Goal: Task Accomplishment & Management: Manage account settings

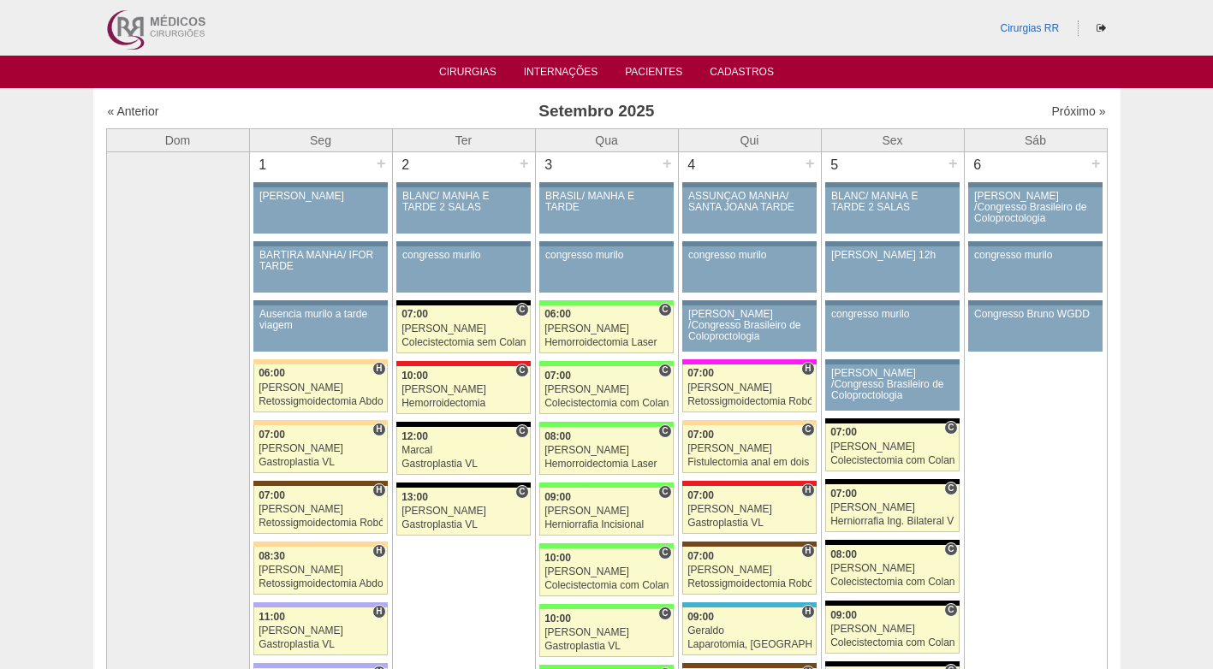
drag, startPoint x: 907, startPoint y: 96, endPoint x: 911, endPoint y: 22, distance: 73.8
click at [465, 106] on h3 "Setembro 2025" at bounding box center [596, 111] width 499 height 25
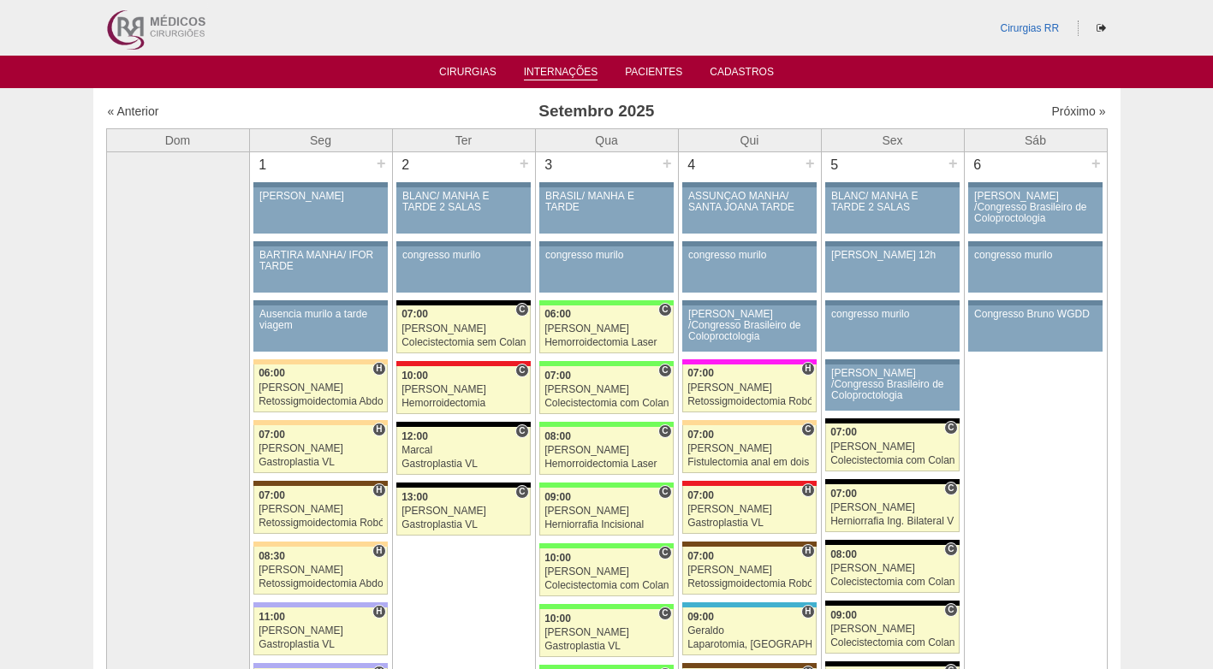
drag, startPoint x: 823, startPoint y: 102, endPoint x: 525, endPoint y: 69, distance: 299.7
click at [819, 101] on h3 "Setembro 2025" at bounding box center [596, 111] width 499 height 25
click at [458, 69] on link "Cirurgias" at bounding box center [467, 73] width 57 height 15
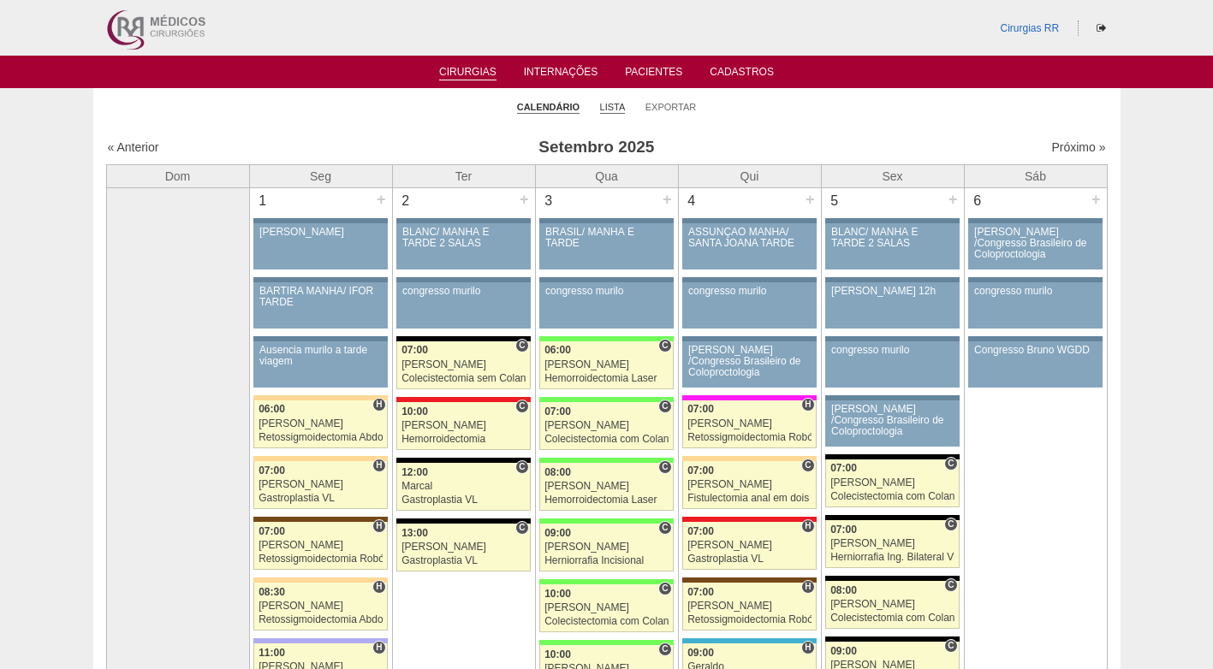
click at [610, 103] on link "Lista" at bounding box center [613, 107] width 26 height 13
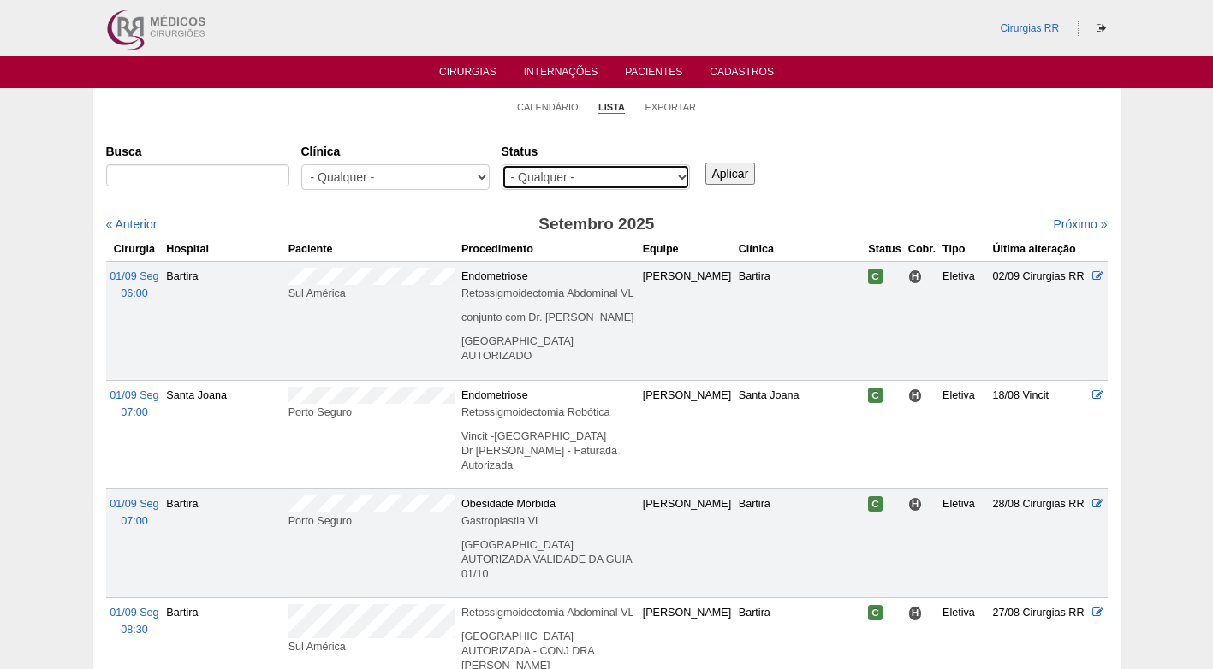
click at [577, 176] on select "- Qualquer - Reservada Confirmada Suspensa Cancelada" at bounding box center [596, 177] width 188 height 26
select select "conf"
click at [502, 164] on select "- Qualquer - Reservada Confirmada Suspensa Cancelada" at bounding box center [596, 177] width 188 height 26
click at [722, 163] on input "Aplicar" at bounding box center [730, 174] width 51 height 22
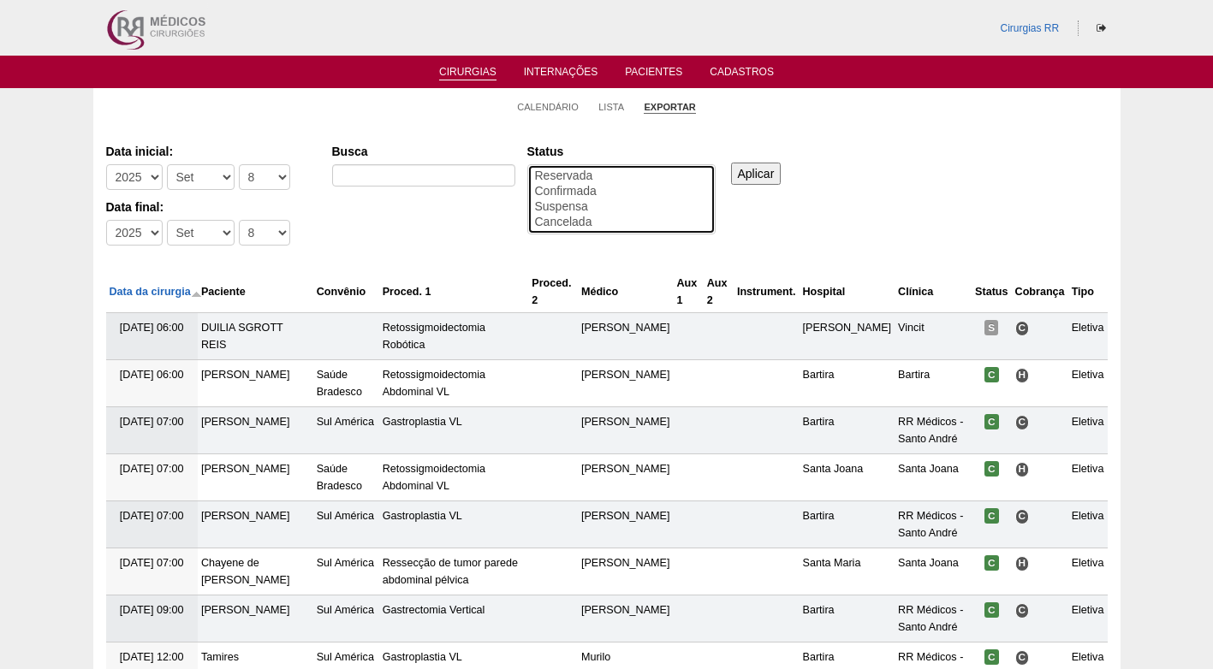
select select "conf"
click at [577, 191] on option "Confirmada" at bounding box center [621, 191] width 176 height 15
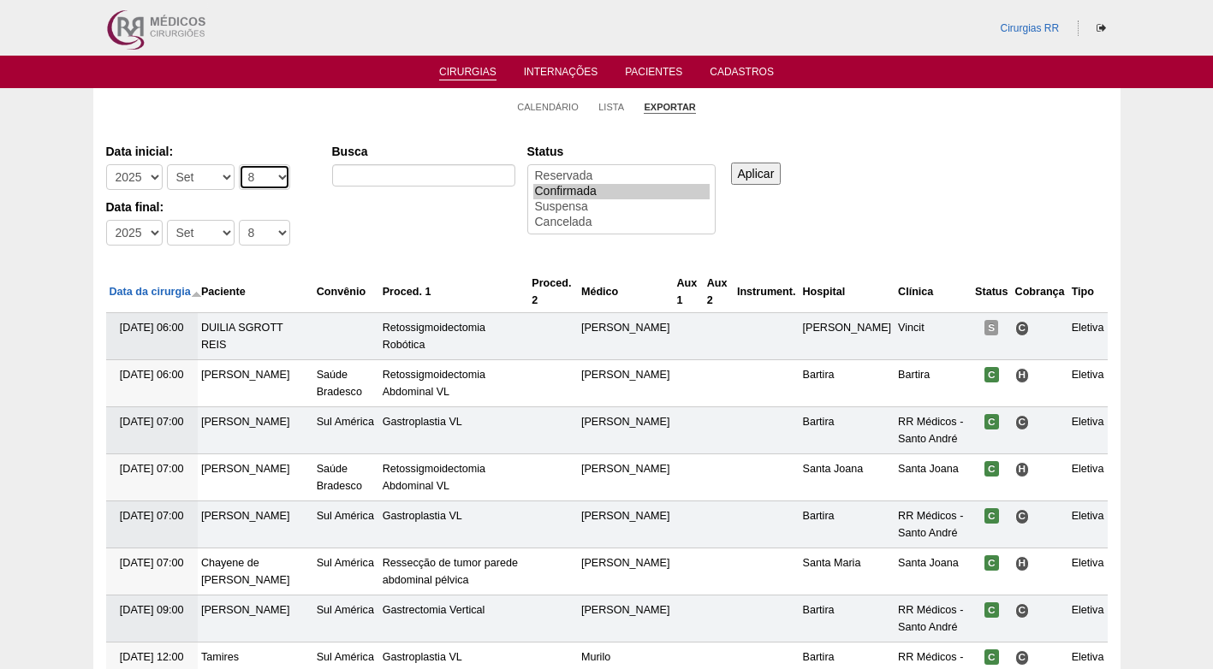
click at [248, 177] on select "-Dia 1 2 3 4 5 6 7 8 9 10 11 12 13 14 15 16 17 18 19 20 21 22 23 24 25 26 27 28…" at bounding box center [264, 177] width 51 height 26
select select "15"
click at [239, 164] on select "-Dia 1 2 3 4 5 6 7 8 9 10 11 12 13 14 15 16 17 18 19 20 21 22 23 24 25 26 27 28…" at bounding box center [264, 177] width 51 height 26
click at [249, 229] on select "-Dia 1 2 3 4 5 6 7 8 9 10 11 12 13 14 15 16 17 18 19 20 21 22 23 24 25 26 27 28…" at bounding box center [264, 233] width 51 height 26
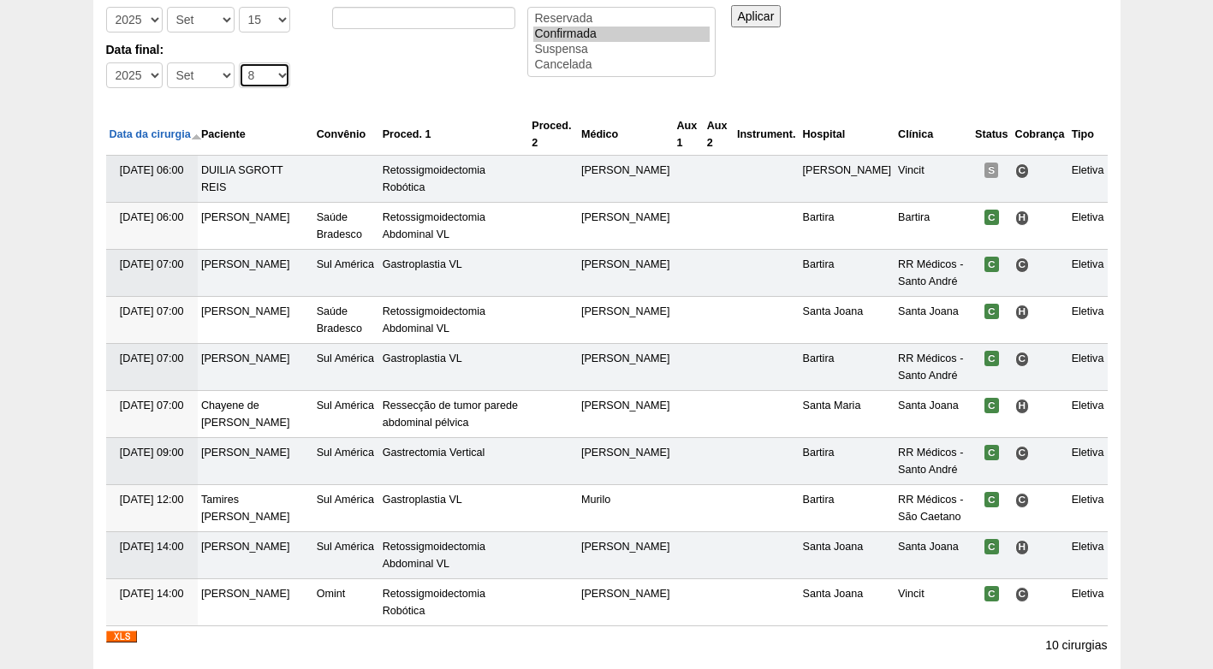
scroll to position [171, 0]
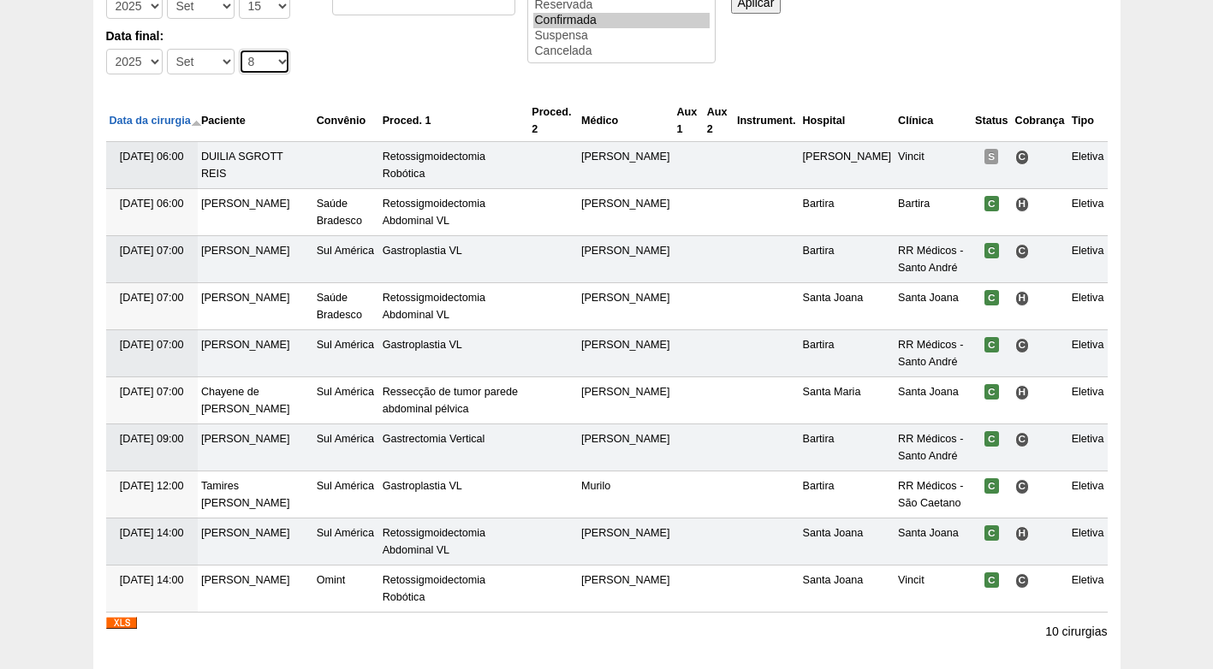
click at [263, 60] on select "-Dia 1 2 3 4 5 6 7 8 9 10 11 12 13 14 15 16 17 18 19 20 21 22 23 24 25 26 27 28…" at bounding box center [264, 62] width 51 height 26
click at [239, 49] on select "-Dia 1 2 3 4 5 6 7 8 9 10 11 12 13 14 15 16 17 18 19 20 21 22 23 24 25 26 27 28…" at bounding box center [264, 62] width 51 height 26
click at [257, 60] on select "-Dia 1 2 3 4 5 6 7 8 9 10 11 12 13 14 15 16 17 18 19 20 21 22 23 24 25 26 27 28…" at bounding box center [264, 62] width 51 height 26
select select "19"
click at [239, 49] on select "-Dia 1 2 3 4 5 6 7 8 9 10 11 12 13 14 15 16 17 18 19 20 21 22 23 24 25 26 27 28…" at bounding box center [264, 62] width 51 height 26
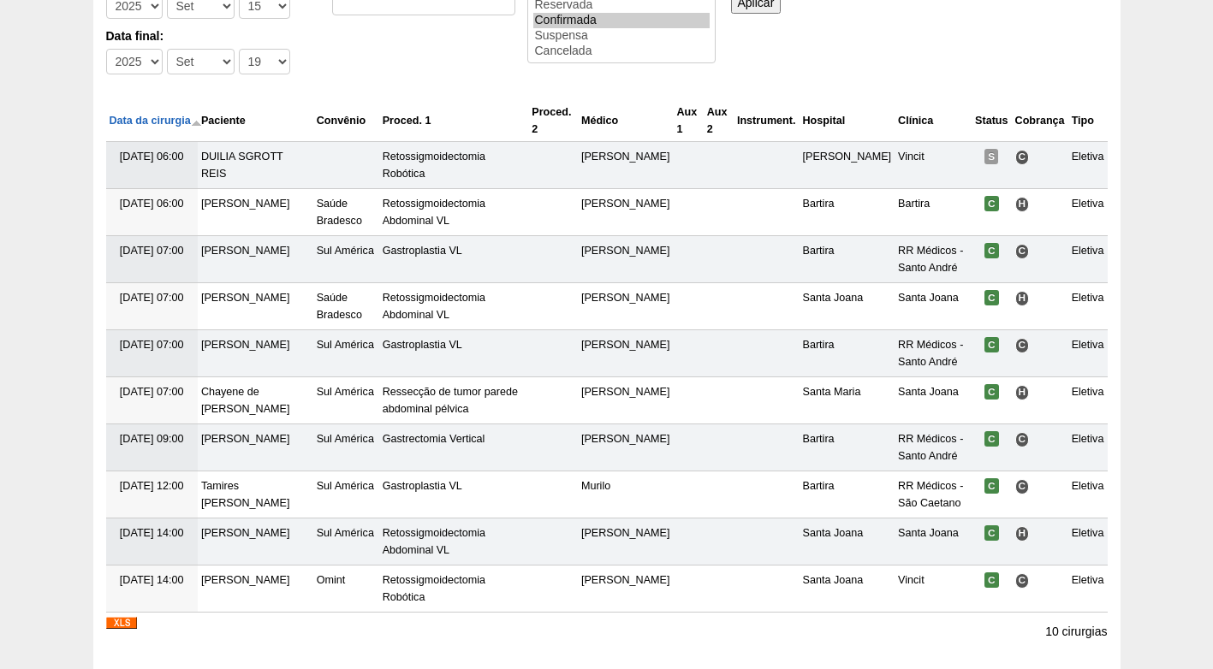
click at [409, 45] on div "Data inicial: -Ano 2011 2012 2013 2014 2015 2016 2017 2018 2019 2020 2021 2022 …" at bounding box center [607, 24] width 1002 height 117
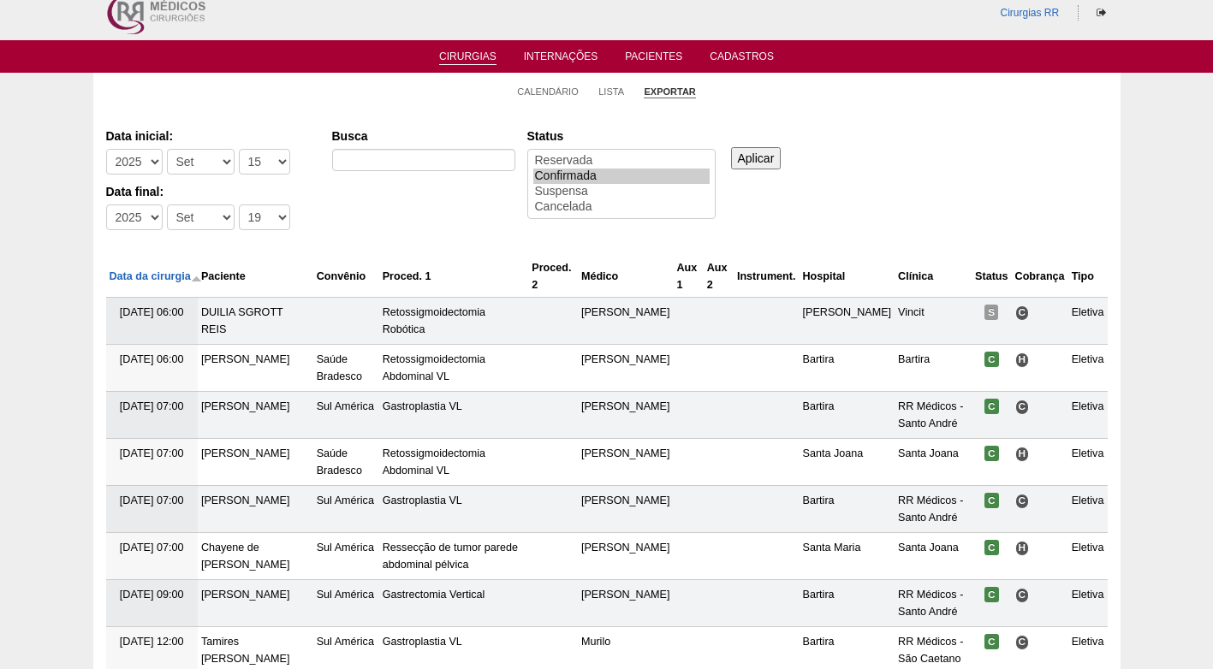
scroll to position [0, 0]
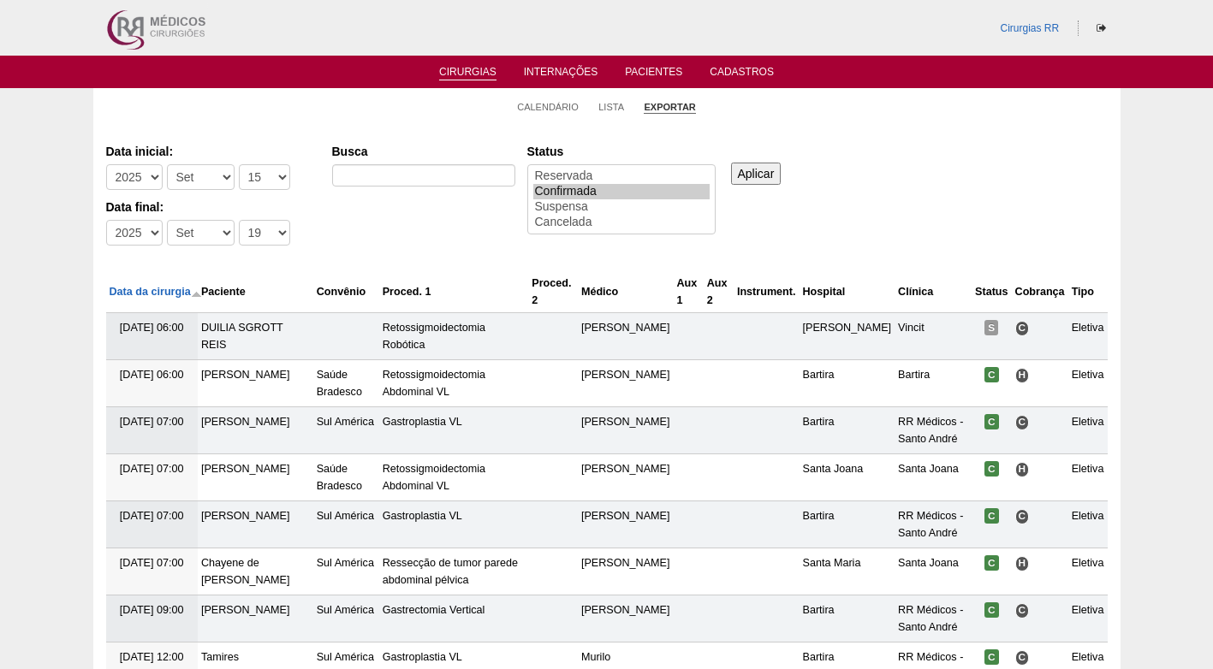
click at [753, 170] on input "Aplicar" at bounding box center [756, 174] width 51 height 22
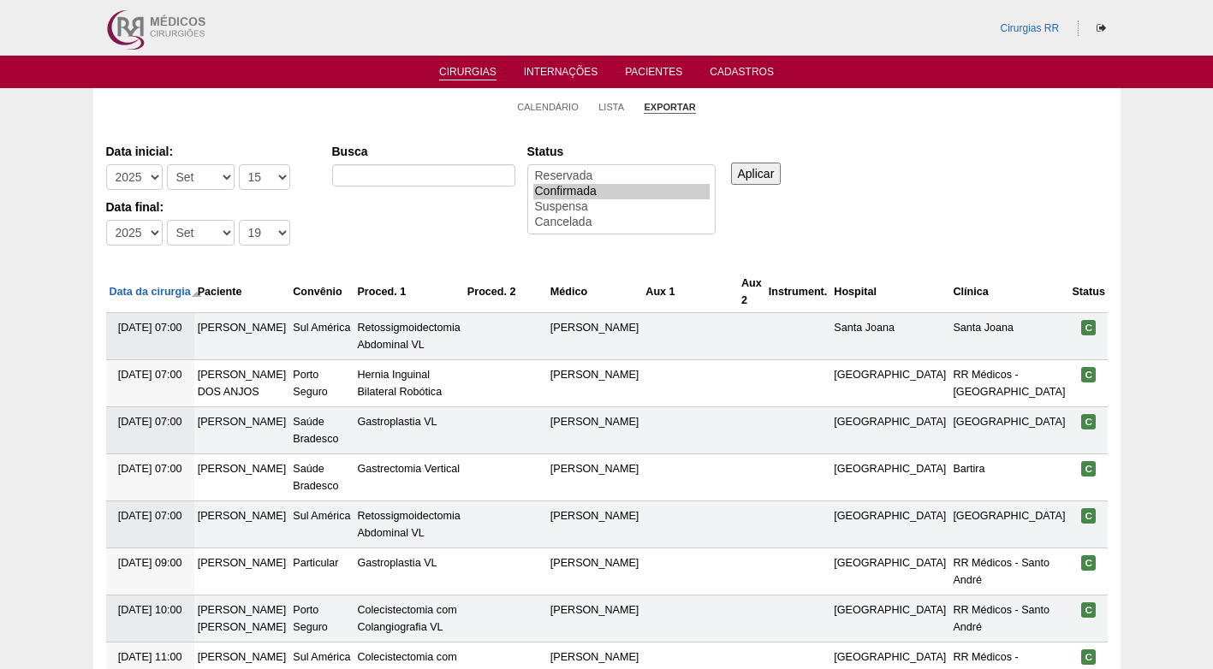
click at [765, 180] on input "Aplicar" at bounding box center [756, 174] width 51 height 22
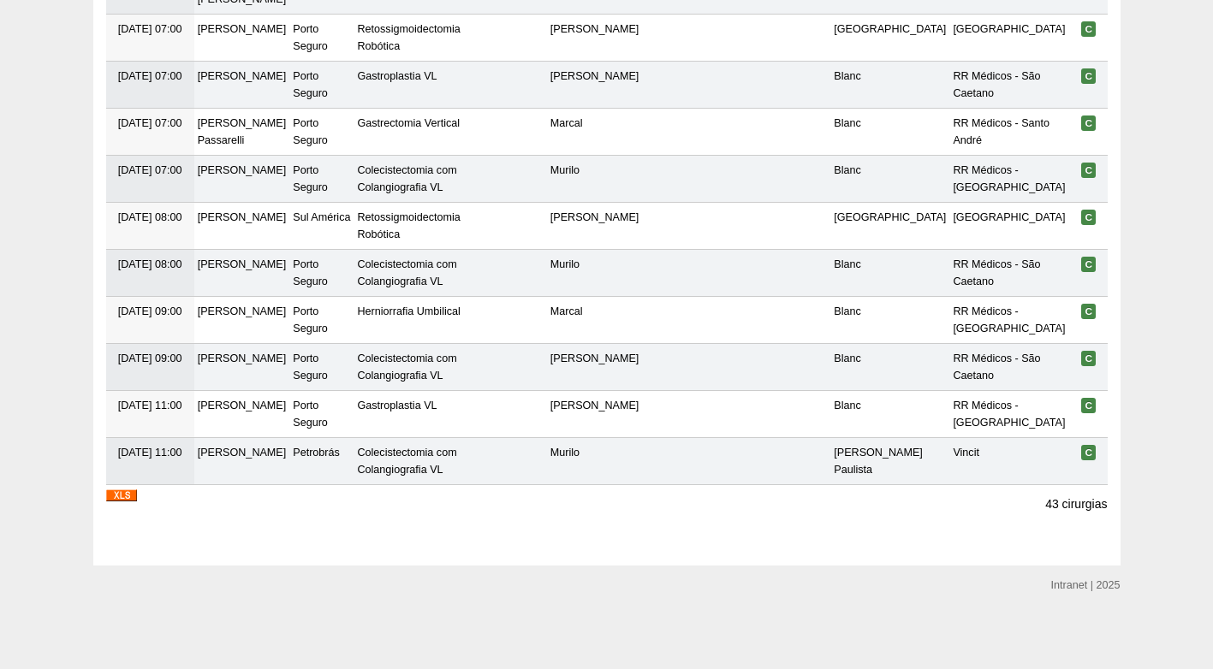
scroll to position [2195, 0]
click at [120, 494] on img at bounding box center [121, 496] width 31 height 12
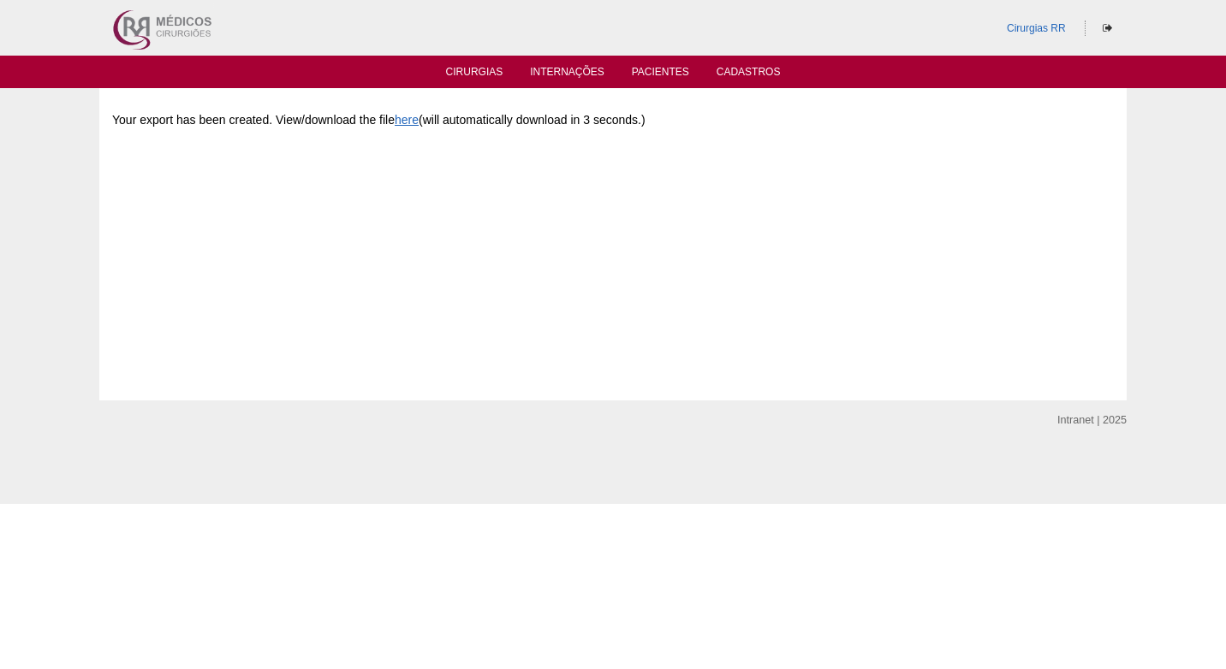
click at [769, 150] on div "Your export has been created. View/download the file here (will automatically d…" at bounding box center [613, 229] width 1002 height 257
click at [696, 171] on div "Your export has been created. View/download the file here (will automatically d…" at bounding box center [613, 229] width 1002 height 257
click at [770, 300] on div "Your export has been created. View/download the file here (will automatically d…" at bounding box center [613, 229] width 1002 height 257
click at [471, 74] on link "Cirurgias" at bounding box center [474, 73] width 57 height 15
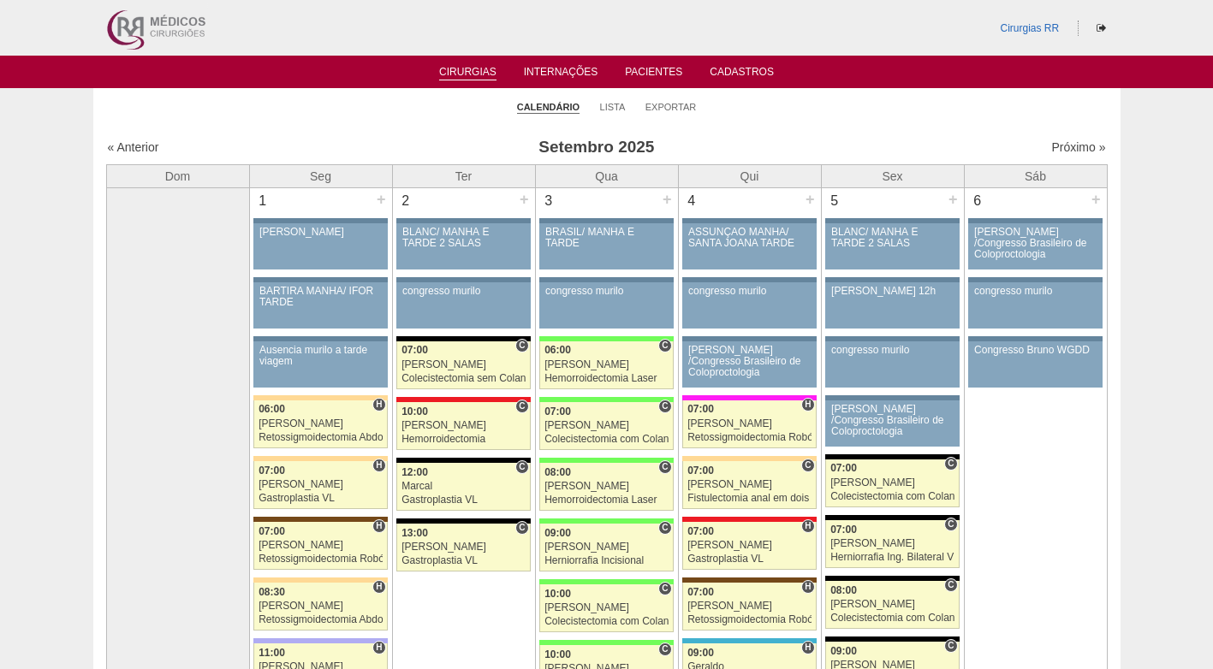
click at [617, 100] on li "Lista" at bounding box center [613, 106] width 26 height 24
click at [616, 105] on link "Lista" at bounding box center [613, 107] width 26 height 13
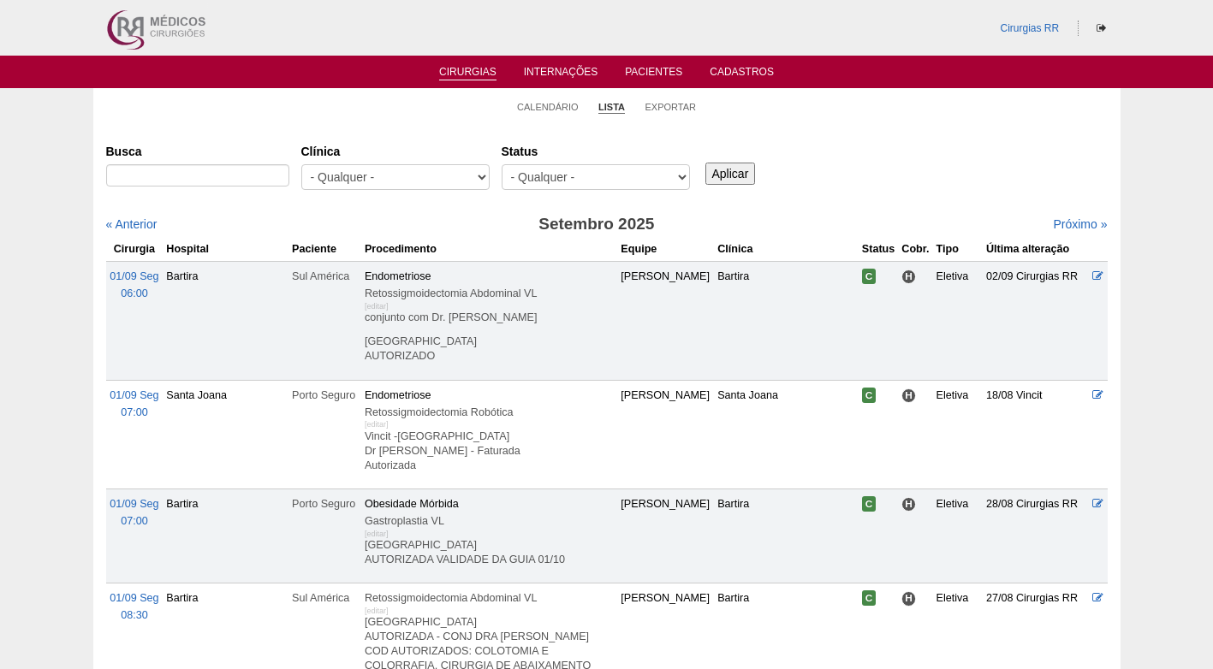
type input "41800003"
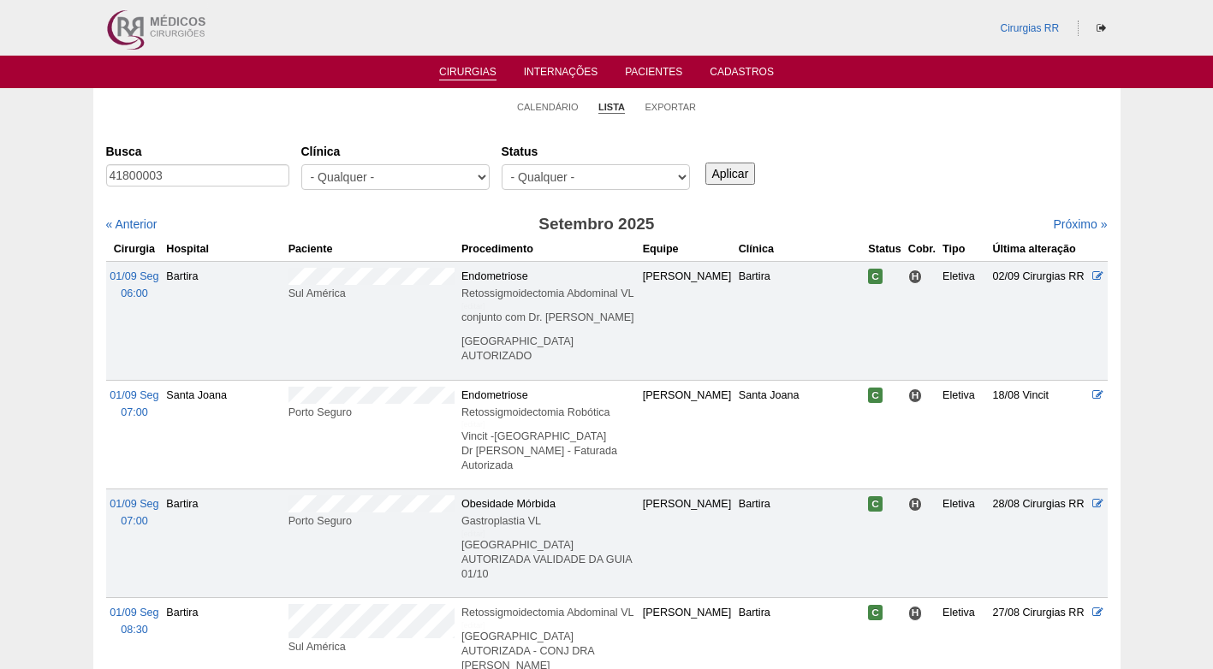
drag, startPoint x: 211, startPoint y: 169, endPoint x: 33, endPoint y: 177, distance: 179.1
type input "T"
click at [257, 179] on input "Busca" at bounding box center [197, 175] width 183 height 22
type input "ROGERIO"
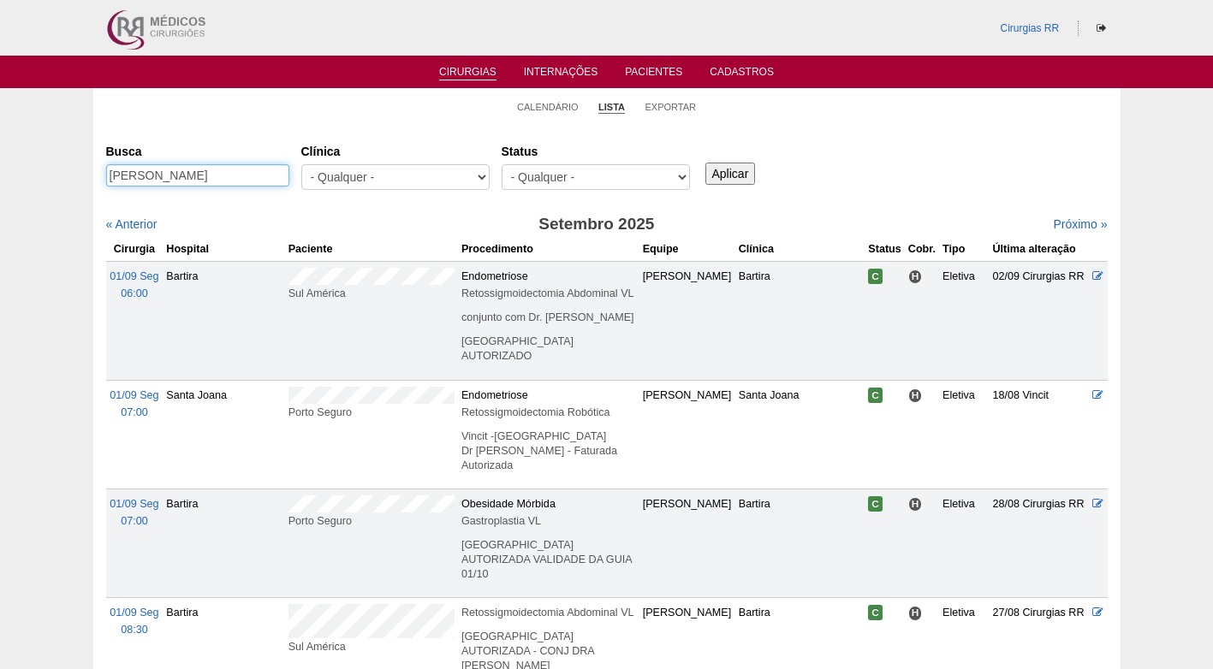
click at [705, 163] on input "Aplicar" at bounding box center [730, 174] width 51 height 22
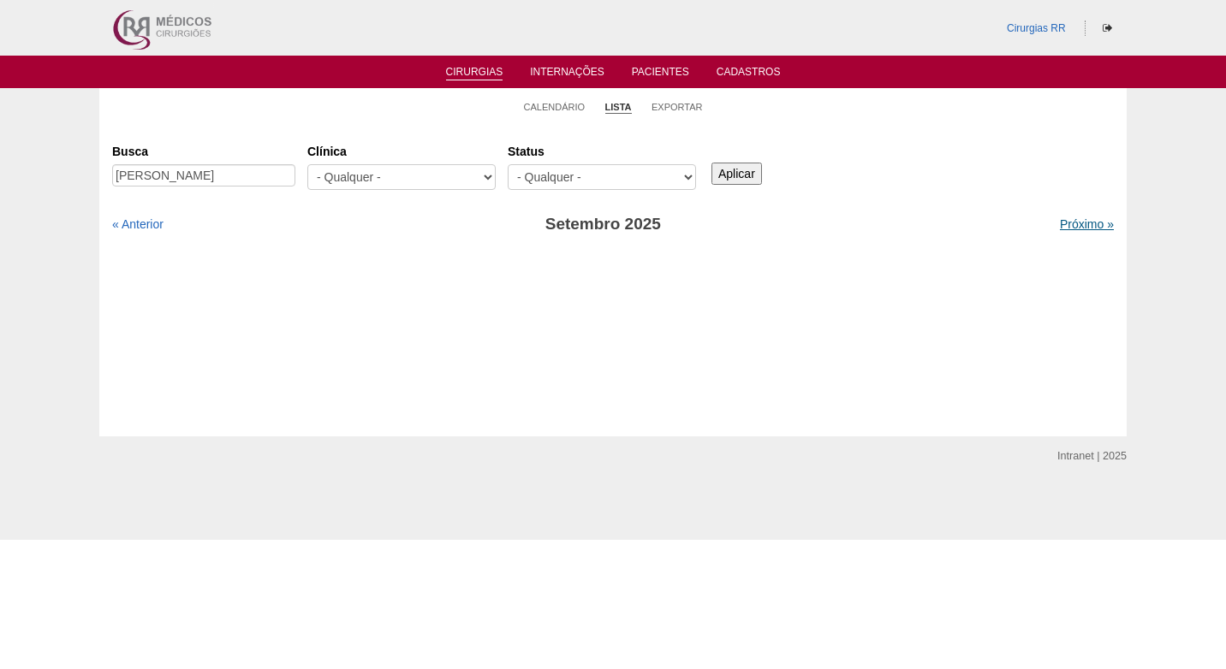
click at [1060, 221] on link "Próximo »" at bounding box center [1087, 224] width 54 height 14
click at [218, 177] on input "[PERSON_NAME]" at bounding box center [203, 175] width 183 height 22
type input "RDRIGO"
click at [711, 163] on input "Aplicar" at bounding box center [736, 174] width 51 height 22
click at [128, 177] on input "RDRIGO" at bounding box center [203, 175] width 183 height 22
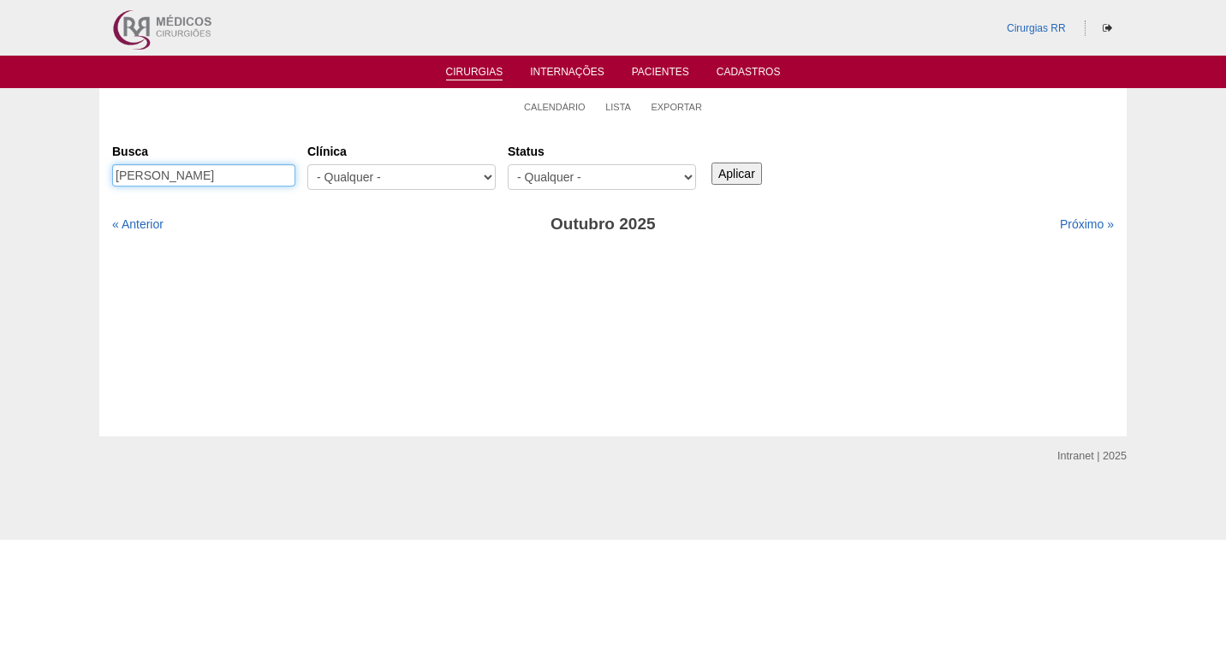
type input "RODRIGO"
click at [711, 163] on input "Aplicar" at bounding box center [736, 174] width 51 height 22
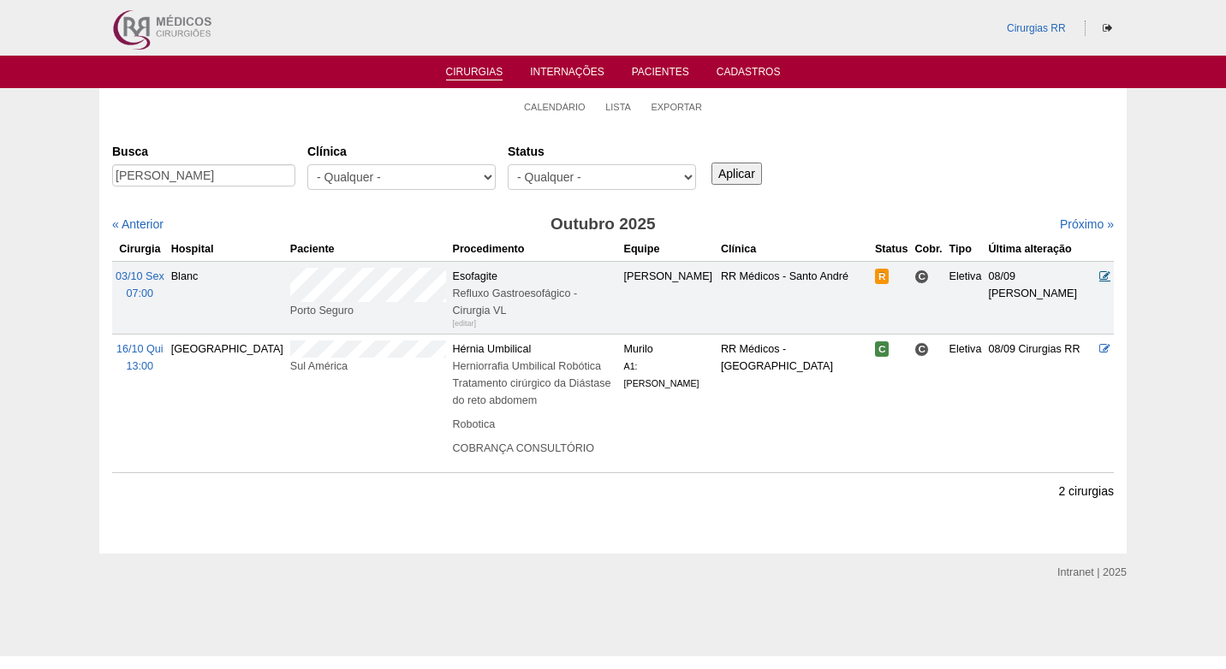
click at [1103, 275] on icon at bounding box center [1104, 276] width 11 height 11
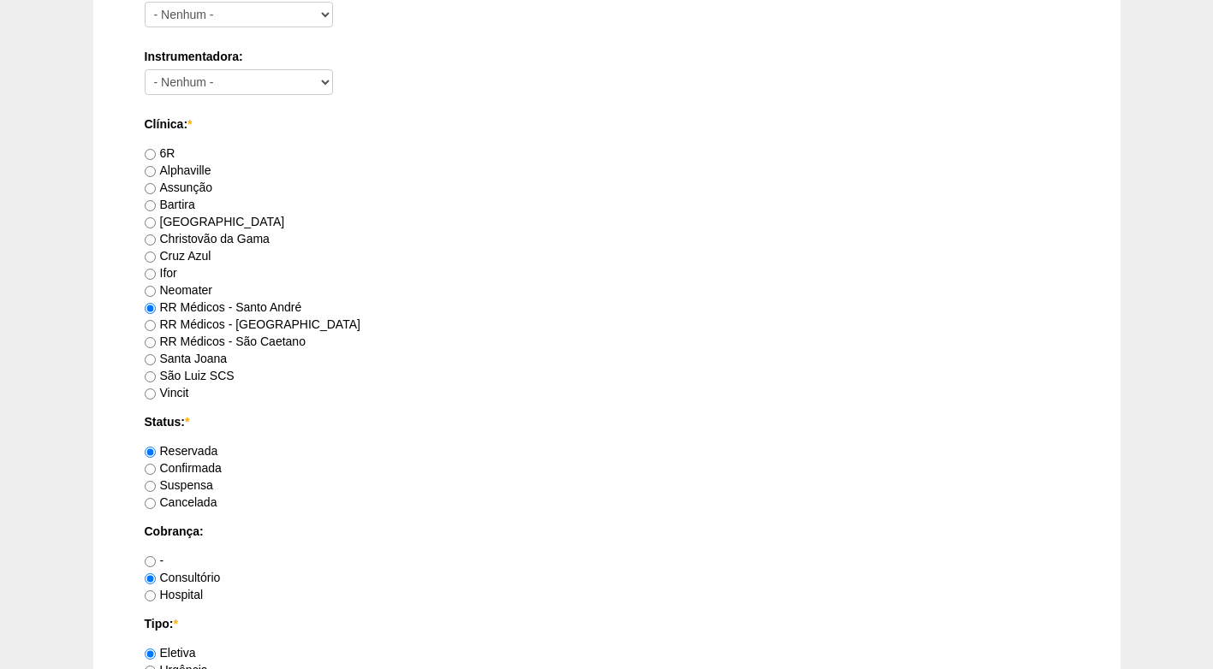
scroll to position [1113, 0]
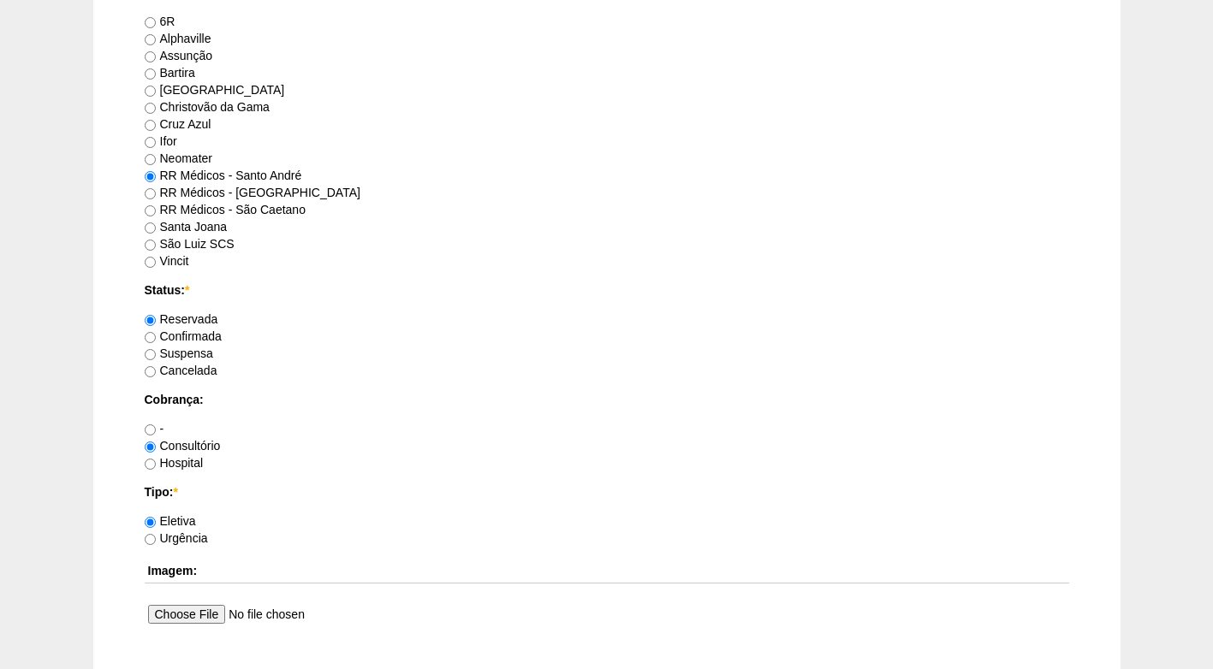
click at [191, 340] on label "Confirmada" at bounding box center [183, 337] width 77 height 14
click at [156, 340] on input "Confirmada" at bounding box center [150, 337] width 11 height 11
radio input "true"
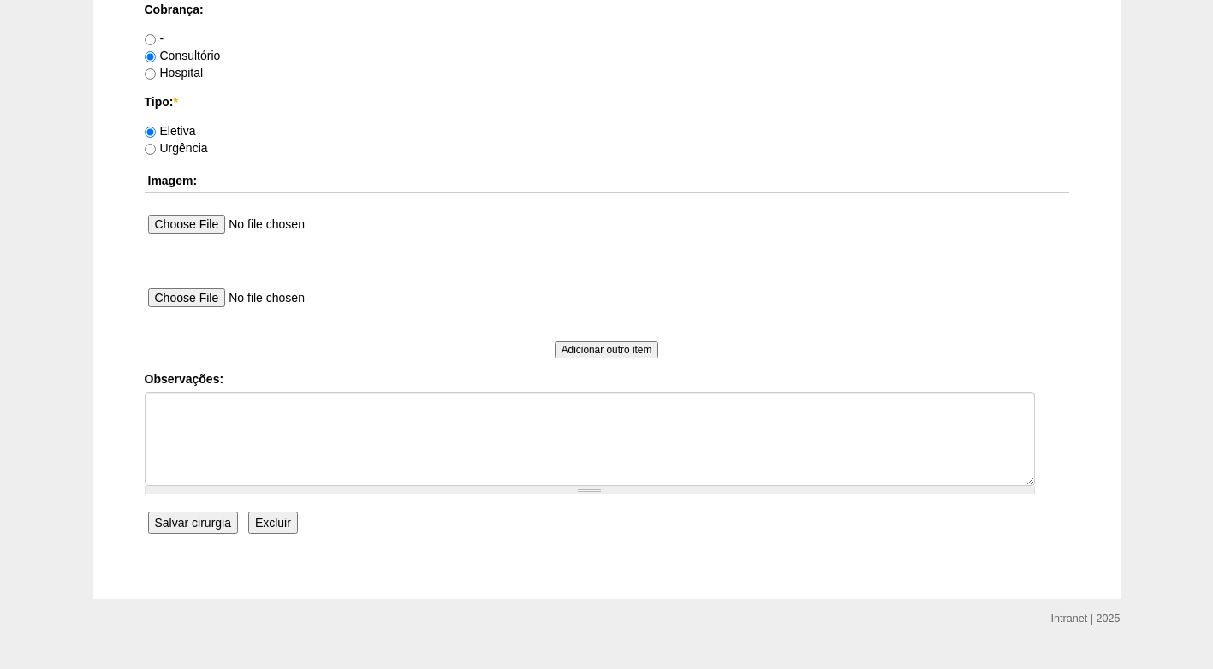
scroll to position [1537, 0]
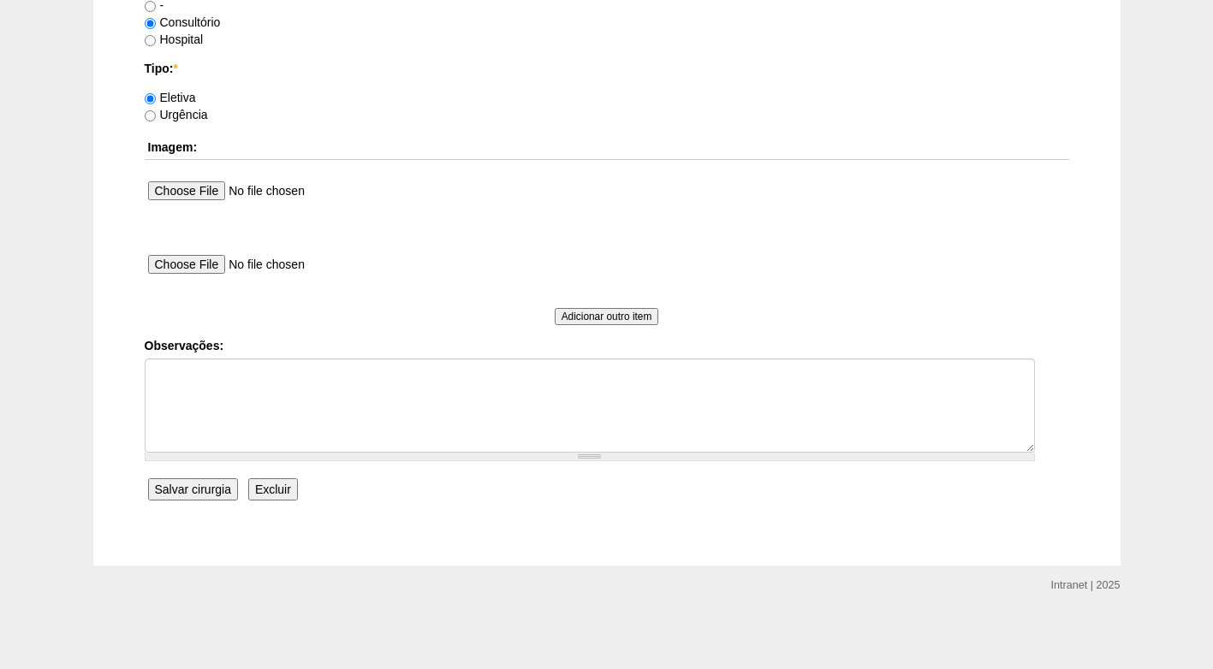
click at [247, 356] on div "Observações:" at bounding box center [607, 399] width 925 height 124
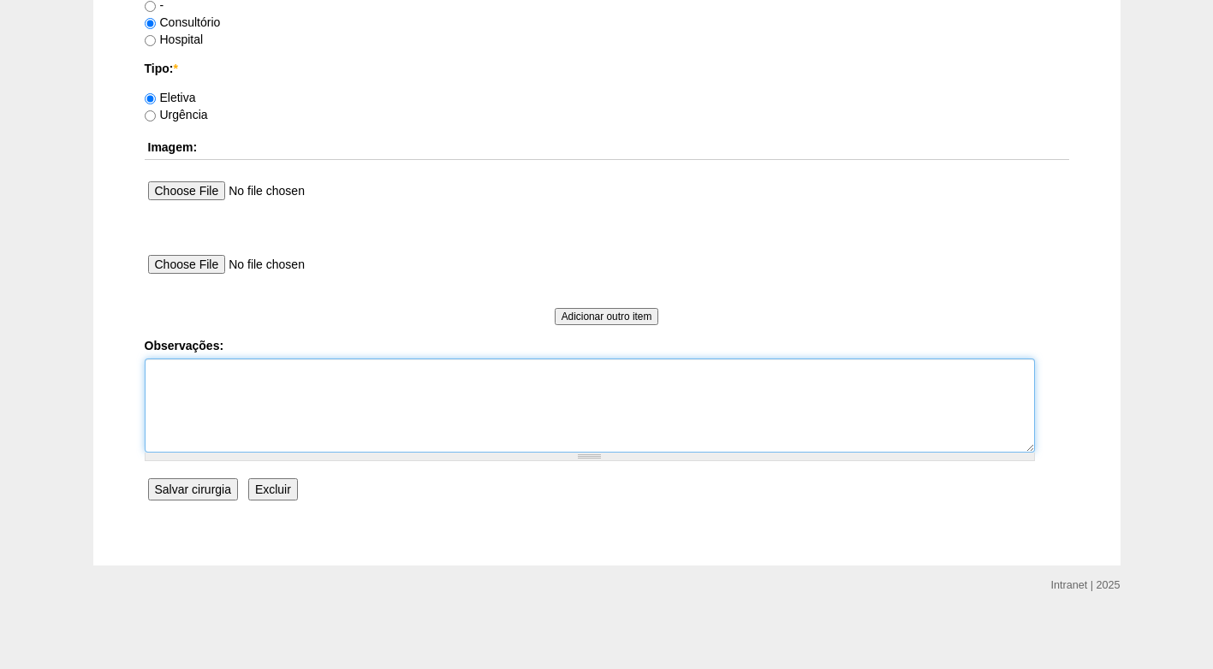
click at [265, 371] on textarea "Observações:" at bounding box center [590, 406] width 890 height 94
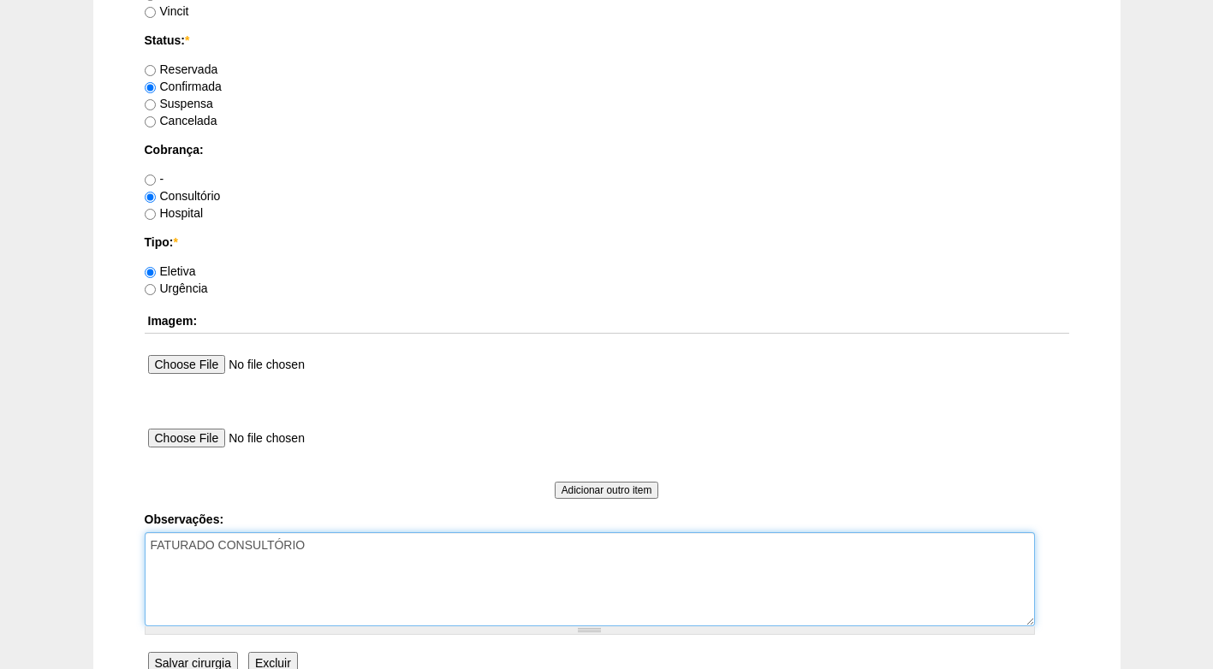
scroll to position [1370, 0]
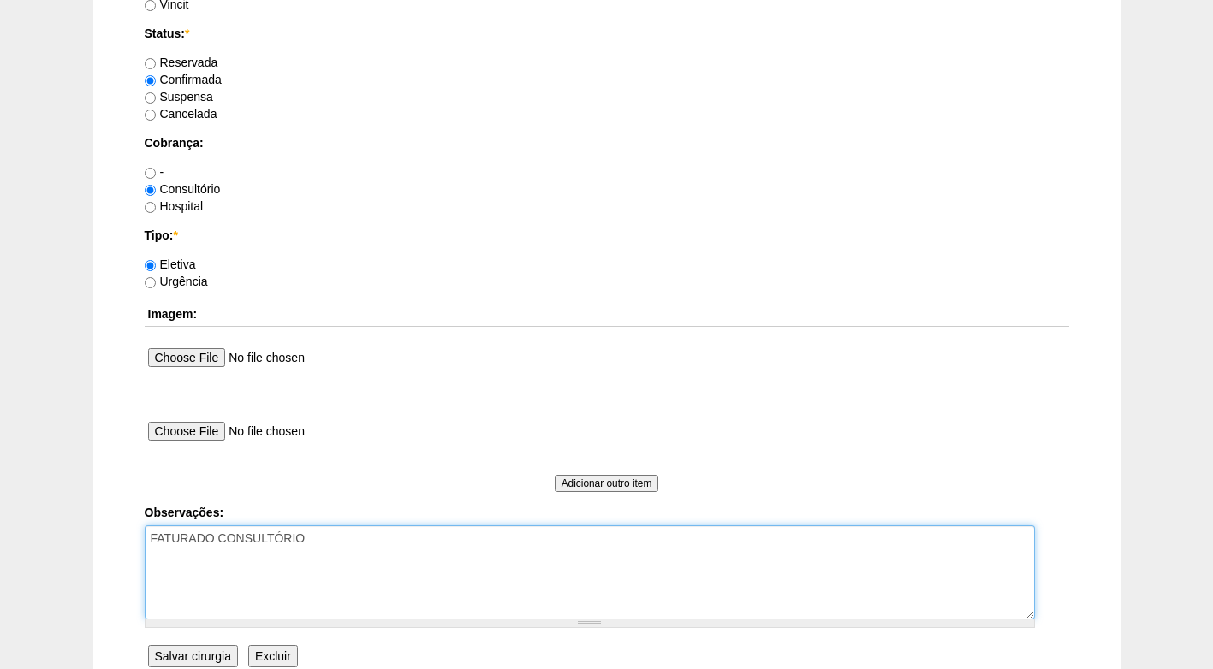
type textarea "FATURADO CONSULTÓRIO"
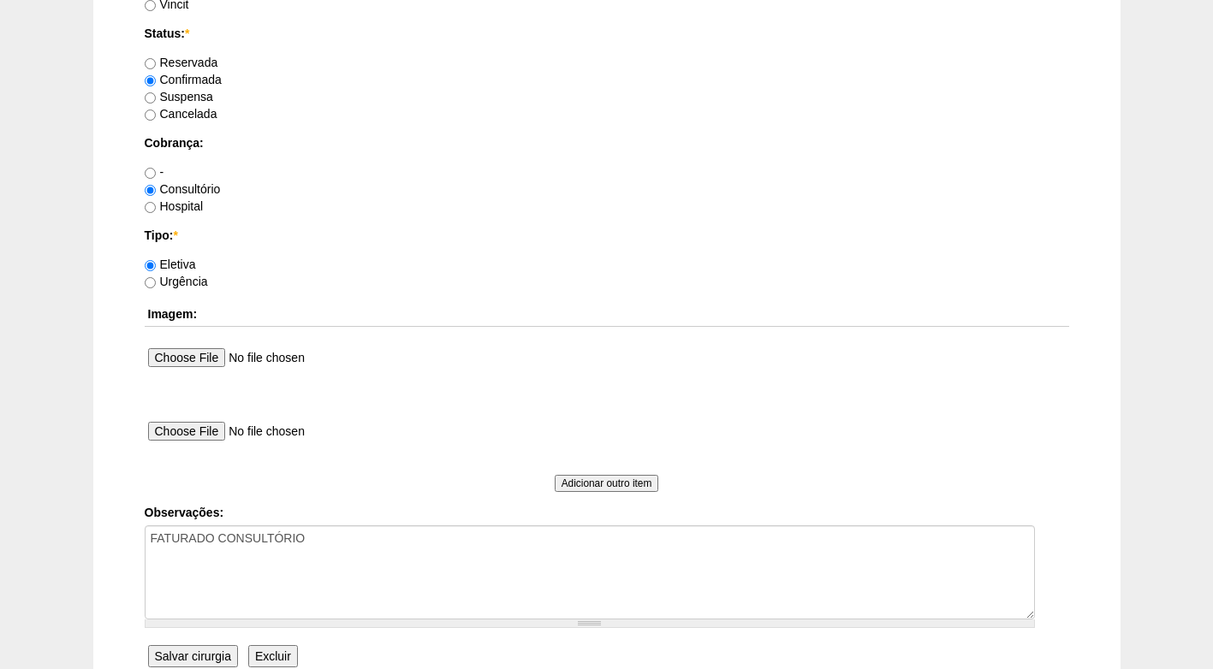
click at [196, 651] on input "Salvar cirurgia" at bounding box center [193, 657] width 90 height 22
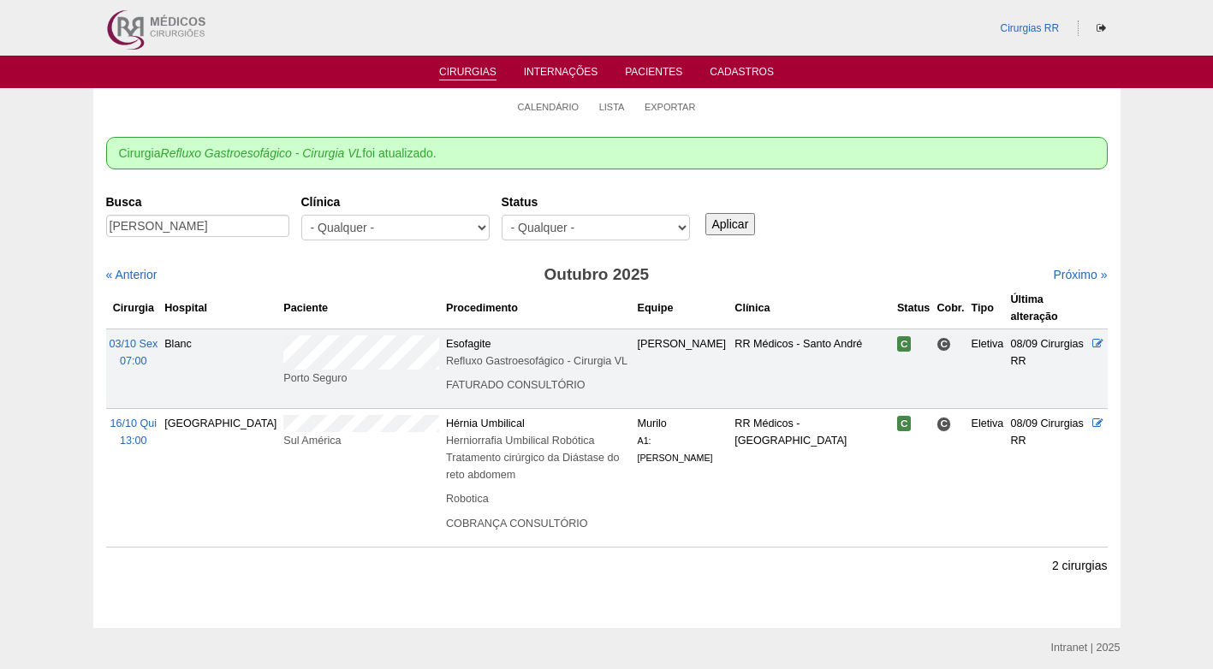
drag, startPoint x: 866, startPoint y: 247, endPoint x: 771, endPoint y: 210, distance: 101.9
click at [864, 245] on div "Busca [PERSON_NAME] [GEOGRAPHIC_DATA] - Qualquer - 6R Alphaville Assunção Barti…" at bounding box center [607, 218] width 1002 height 62
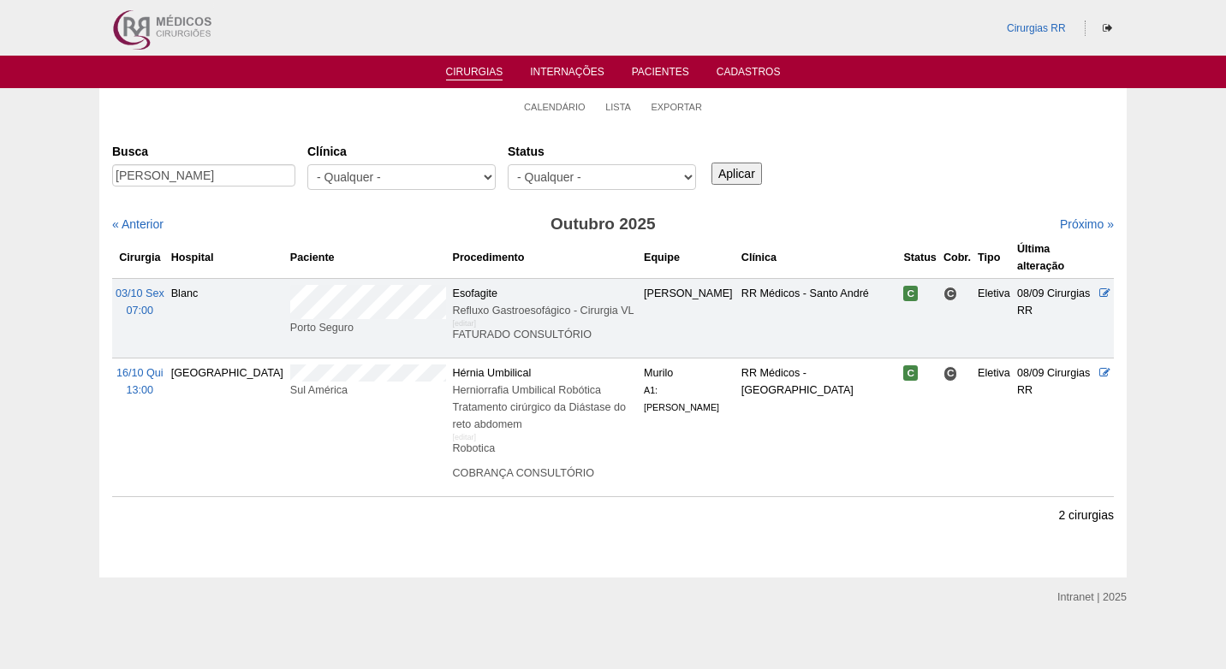
click at [898, 176] on div "Busca [PERSON_NAME] [GEOGRAPHIC_DATA] - Qualquer - 6R Alphaville Assunção Barti…" at bounding box center [613, 168] width 1002 height 62
click at [190, 175] on input "[PERSON_NAME]" at bounding box center [203, 175] width 183 height 22
drag, startPoint x: 190, startPoint y: 175, endPoint x: 101, endPoint y: 175, distance: 89.0
click at [101, 175] on div "Cirurgias [GEOGRAPHIC_DATA] [PERSON_NAME] [GEOGRAPHIC_DATA] - Qualquer - 6R Alp…" at bounding box center [612, 351] width 1027 height 454
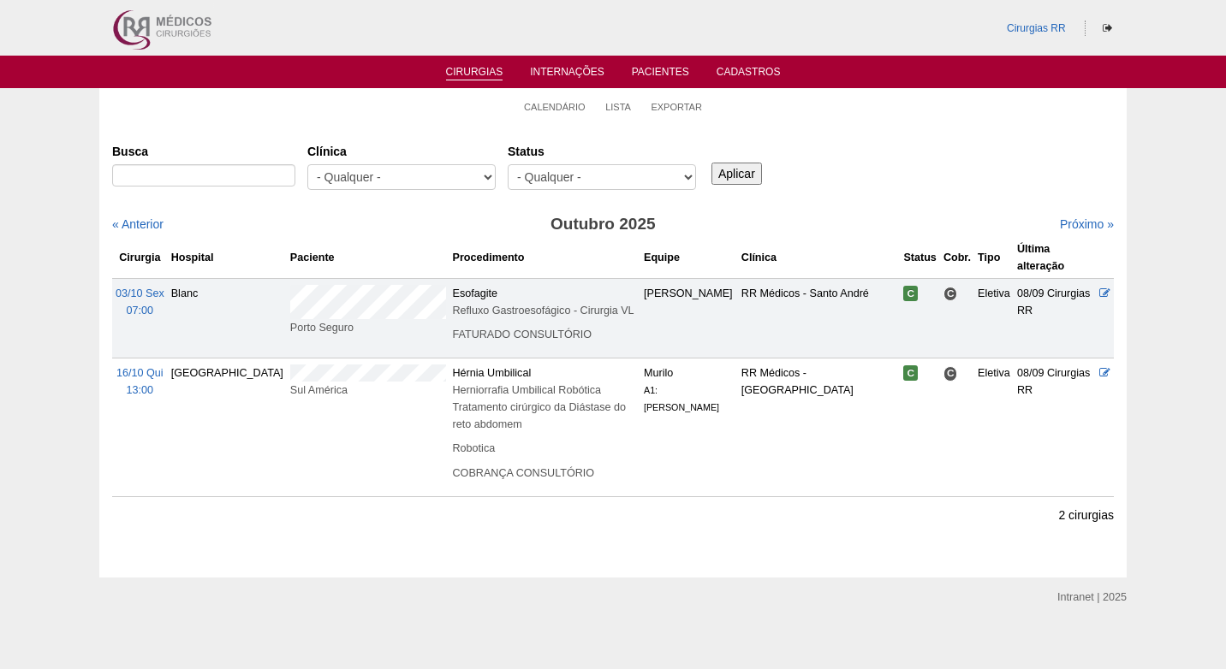
click at [872, 105] on ul "Calendário Lista Exportar" at bounding box center [612, 106] width 1027 height 36
click at [464, 77] on link "Cirurgias" at bounding box center [474, 73] width 57 height 15
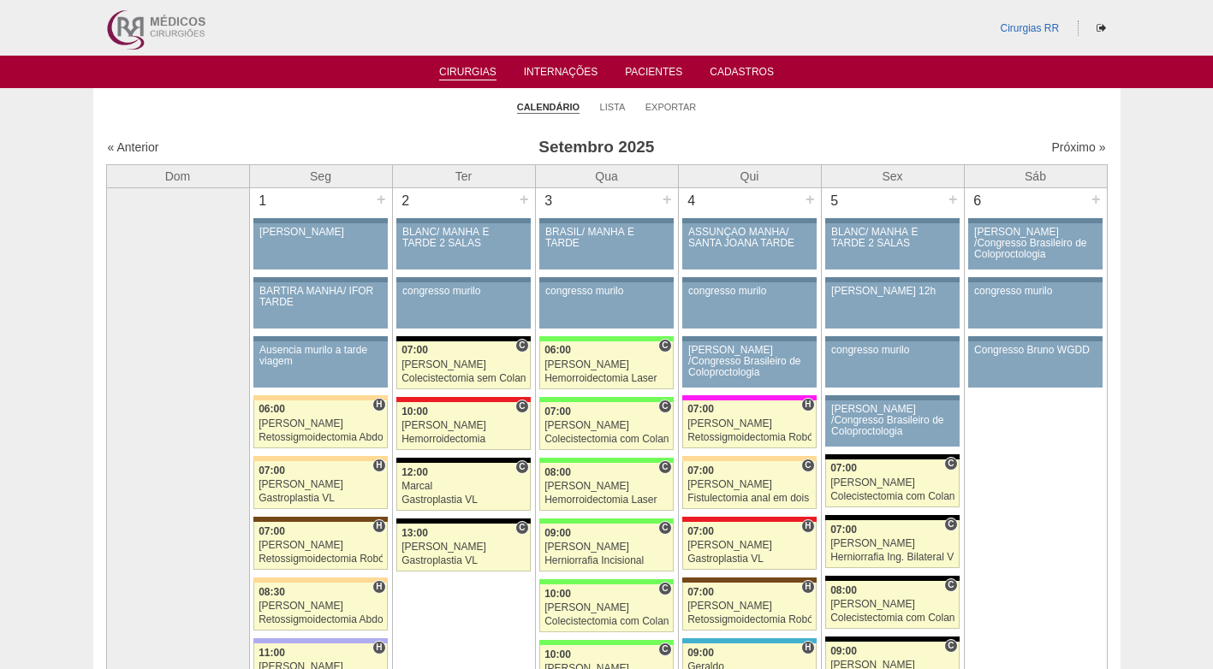
drag, startPoint x: 817, startPoint y: 130, endPoint x: 922, endPoint y: 11, distance: 158.9
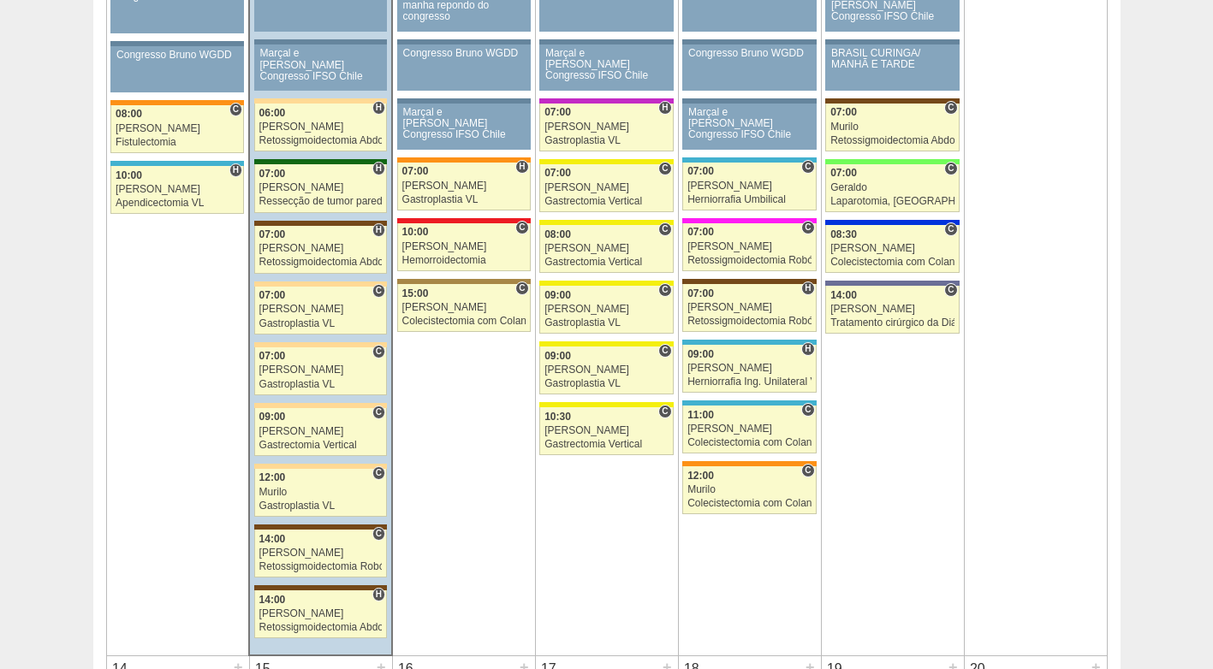
scroll to position [1027, 0]
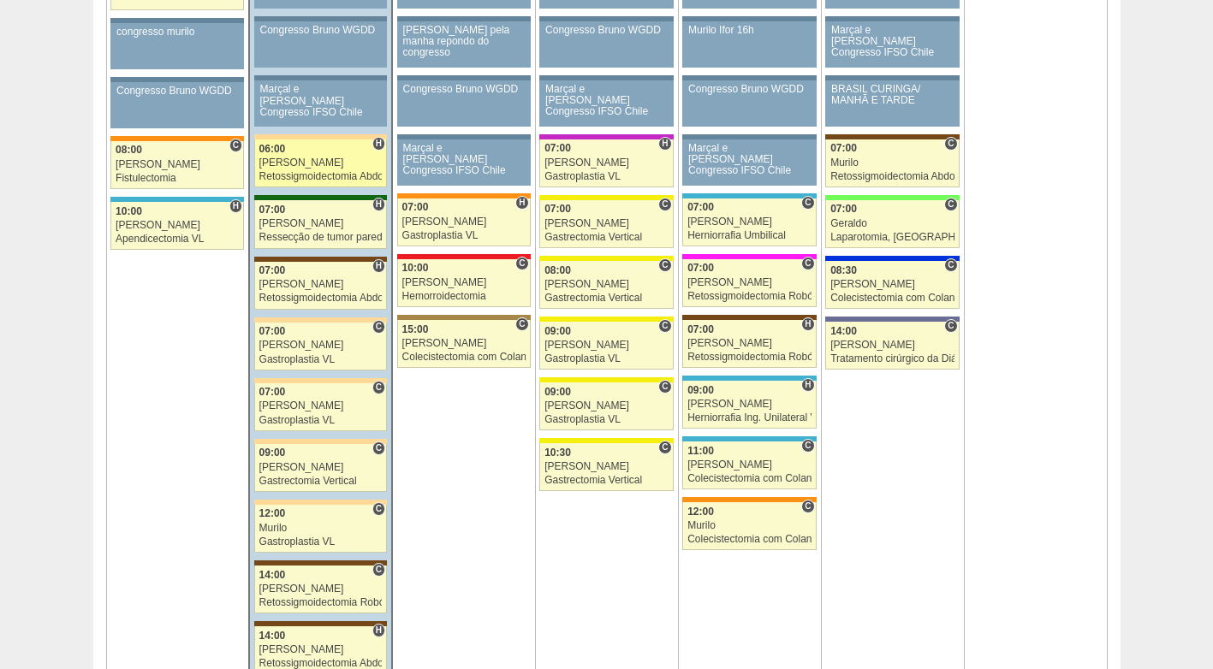
click at [300, 157] on link "88534 Felipe Rossi H 06:00 Felipe Rossi Retossigmoidectomia Abdominal VL Hospit…" at bounding box center [320, 164] width 133 height 48
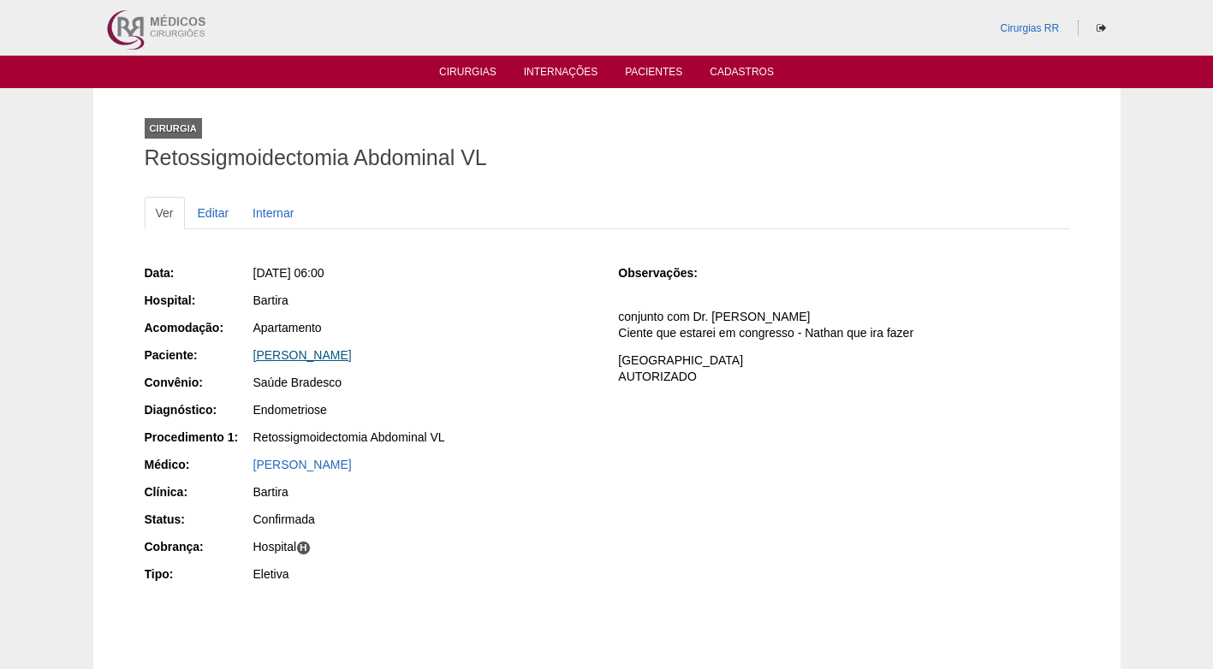
click at [352, 354] on link "[PERSON_NAME]" at bounding box center [302, 355] width 98 height 14
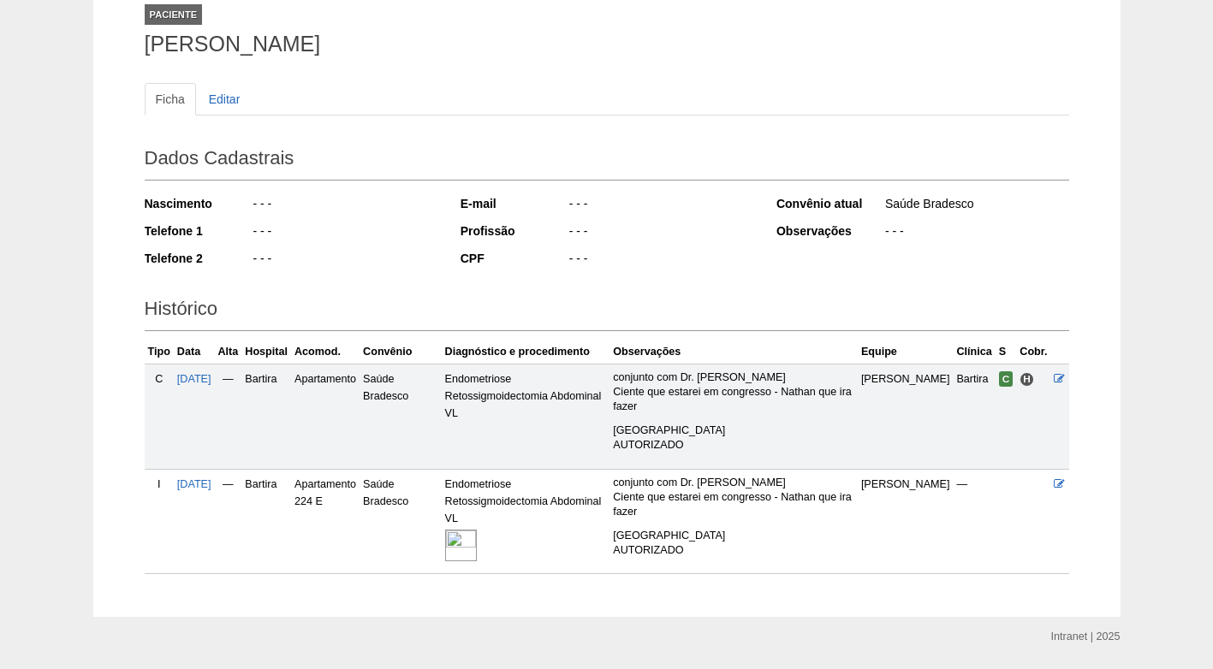
scroll to position [165, 0]
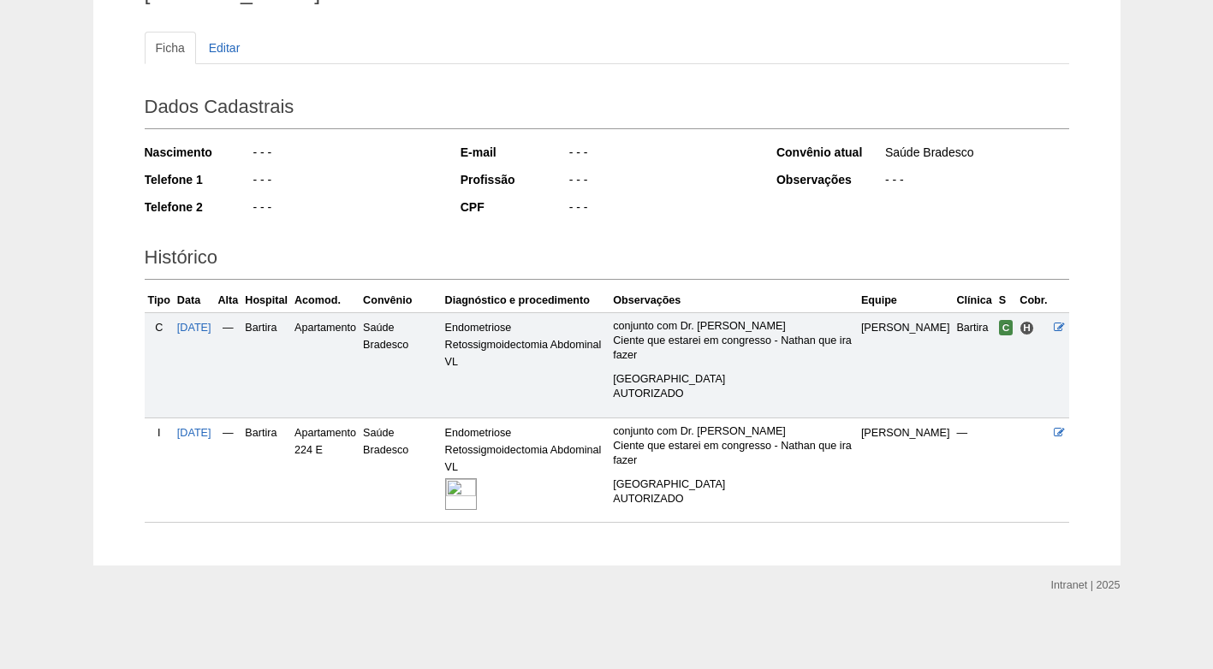
click at [477, 483] on img at bounding box center [461, 495] width 32 height 32
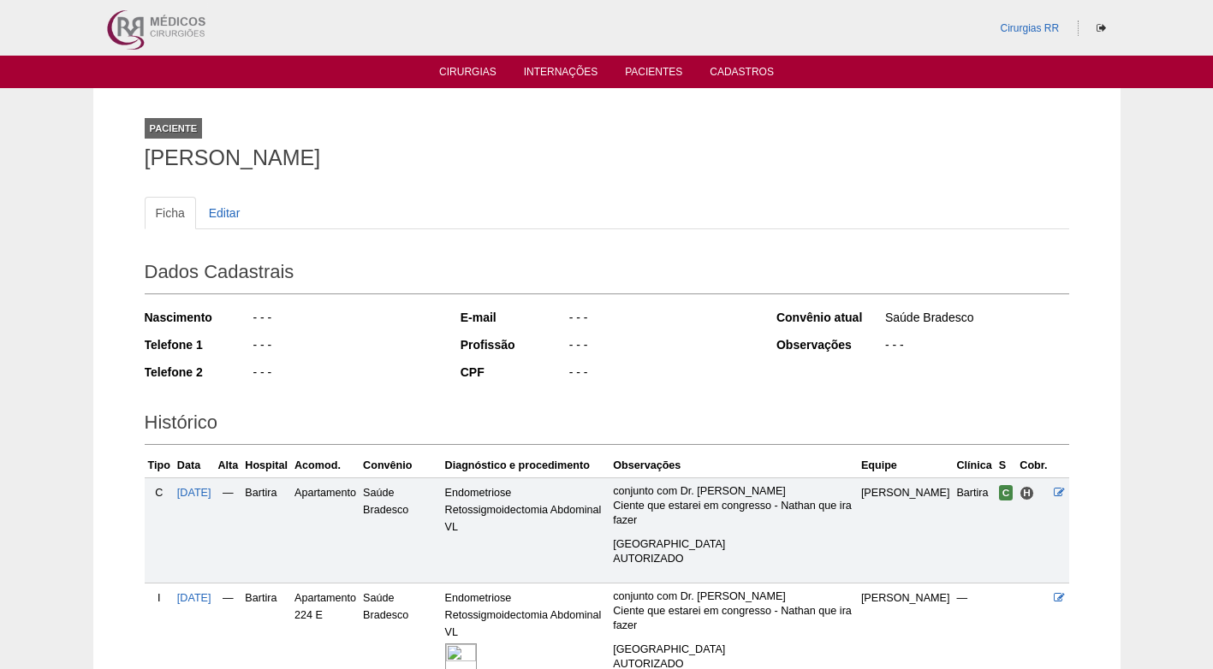
scroll to position [165, 0]
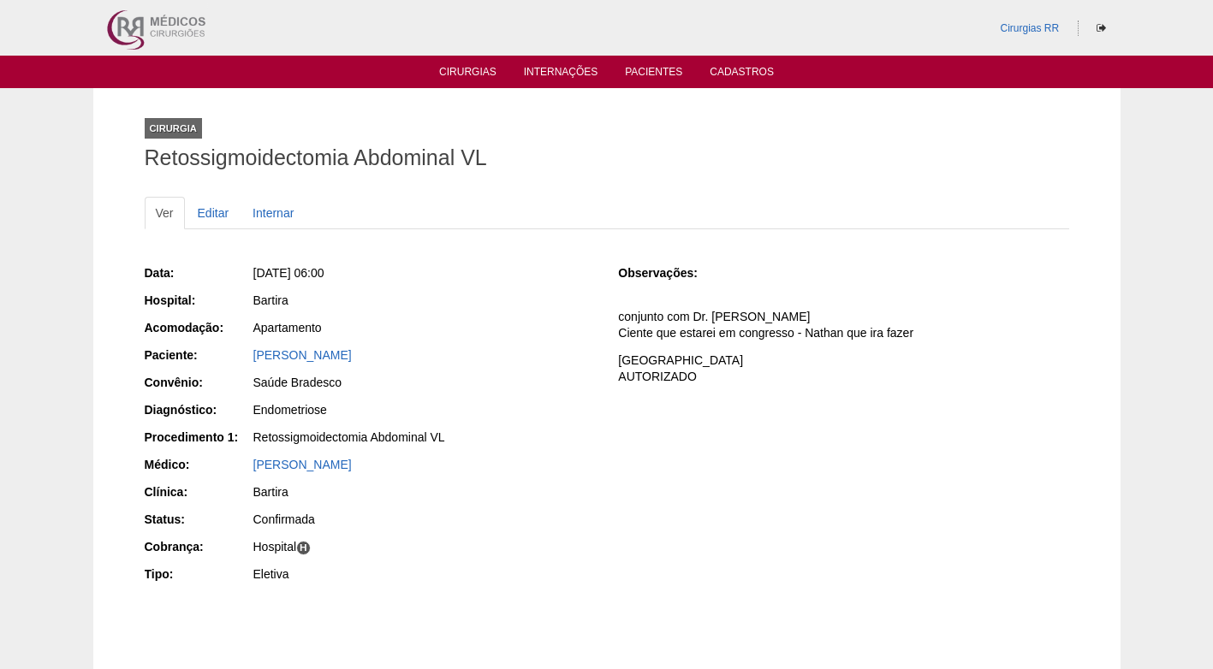
click at [512, 288] on div "Data: Seg, 08/09/2025 - 06:00 Hospital: Bartira Acomodação: Apartamento Pacient…" at bounding box center [370, 426] width 450 height 335
click at [836, 412] on div "Data: Seg, 08/09/2025 - 06:00 Hospital: Bartira Acomodação: Apartamento Pacient…" at bounding box center [607, 426] width 925 height 335
drag, startPoint x: 725, startPoint y: 480, endPoint x: 339, endPoint y: 398, distance: 394.8
click at [726, 480] on div "Data: Seg, 08/09/2025 - 06:00 Hospital: Bartira Acomodação: Apartamento Pacient…" at bounding box center [607, 426] width 925 height 335
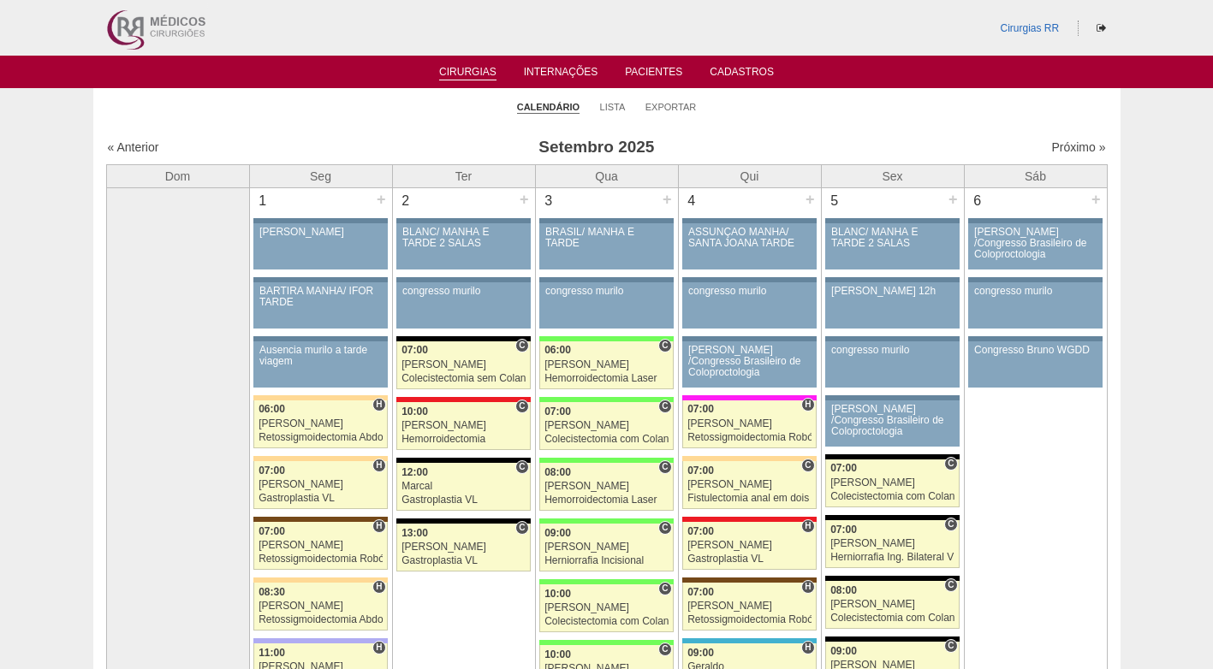
scroll to position [1027, 0]
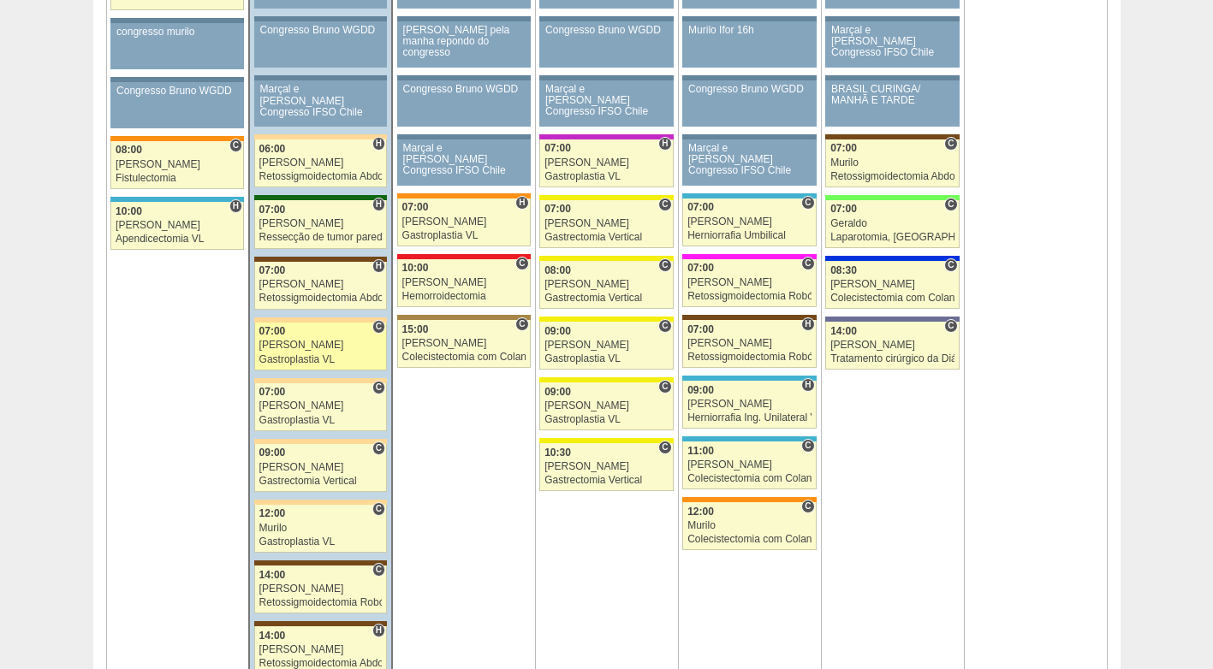
click at [334, 350] on div "[PERSON_NAME]" at bounding box center [320, 345] width 123 height 11
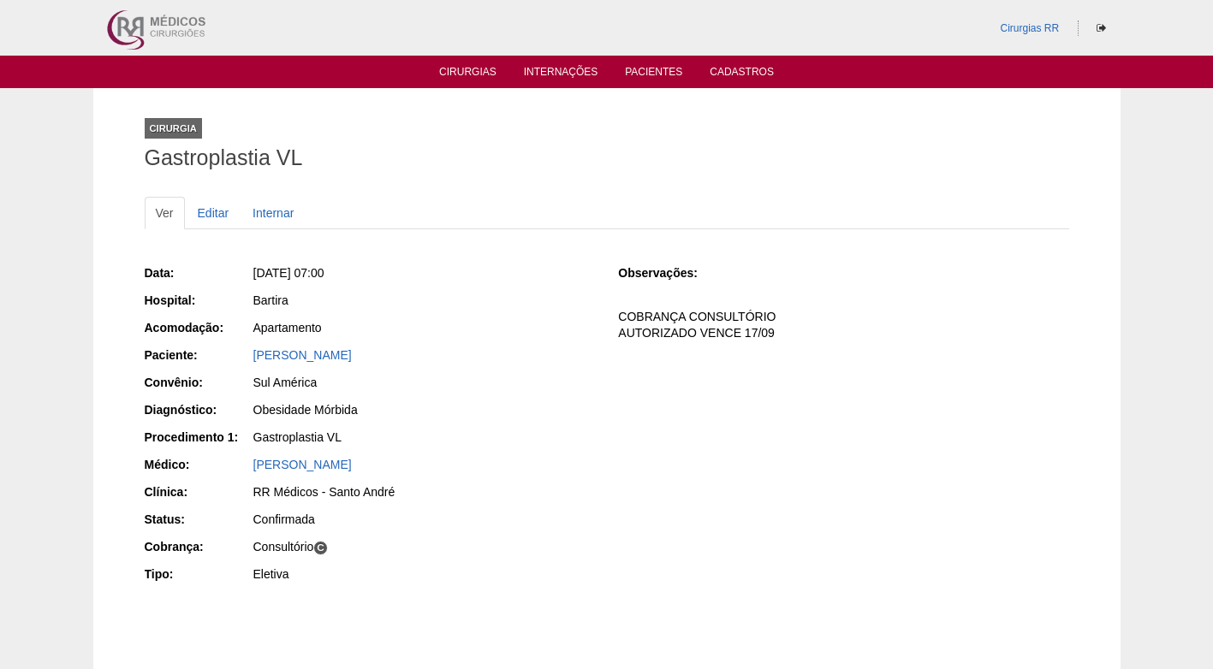
click at [560, 410] on div "Obesidade Mórbida" at bounding box center [424, 410] width 342 height 17
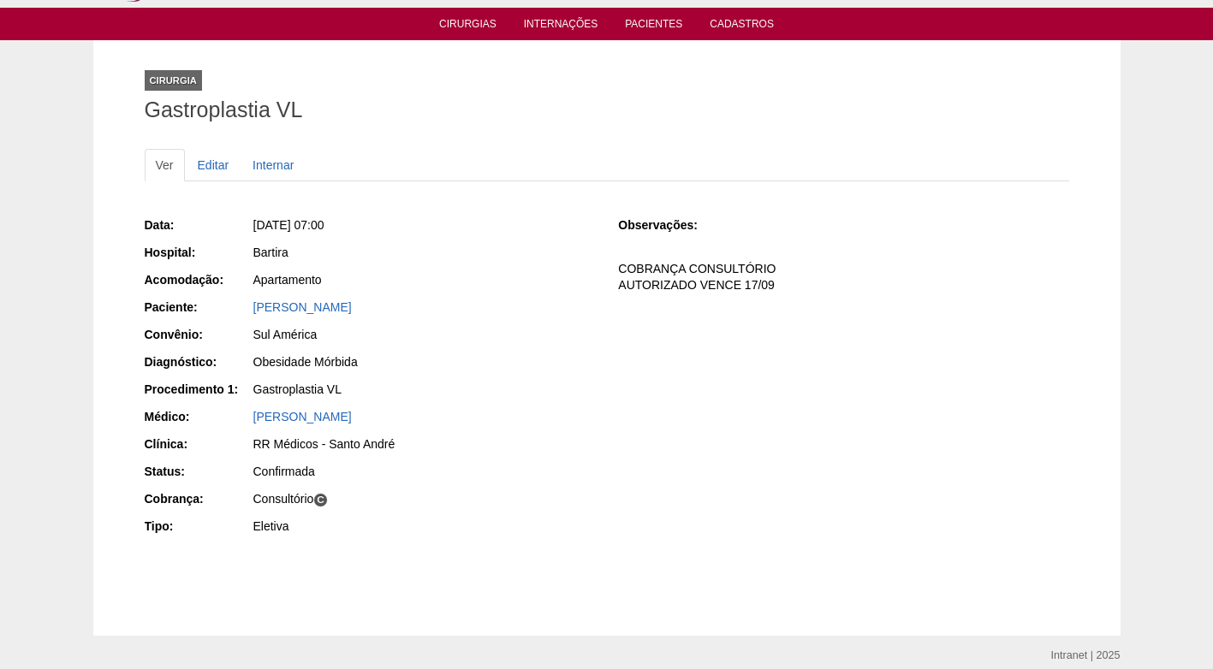
scroll to position [86, 0]
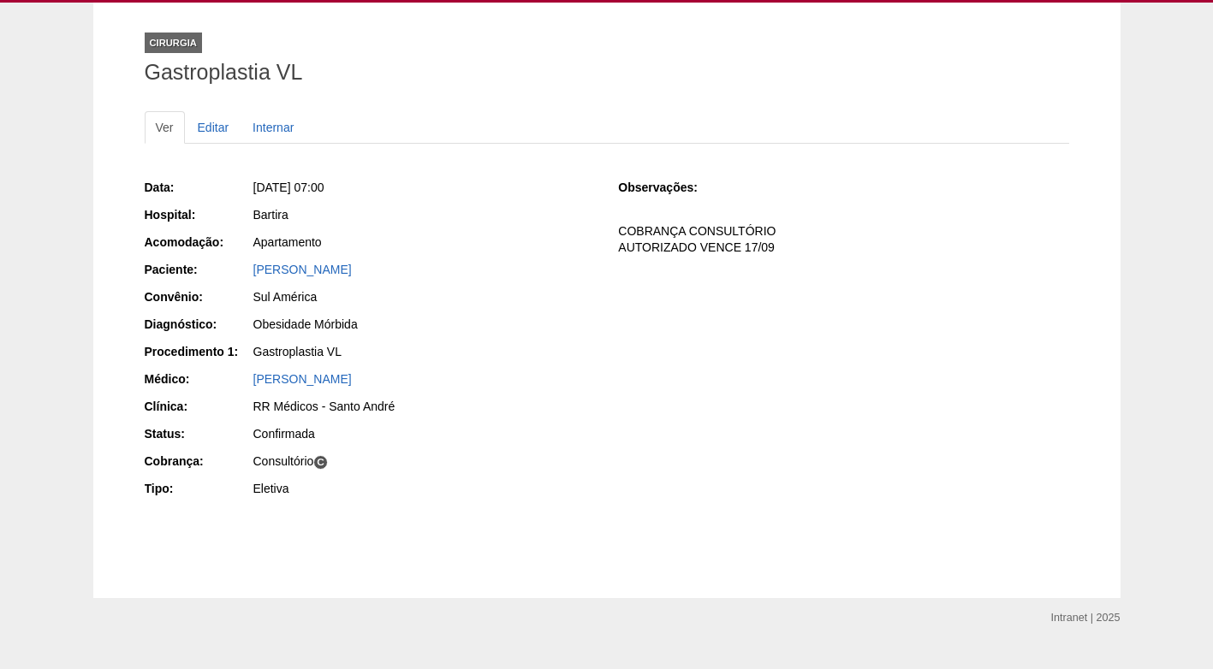
click at [563, 339] on div "Data: Seg, 08/09/2025 - 07:00 Hospital: Bartira Acomodação: Apartamento Pacient…" at bounding box center [370, 340] width 450 height 335
click at [352, 276] on link "LISANDRA MARIA THEOPHILO RIBEIRO" at bounding box center [302, 270] width 98 height 14
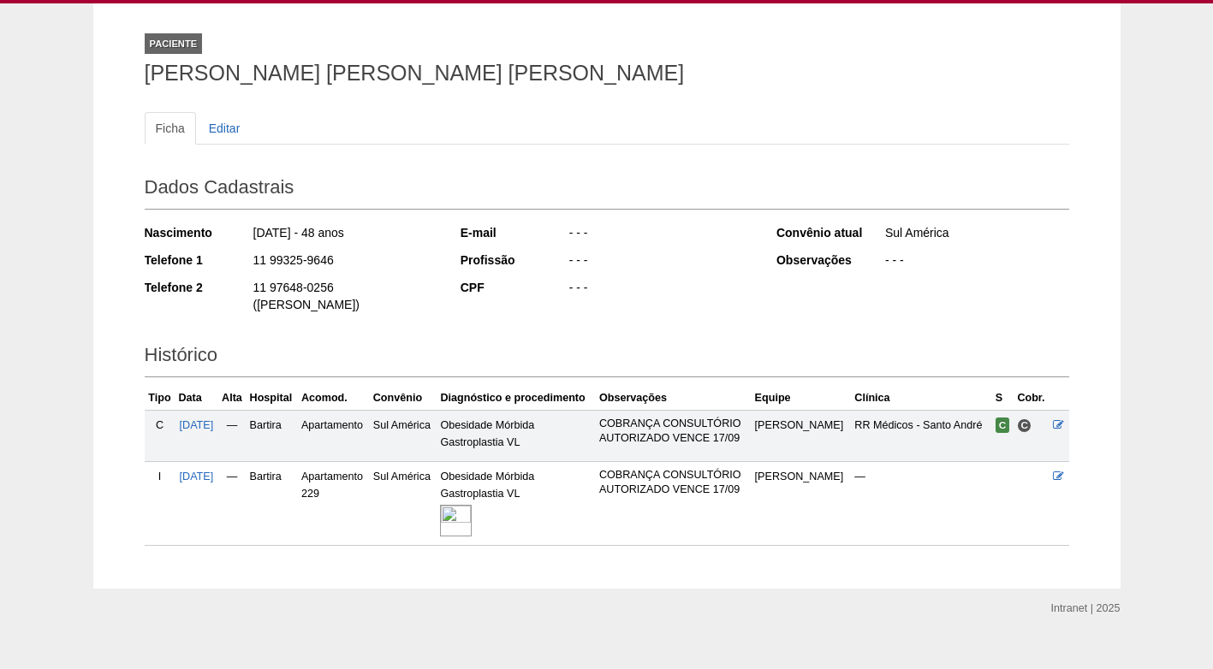
scroll to position [86, 0]
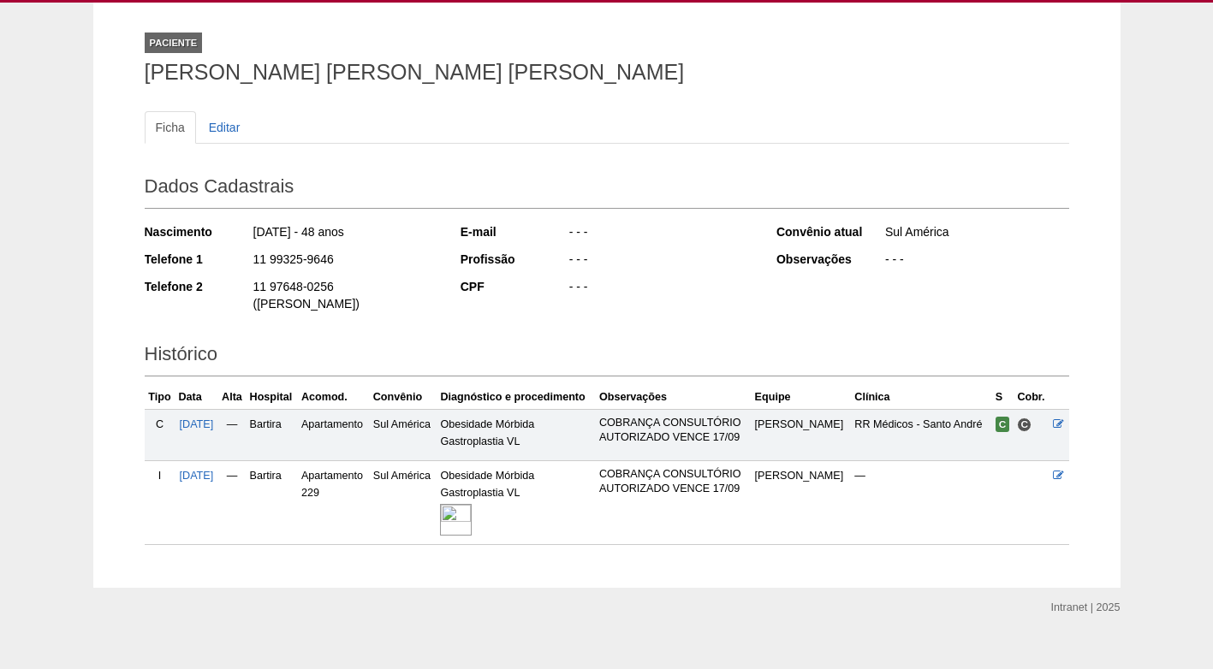
click at [472, 504] on img at bounding box center [456, 520] width 32 height 32
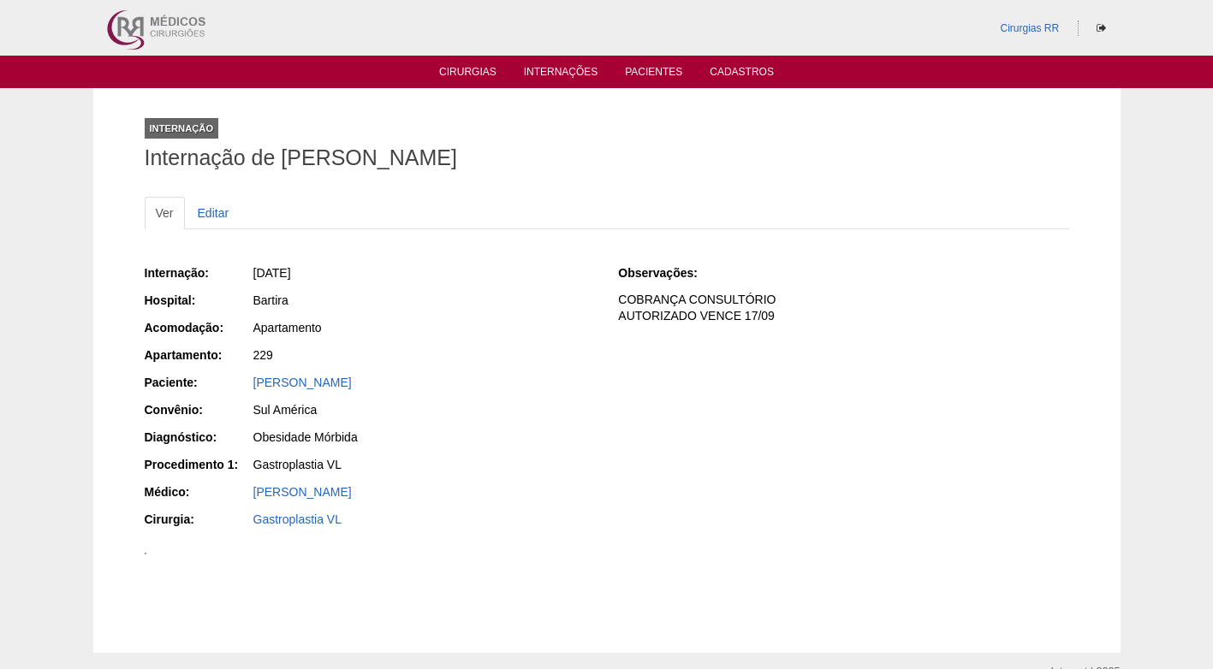
click at [455, 283] on div "[DATE]" at bounding box center [423, 275] width 343 height 21
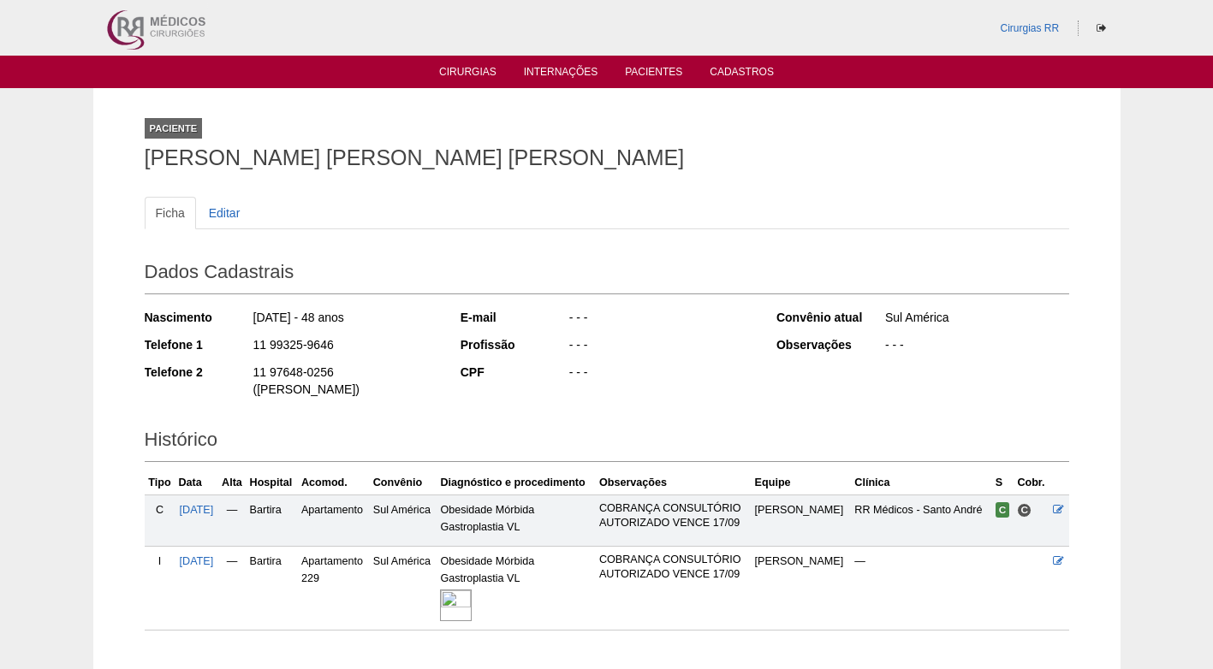
scroll to position [86, 0]
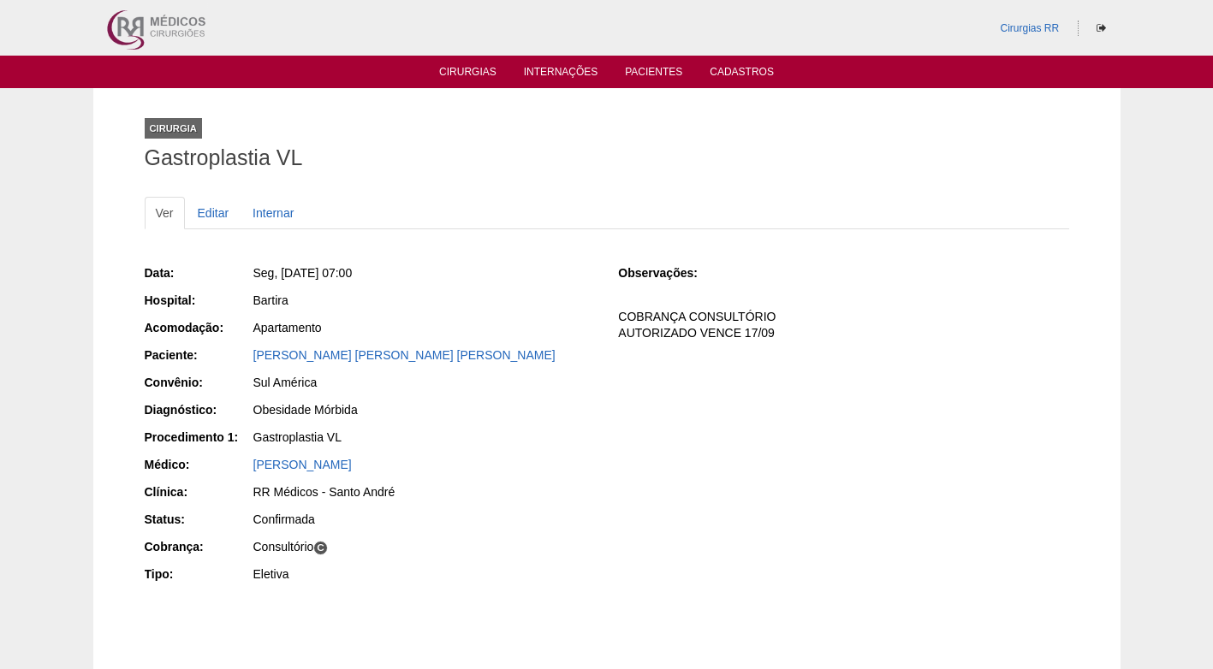
scroll to position [86, 0]
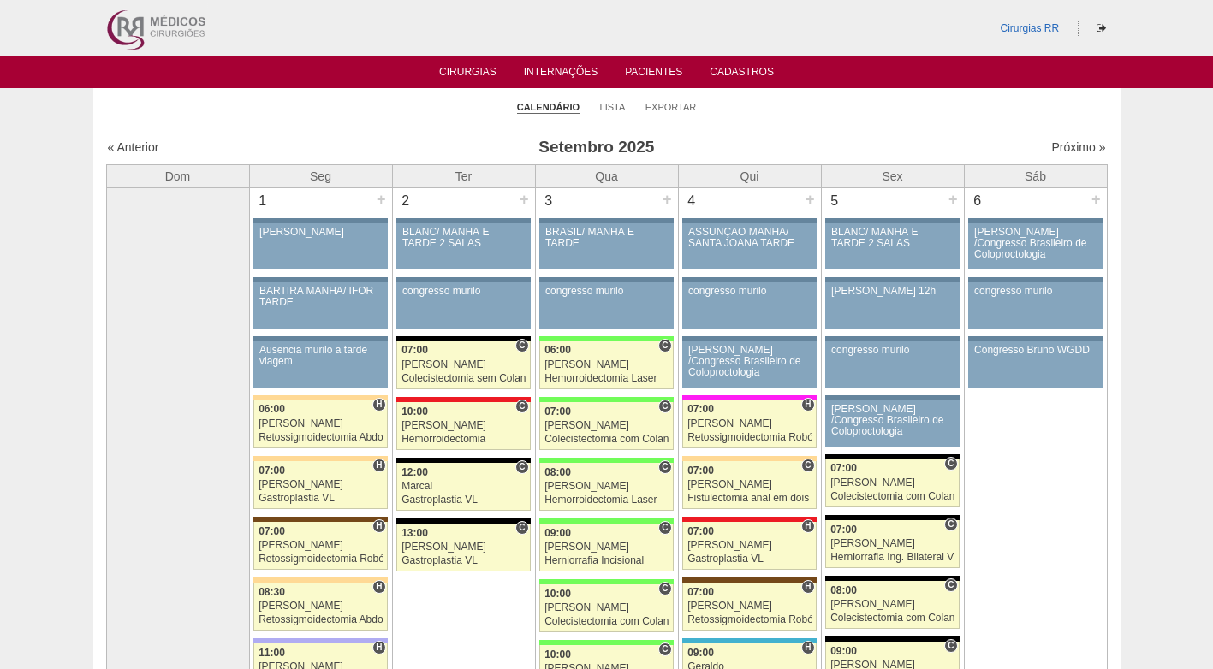
scroll to position [1027, 0]
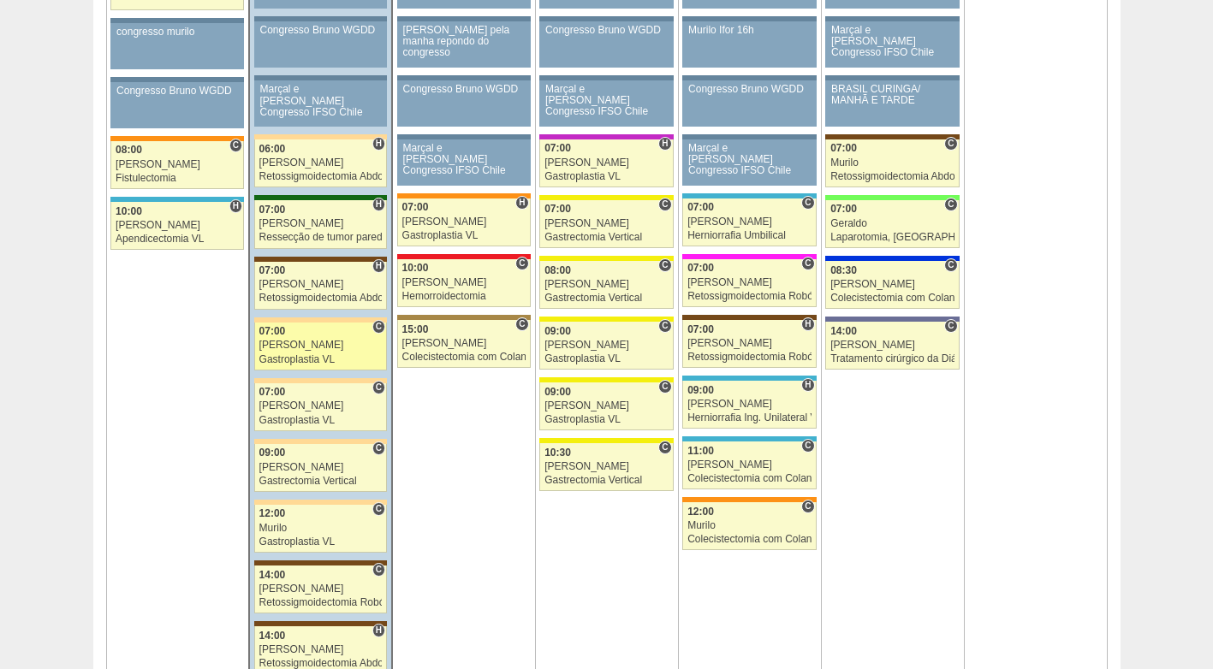
click at [332, 352] on link "88475 [PERSON_NAME] C 07:00 [PERSON_NAME] Gastroplastia VL [GEOGRAPHIC_DATA] RR…" at bounding box center [320, 347] width 133 height 48
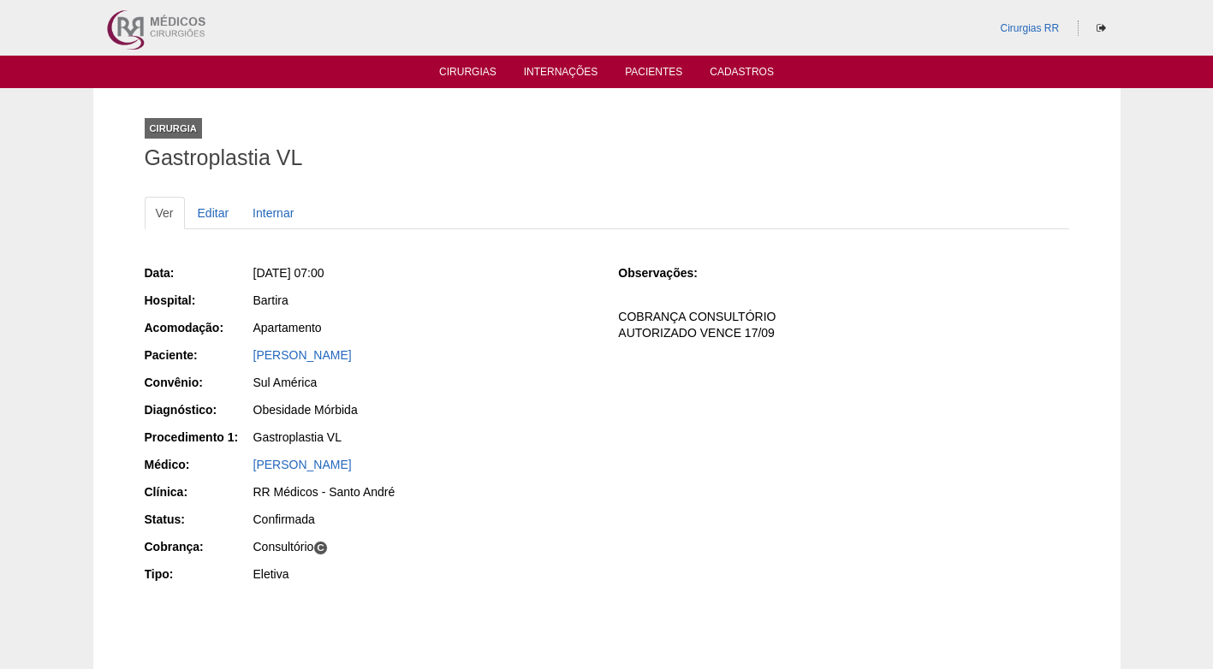
click at [497, 416] on div "Obesidade Mórbida" at bounding box center [424, 410] width 342 height 17
click at [516, 451] on div "Data: Seg, 08/09/2025 - 07:00 Hospital: Bartira Acomodação: Apartamento Pacient…" at bounding box center [370, 426] width 450 height 335
click at [491, 419] on div "Obesidade Mórbida" at bounding box center [423, 412] width 343 height 21
click at [446, 447] on div "Gastroplastia VL" at bounding box center [423, 439] width 343 height 21
click at [452, 440] on div "Gastroplastia VL" at bounding box center [424, 437] width 342 height 17
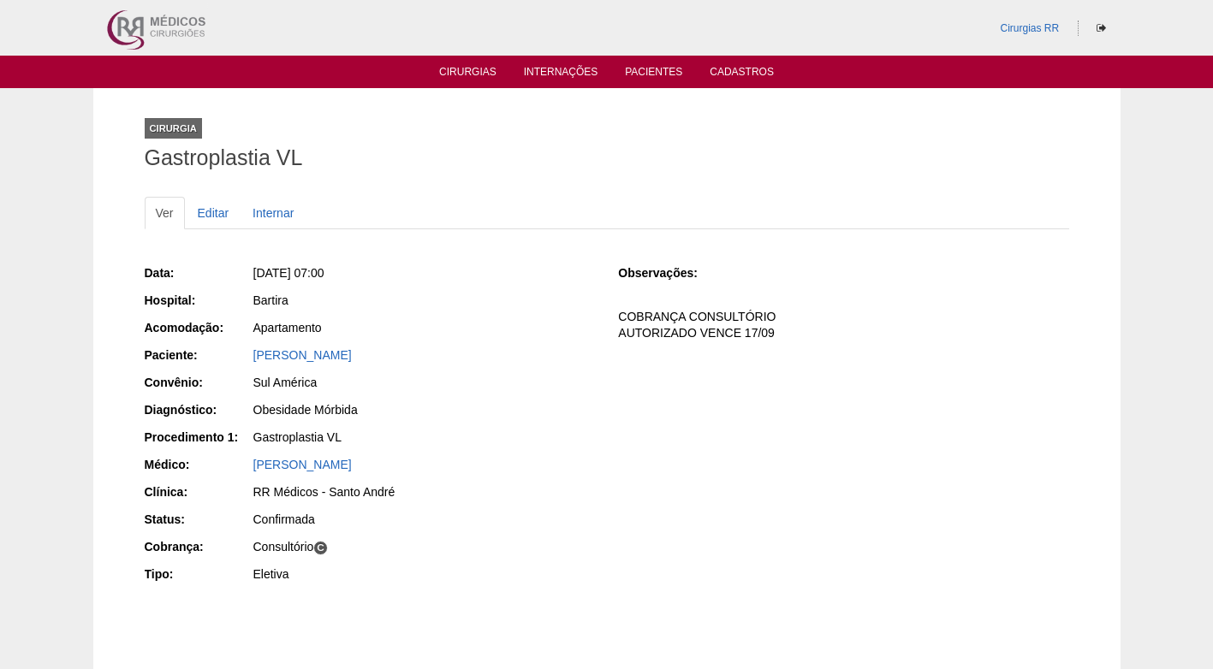
click at [414, 312] on div "Bartira" at bounding box center [423, 302] width 343 height 21
click at [422, 394] on div "Data: Seg, 08/09/2025 - 07:00 Hospital: Bartira Acomodação: Apartamento Pacient…" at bounding box center [370, 426] width 450 height 335
click at [381, 303] on div "Bartira" at bounding box center [424, 300] width 342 height 17
click at [277, 329] on div "Apartamento" at bounding box center [424, 327] width 342 height 17
drag, startPoint x: 356, startPoint y: 421, endPoint x: 347, endPoint y: 320, distance: 101.5
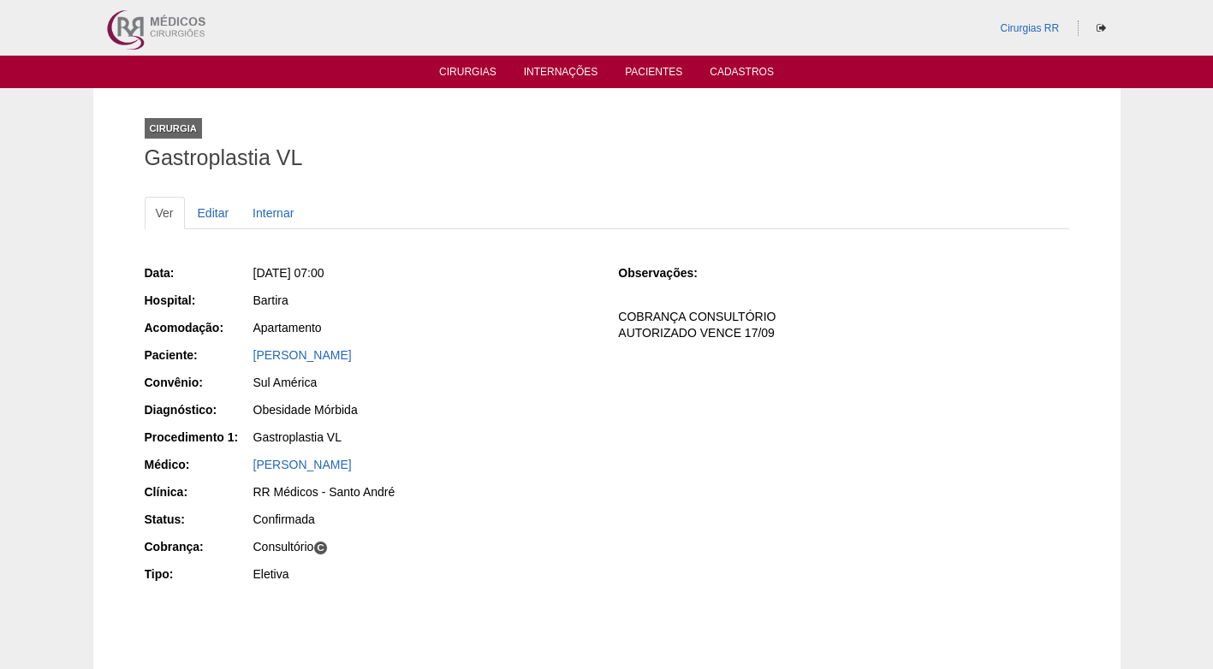
click at [352, 418] on div "Obesidade Mórbida" at bounding box center [423, 412] width 343 height 21
click at [347, 316] on div "Data: Seg, 08/09/2025 - 07:00 Hospital: Bartira Acomodação: Apartamento Pacient…" at bounding box center [370, 426] width 450 height 335
click at [293, 312] on div "Bartira" at bounding box center [423, 302] width 343 height 21
click at [416, 271] on div "Seg, 08/09/2025 - 07:00" at bounding box center [424, 273] width 342 height 17
click at [513, 455] on div "Data: Seg, 08/09/2025 - 07:00 Hospital: Bartira Acomodação: Apartamento Pacient…" at bounding box center [370, 426] width 450 height 335
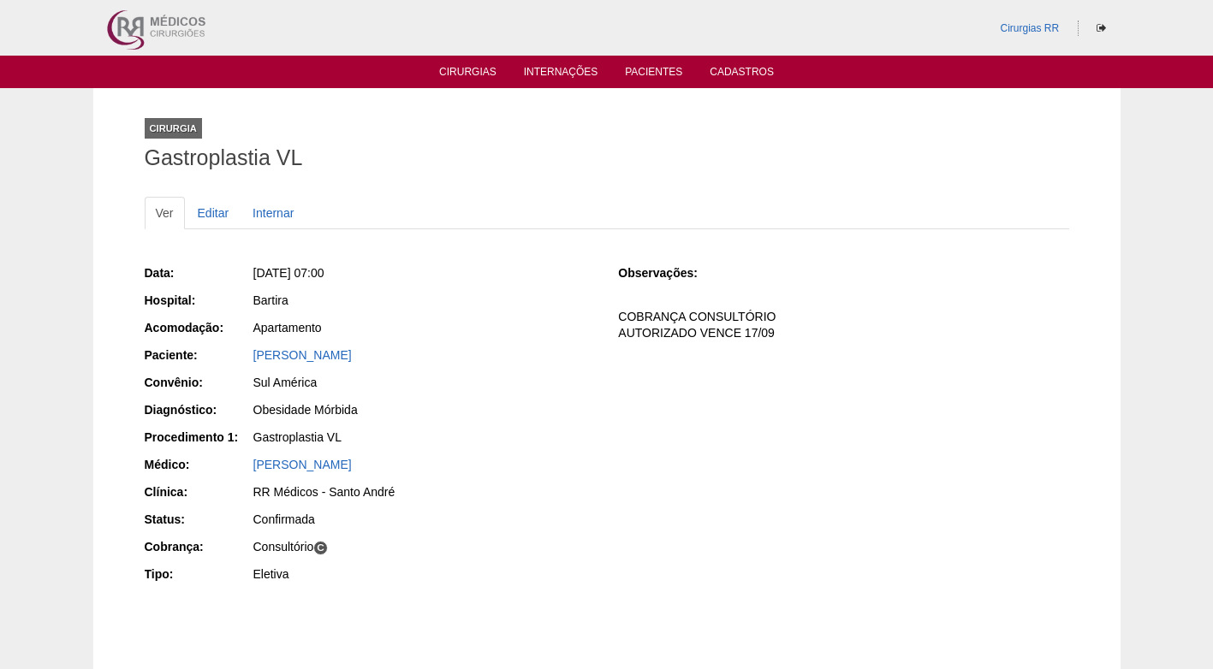
click at [445, 268] on div "Seg, 08/09/2025 - 07:00" at bounding box center [424, 273] width 342 height 17
click at [414, 289] on div "Data: Seg, 08/09/2025 - 07:00 Hospital: Bartira Acomodação: Apartamento Pacient…" at bounding box center [370, 426] width 450 height 335
click at [417, 292] on div "Bartira" at bounding box center [424, 300] width 342 height 17
click at [497, 282] on div "[DATE] 07:00" at bounding box center [423, 275] width 343 height 21
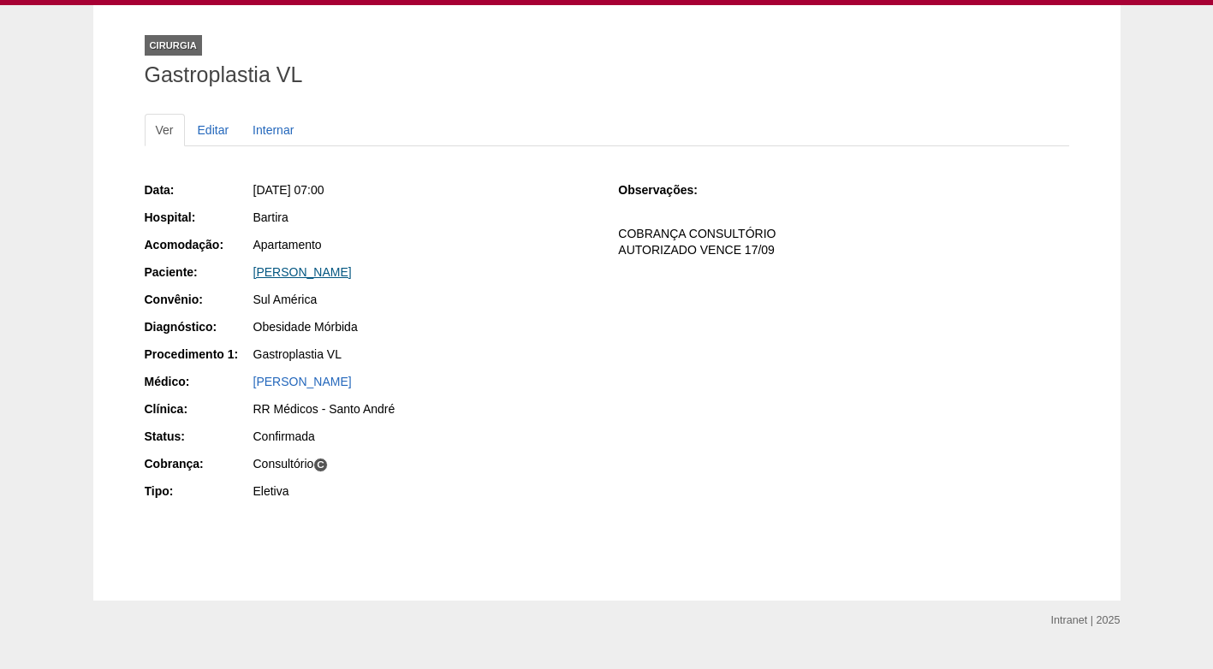
scroll to position [118, 0]
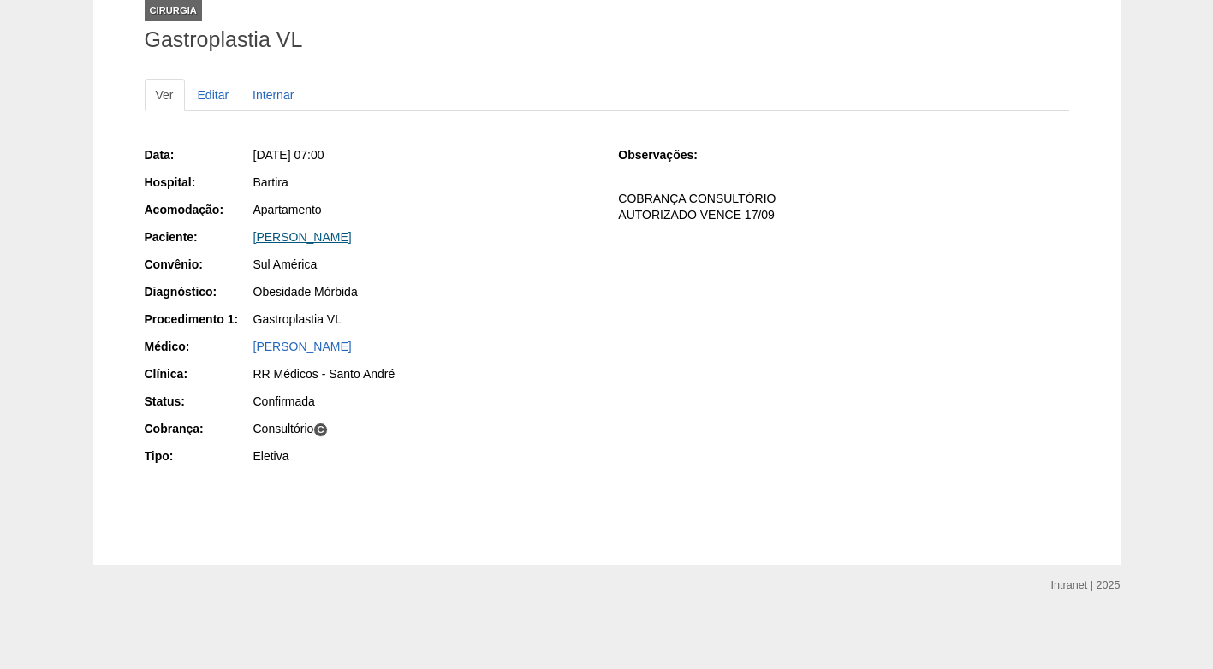
click at [352, 234] on link "[PERSON_NAME]" at bounding box center [302, 237] width 98 height 14
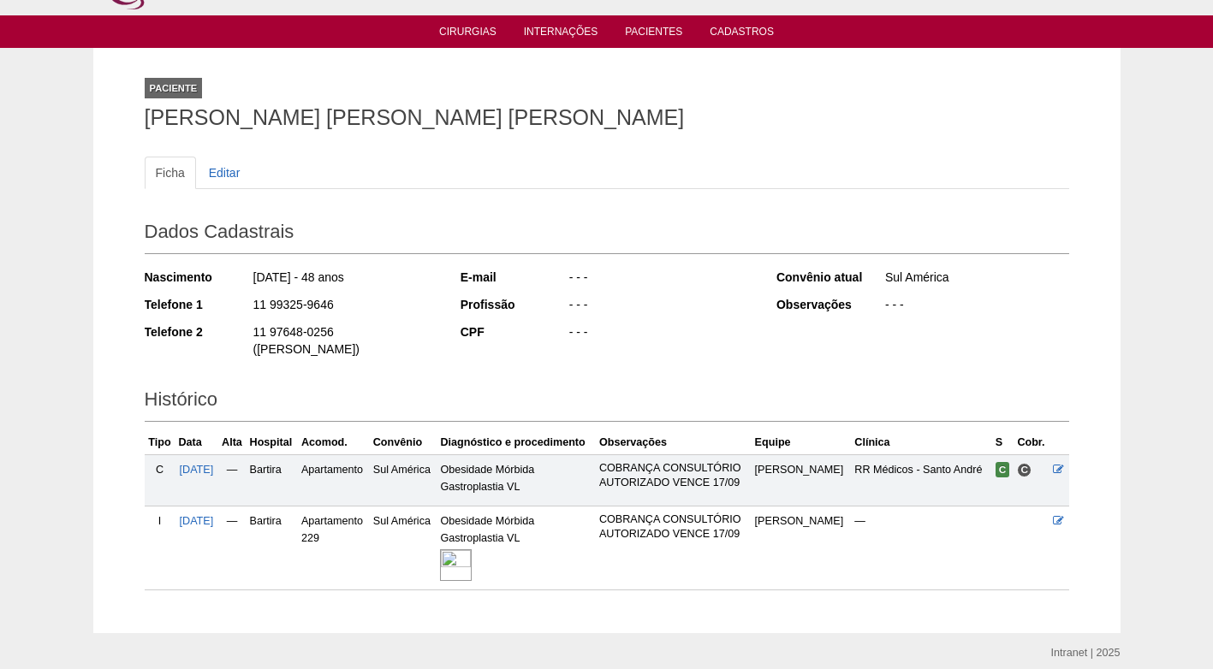
scroll to position [86, 0]
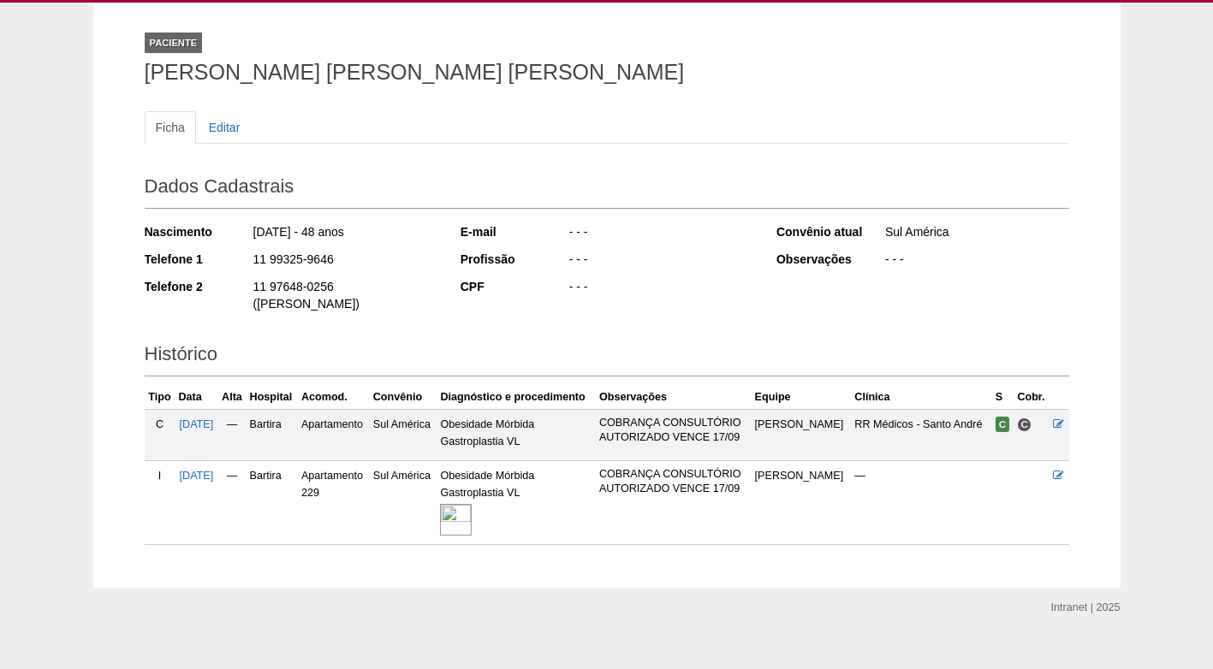
click at [472, 506] on img at bounding box center [456, 520] width 32 height 32
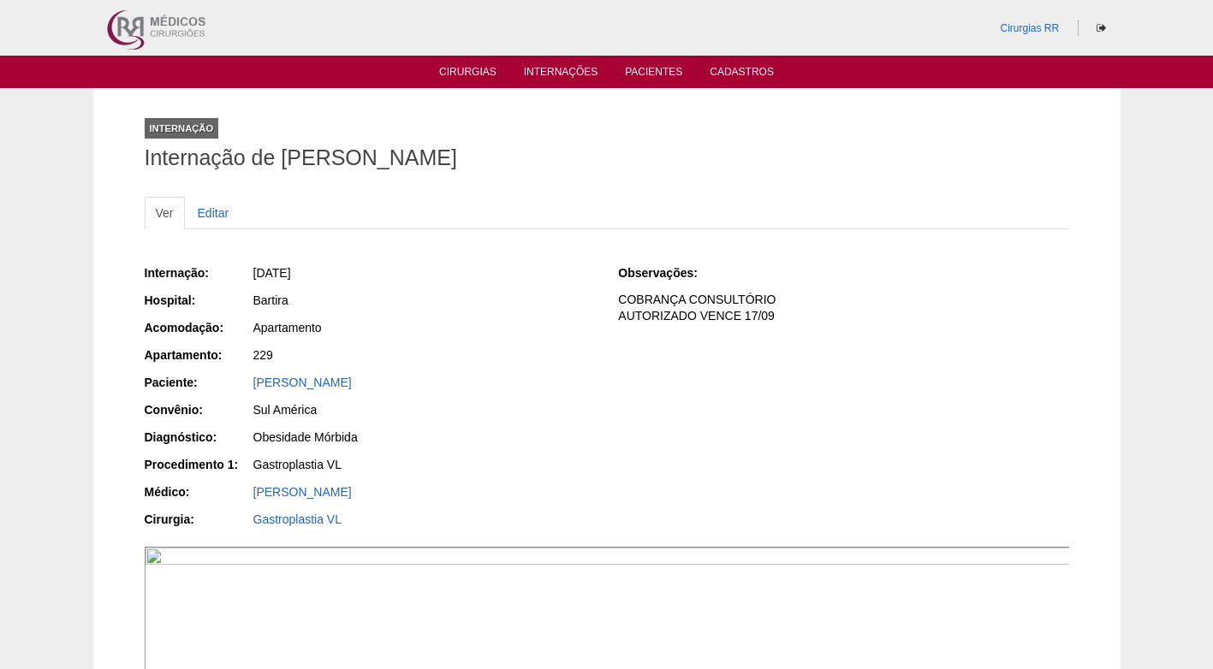
click at [515, 282] on div "[DATE]" at bounding box center [423, 275] width 343 height 21
click at [514, 271] on div "[DATE]" at bounding box center [424, 273] width 342 height 17
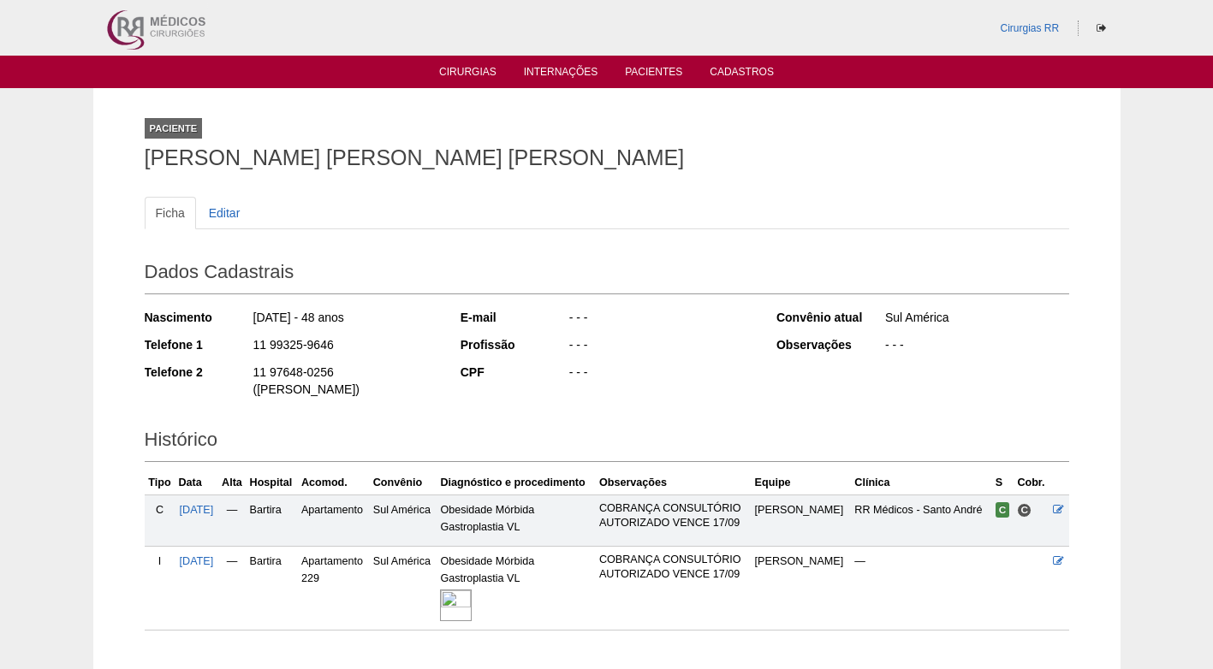
scroll to position [86, 0]
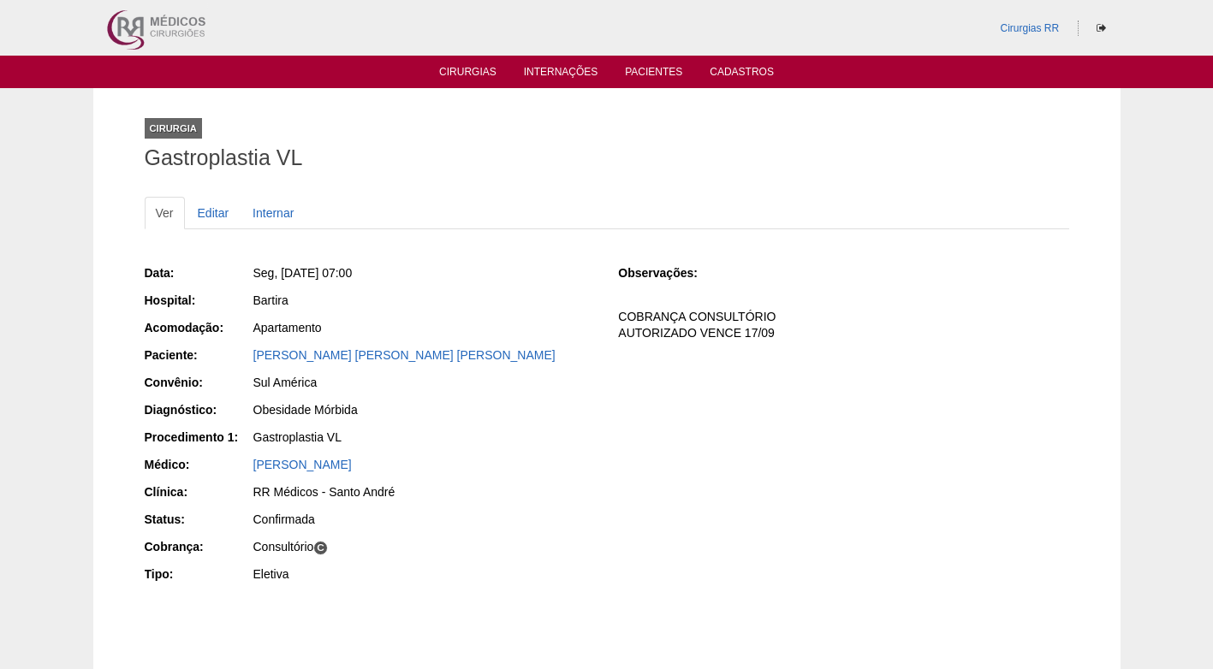
scroll to position [118, 0]
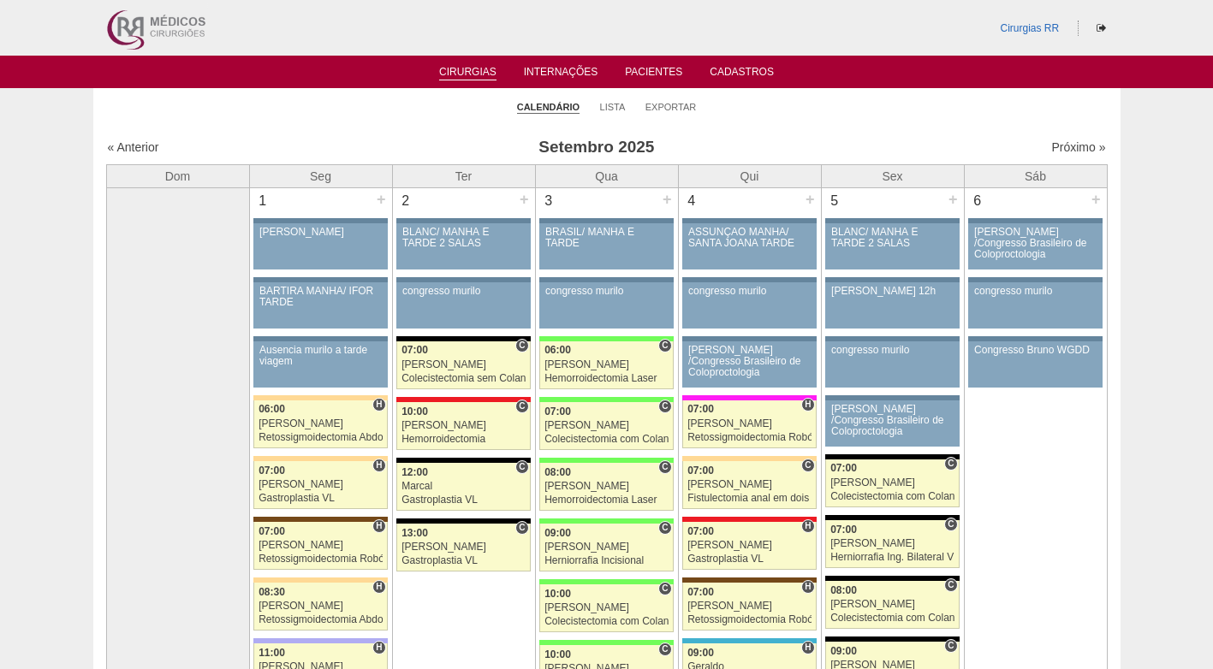
scroll to position [1027, 0]
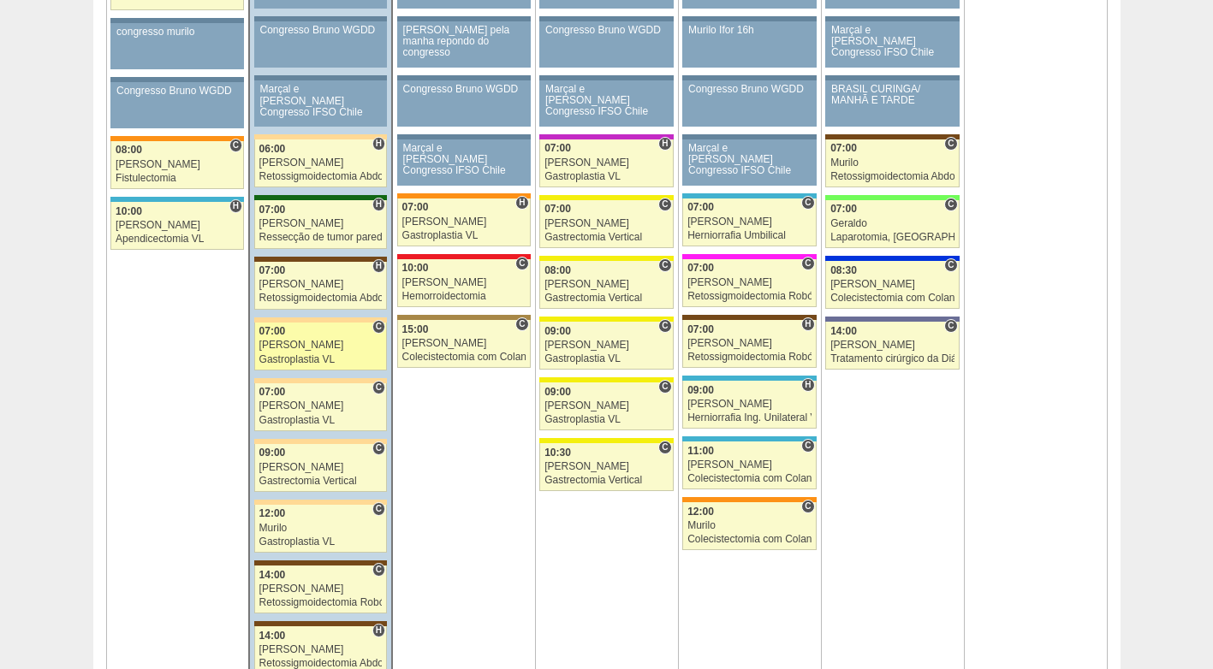
click at [314, 342] on div "[PERSON_NAME]" at bounding box center [320, 345] width 123 height 11
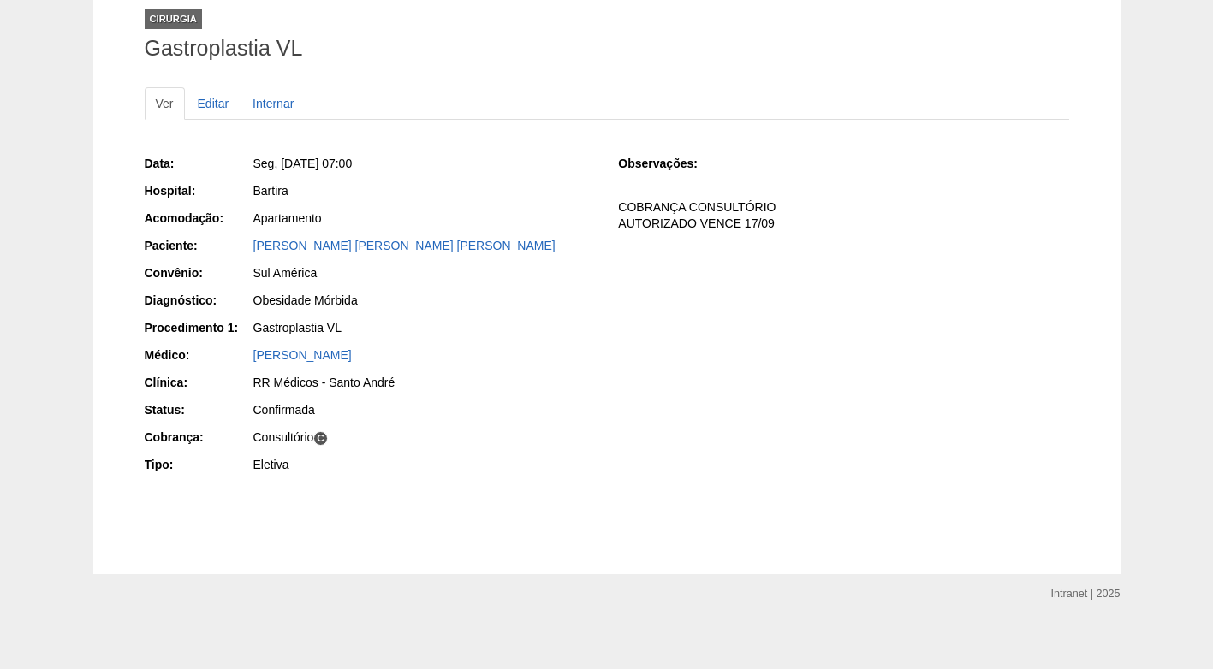
scroll to position [118, 0]
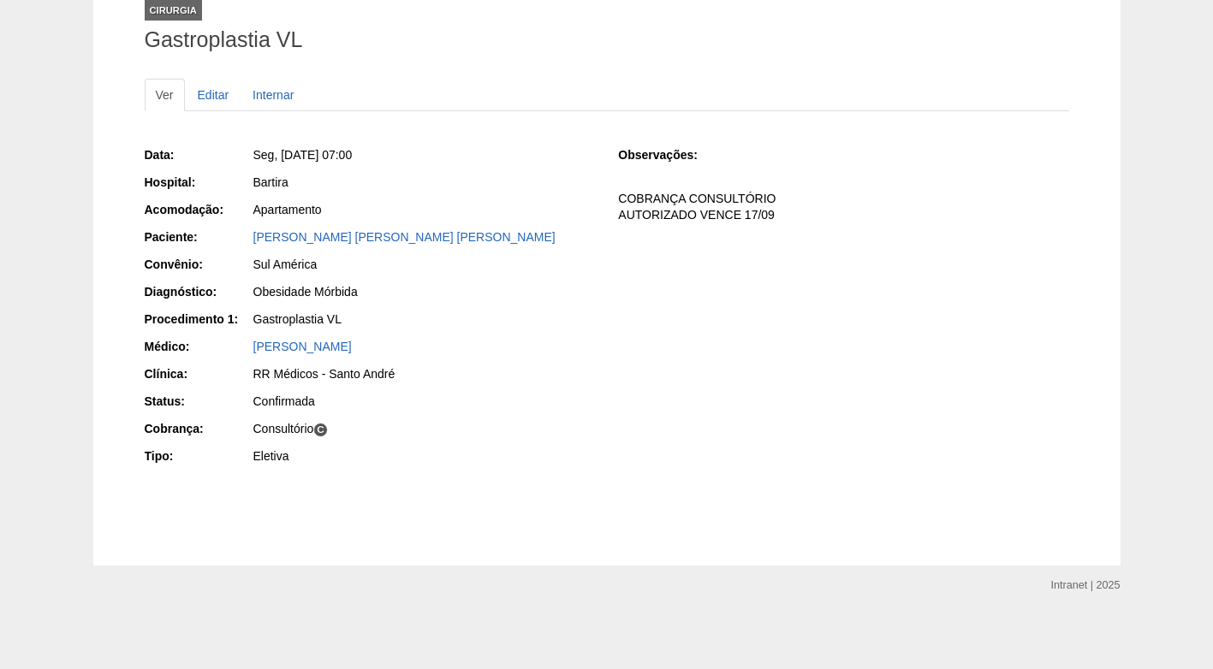
click at [498, 344] on div "[PERSON_NAME]" at bounding box center [424, 346] width 342 height 17
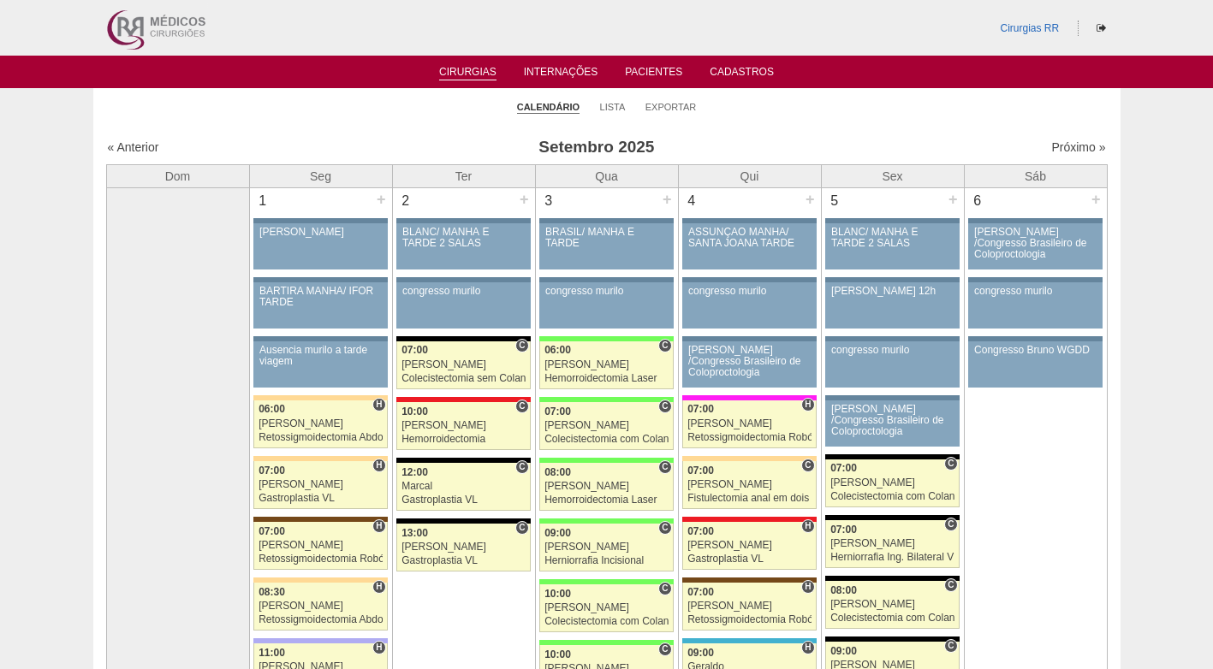
scroll to position [1027, 0]
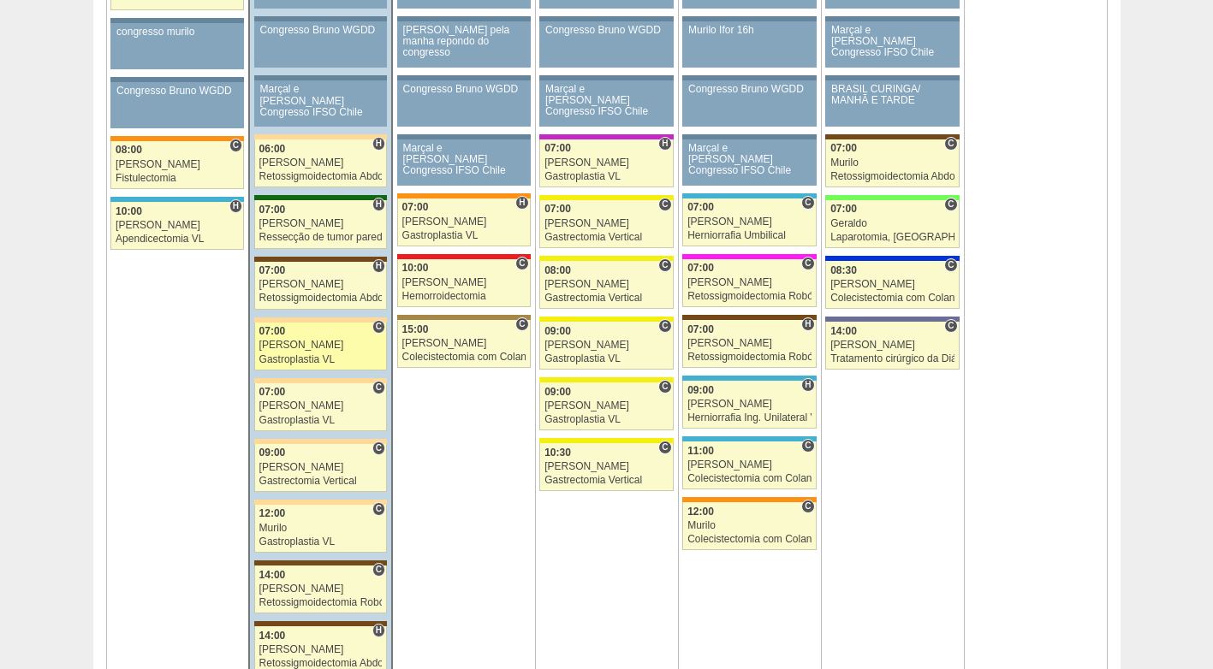
click at [304, 349] on div "[PERSON_NAME]" at bounding box center [320, 345] width 123 height 11
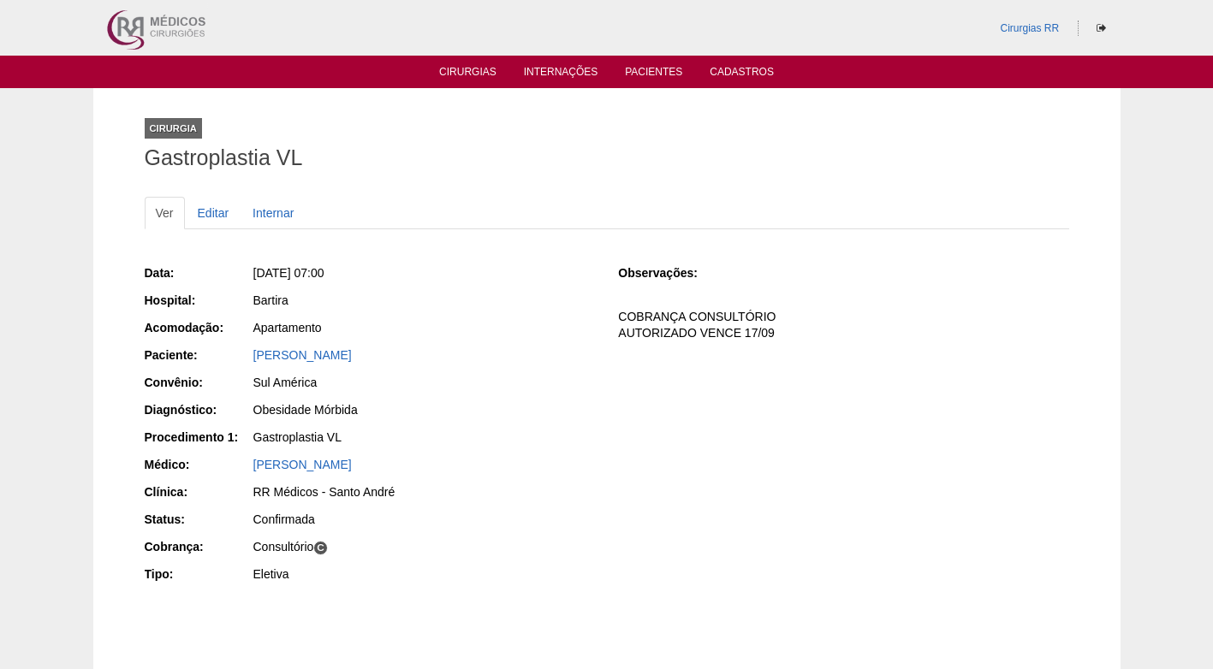
click at [558, 302] on div "Bartira" at bounding box center [424, 300] width 342 height 17
click at [652, 447] on div "Data: [DATE] 07:00 Hospital: [GEOGRAPHIC_DATA] Acomodação: Apartamento Paciente…" at bounding box center [607, 426] width 925 height 335
click at [551, 289] on div "Data: [DATE] 07:00 Hospital: [GEOGRAPHIC_DATA] Acomodação: Apartamento Paciente…" at bounding box center [370, 426] width 450 height 335
click at [442, 221] on ul "Ver Editar Internar" at bounding box center [607, 213] width 925 height 33
click at [576, 277] on div "Seg, 08/09/2025 - 07:00" at bounding box center [424, 273] width 342 height 17
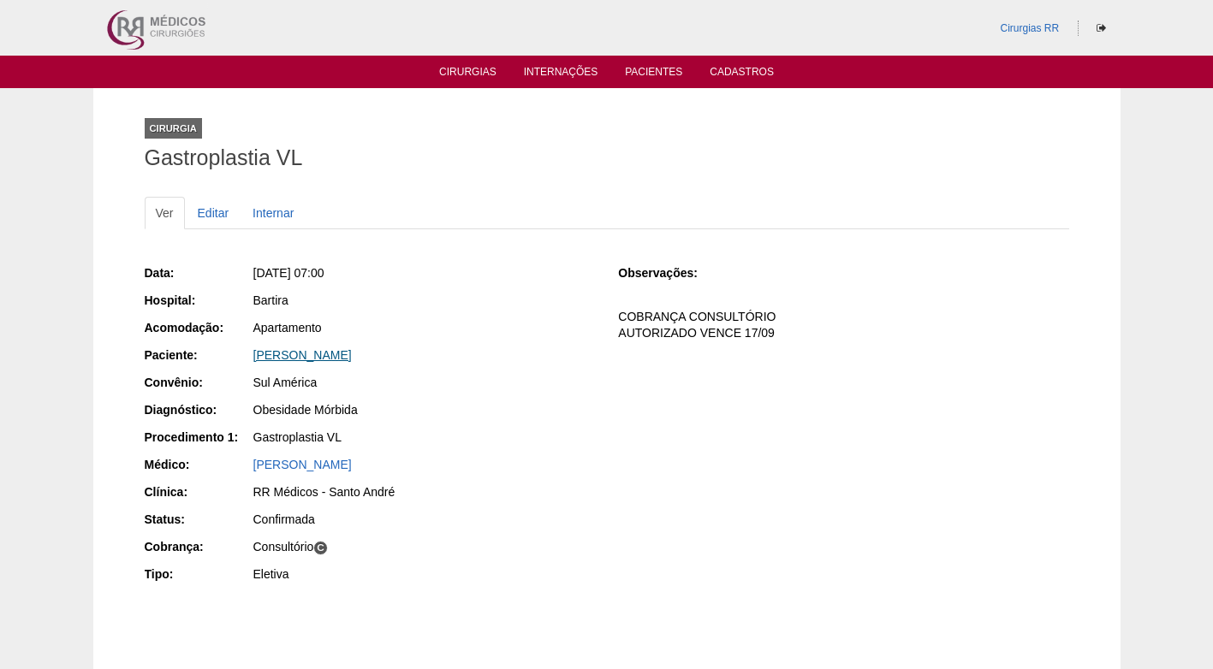
click at [319, 352] on link "[PERSON_NAME] [PERSON_NAME] [PERSON_NAME]" at bounding box center [302, 355] width 98 height 14
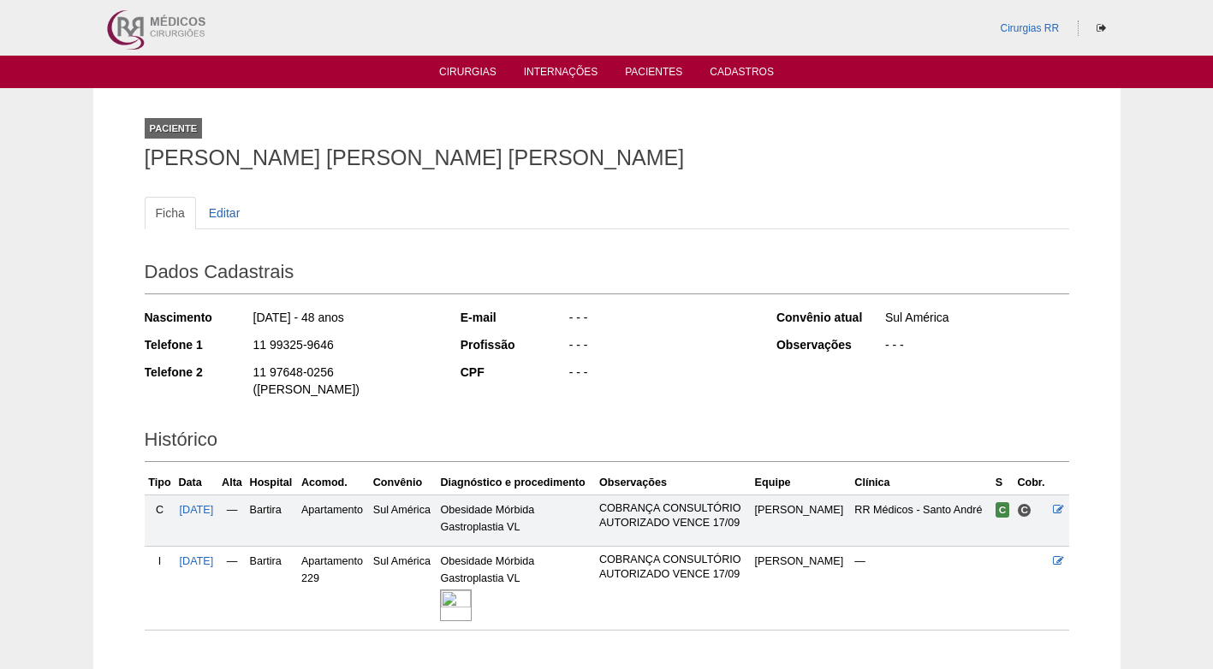
scroll to position [91, 0]
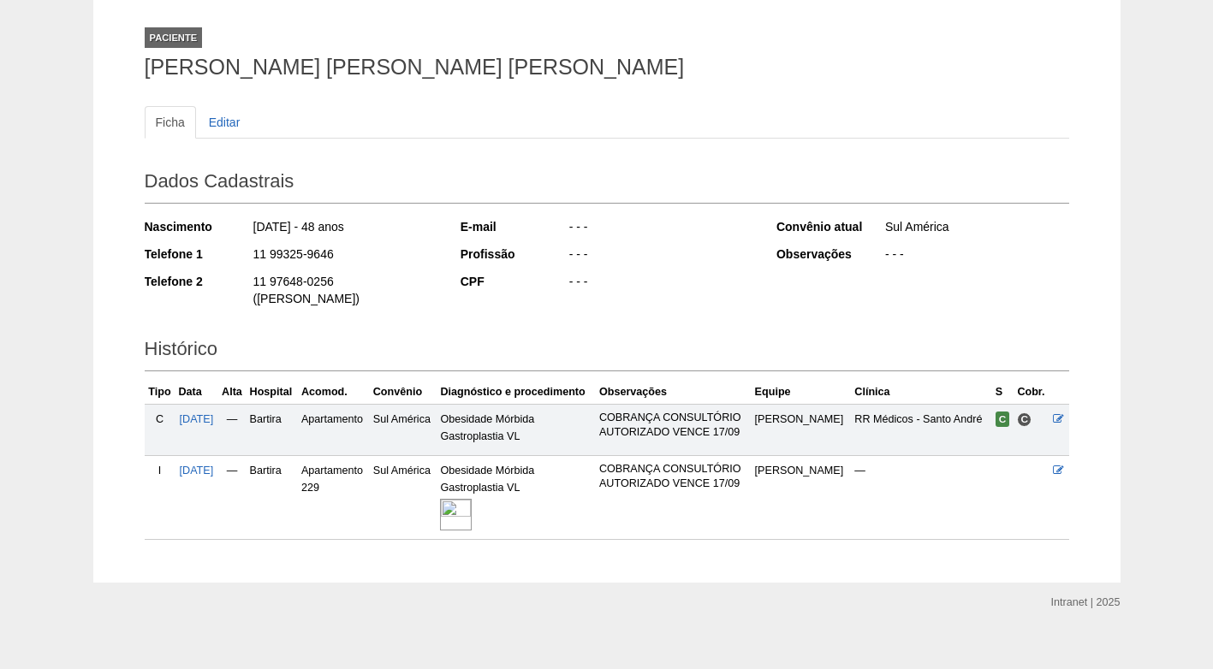
click at [472, 499] on img at bounding box center [456, 515] width 32 height 32
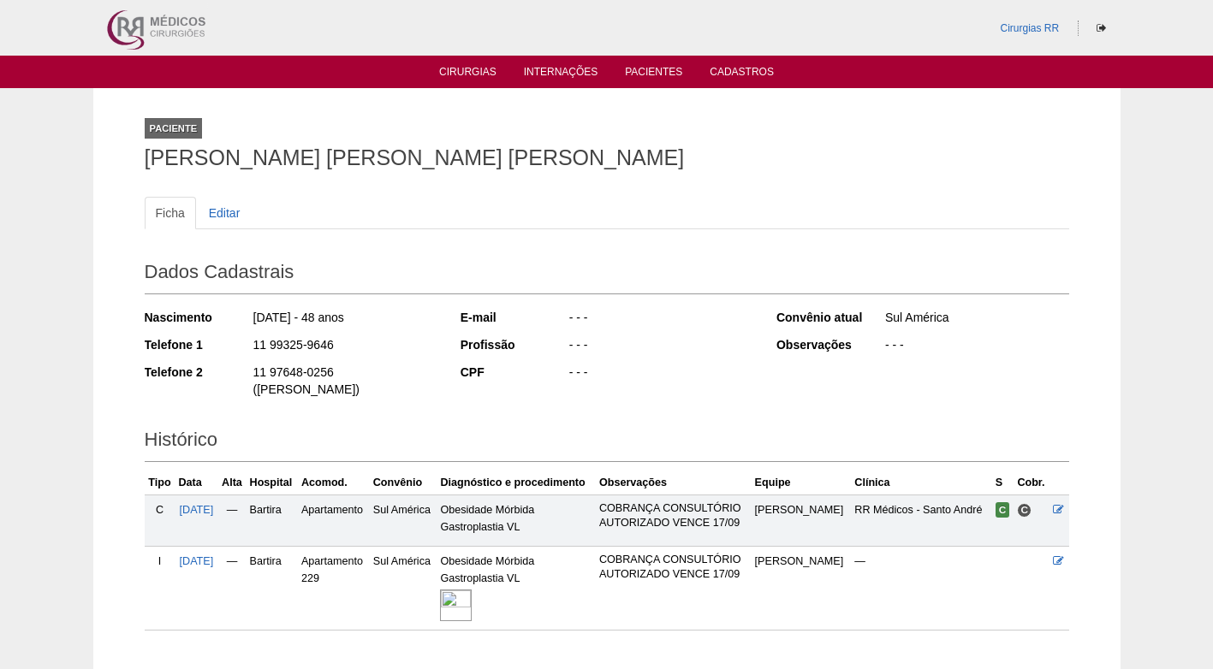
scroll to position [91, 0]
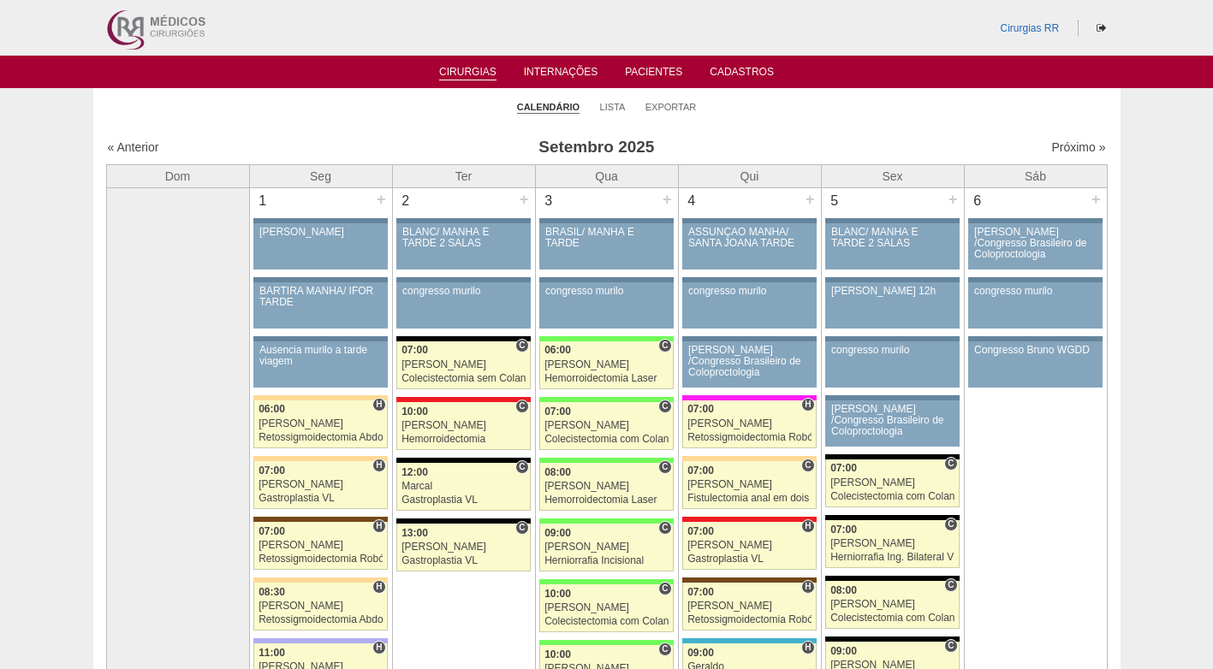
scroll to position [1027, 0]
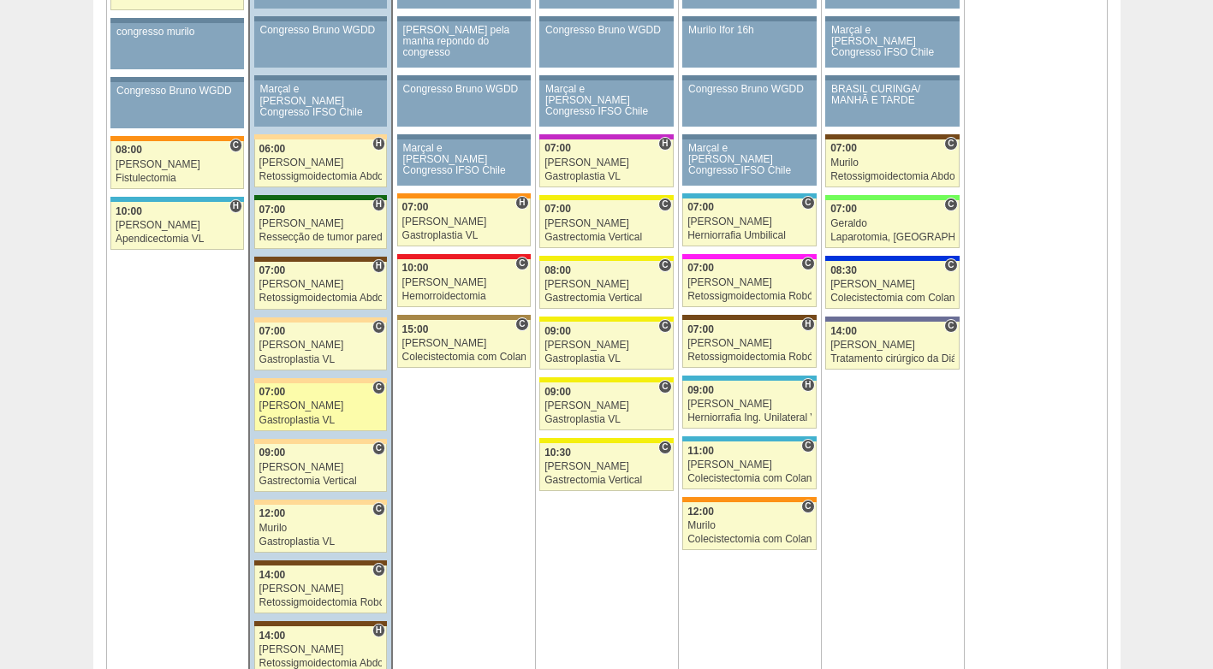
click at [336, 408] on div "[PERSON_NAME]" at bounding box center [320, 406] width 123 height 11
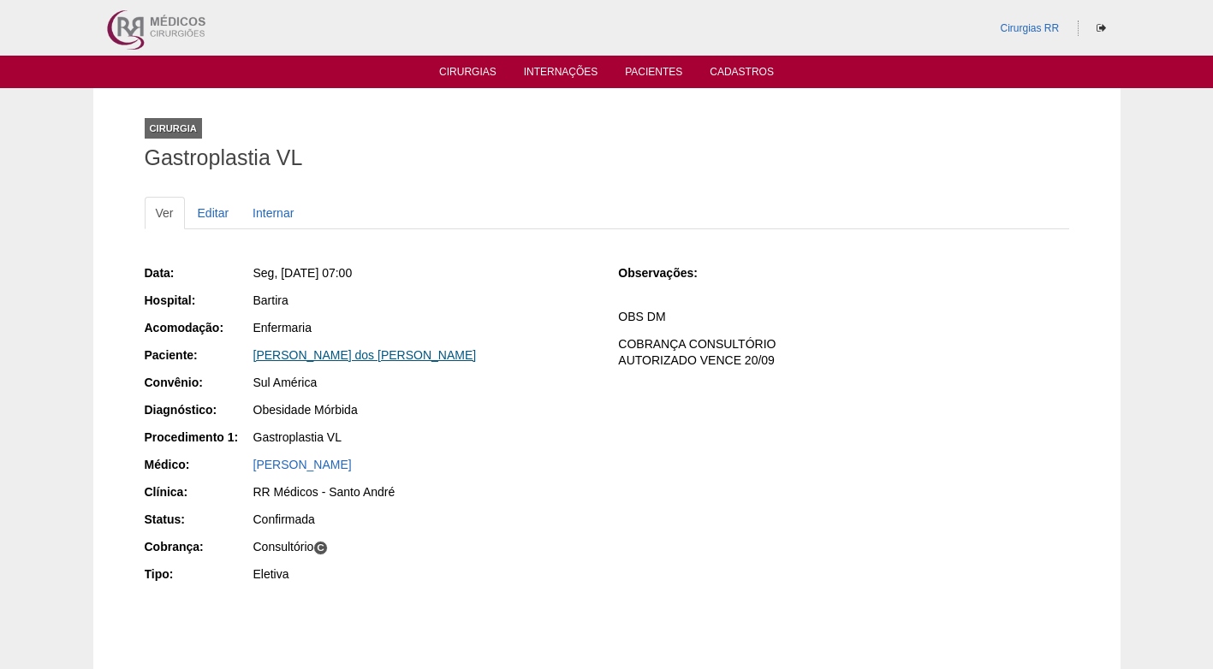
click at [321, 355] on link "[PERSON_NAME] dos [PERSON_NAME]" at bounding box center [364, 355] width 223 height 14
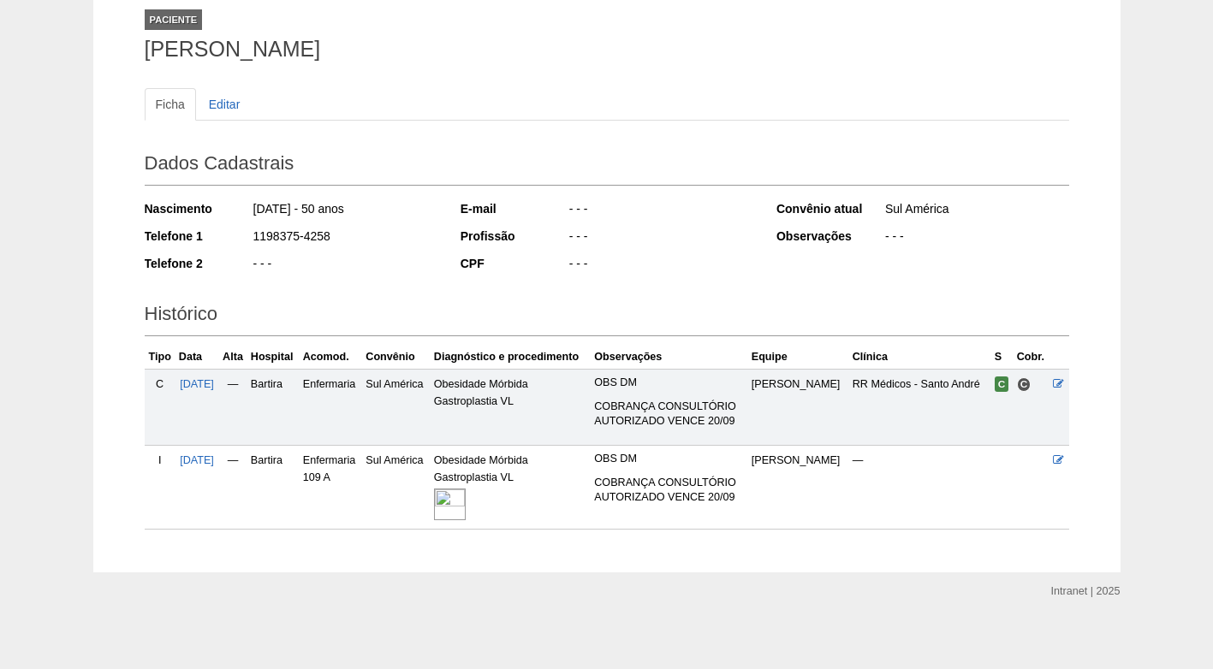
scroll to position [115, 0]
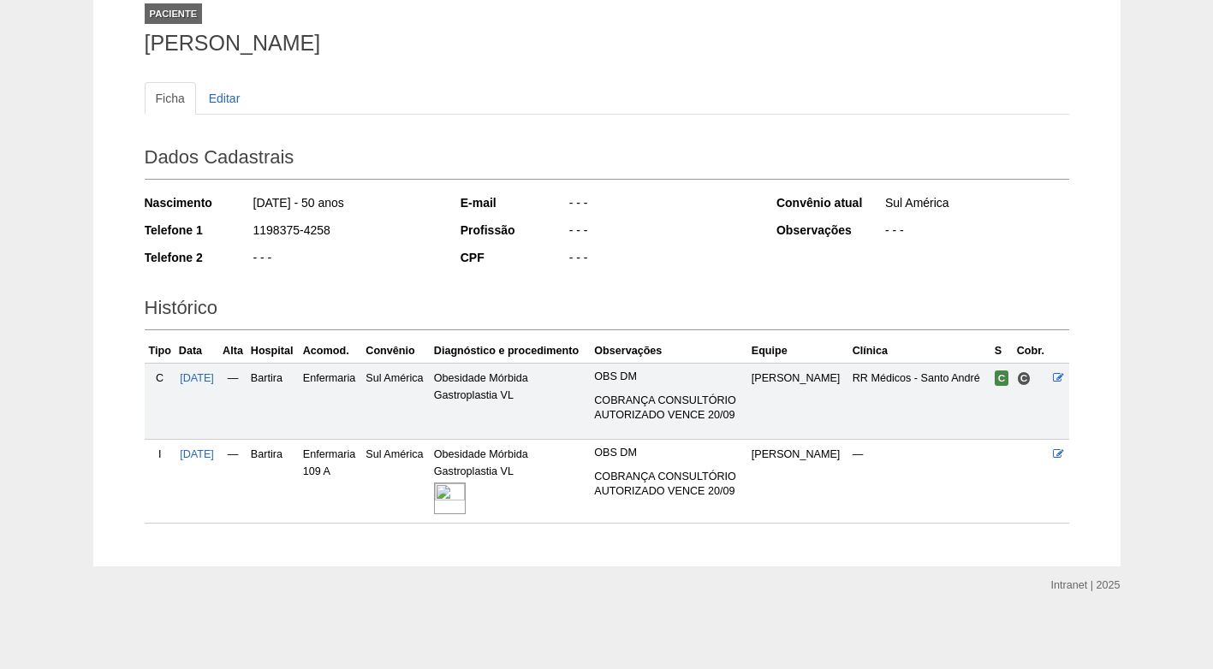
click at [466, 504] on img at bounding box center [450, 499] width 32 height 32
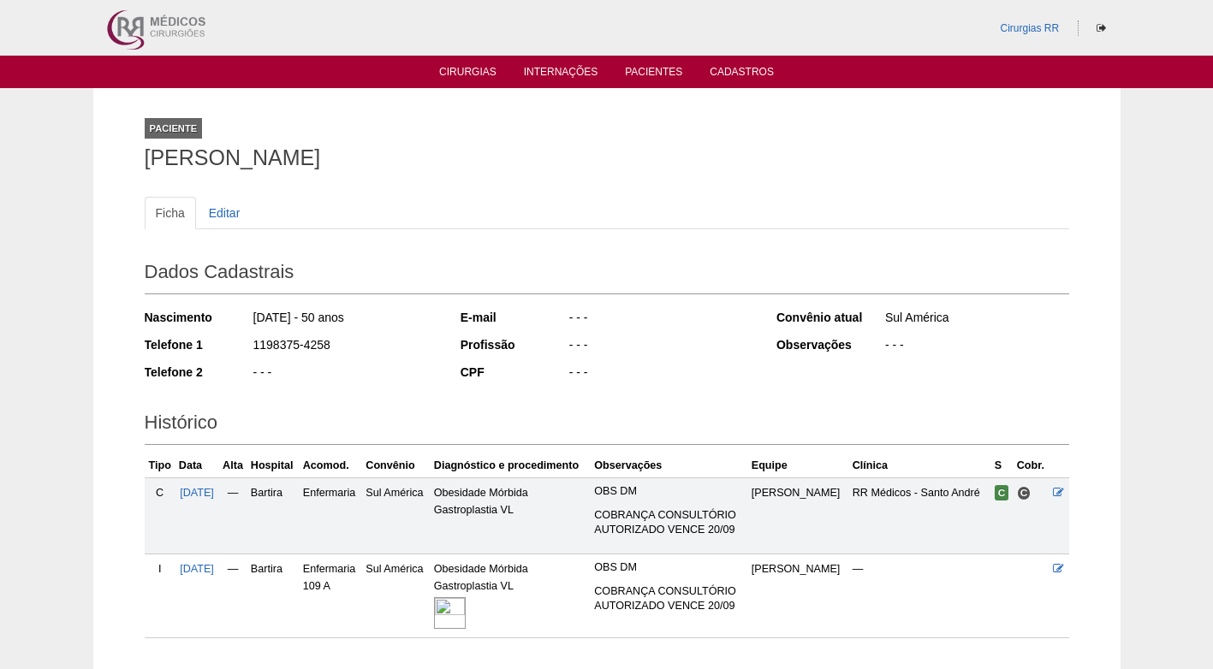
scroll to position [115, 0]
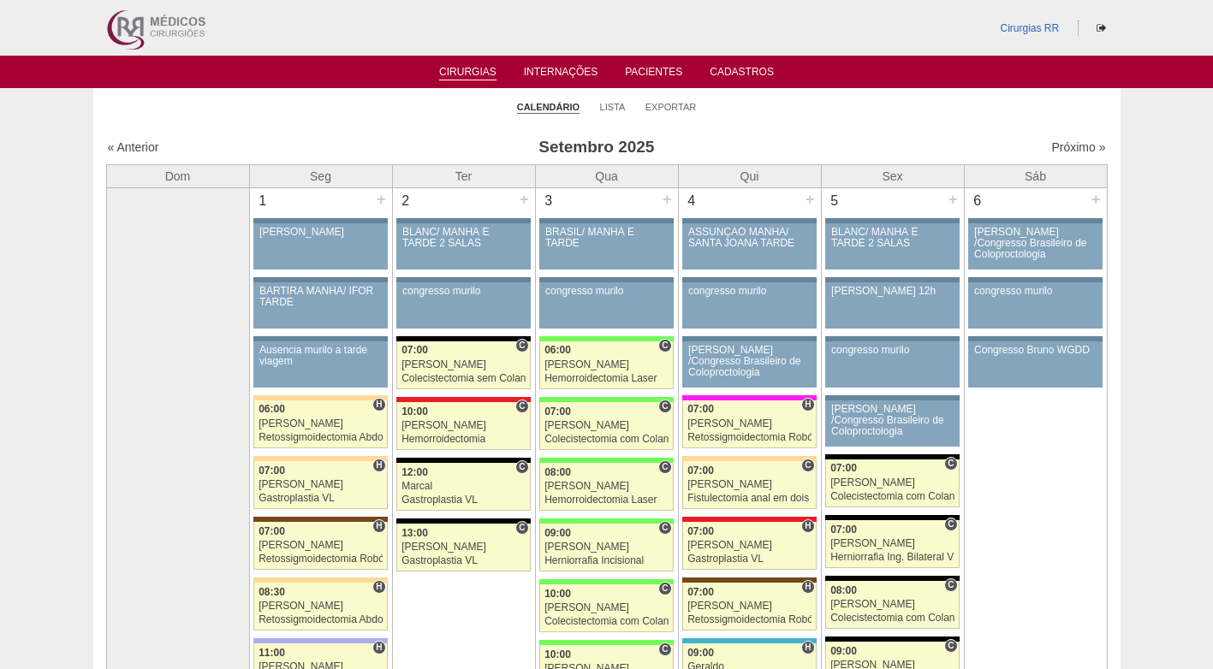
scroll to position [1027, 0]
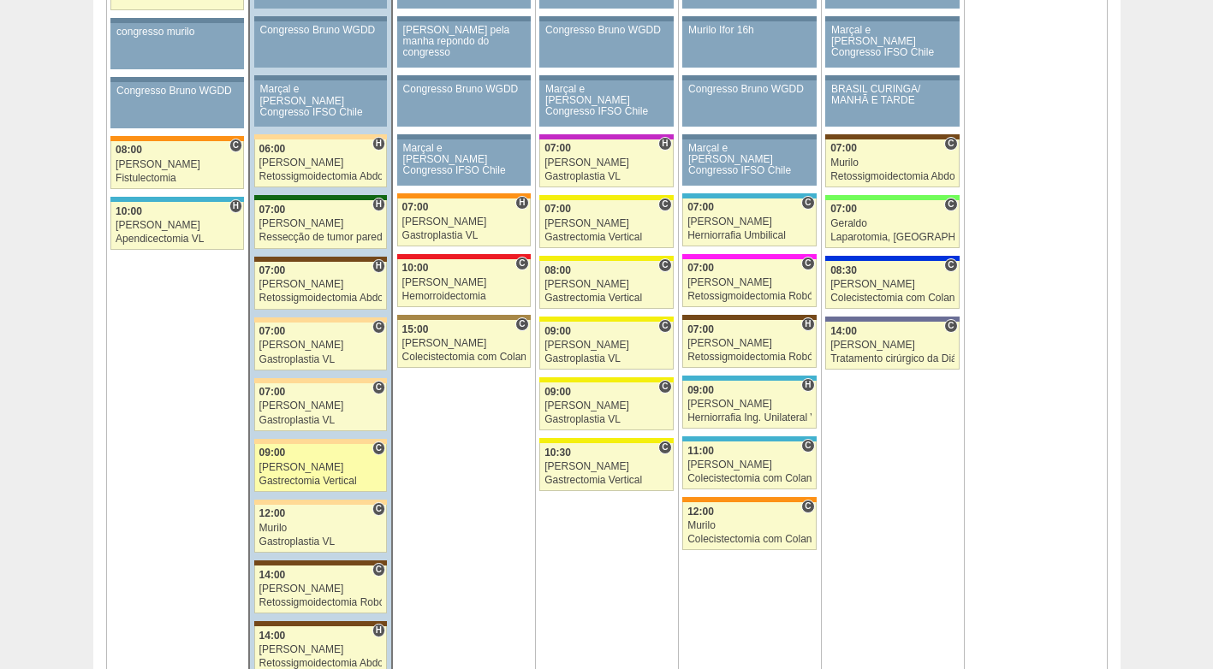
click at [309, 478] on div "Gastrectomia Vertical" at bounding box center [320, 481] width 123 height 11
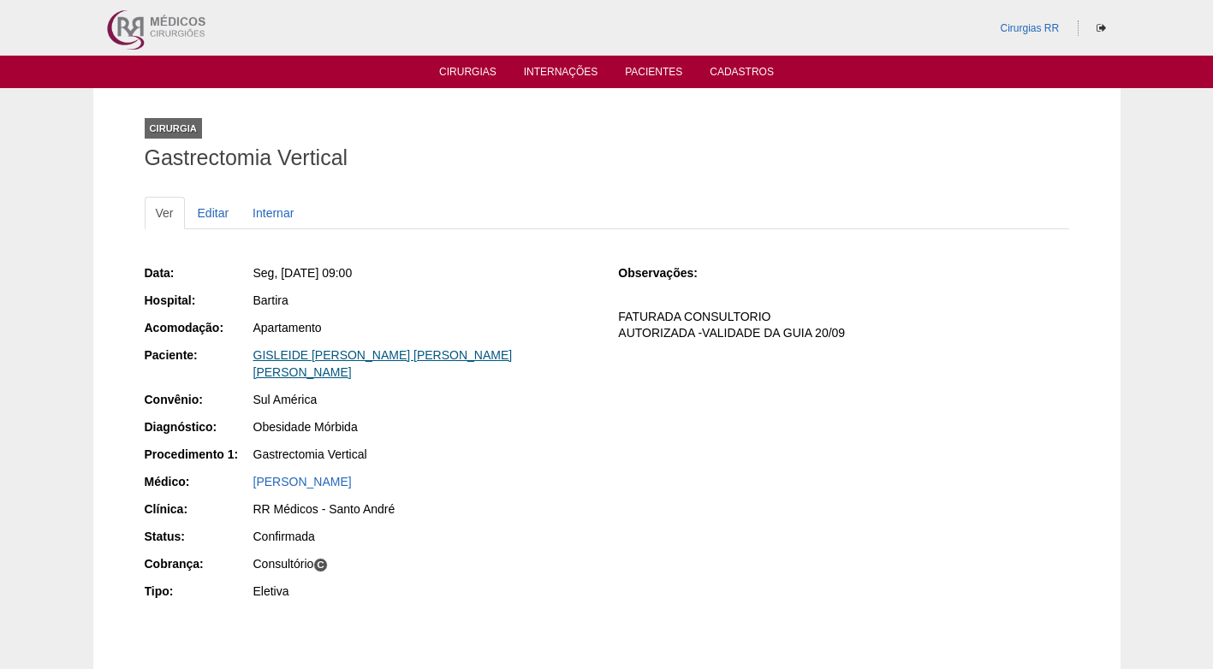
click at [302, 361] on link "GISLEIDE [PERSON_NAME] [PERSON_NAME] [PERSON_NAME]" at bounding box center [382, 363] width 259 height 31
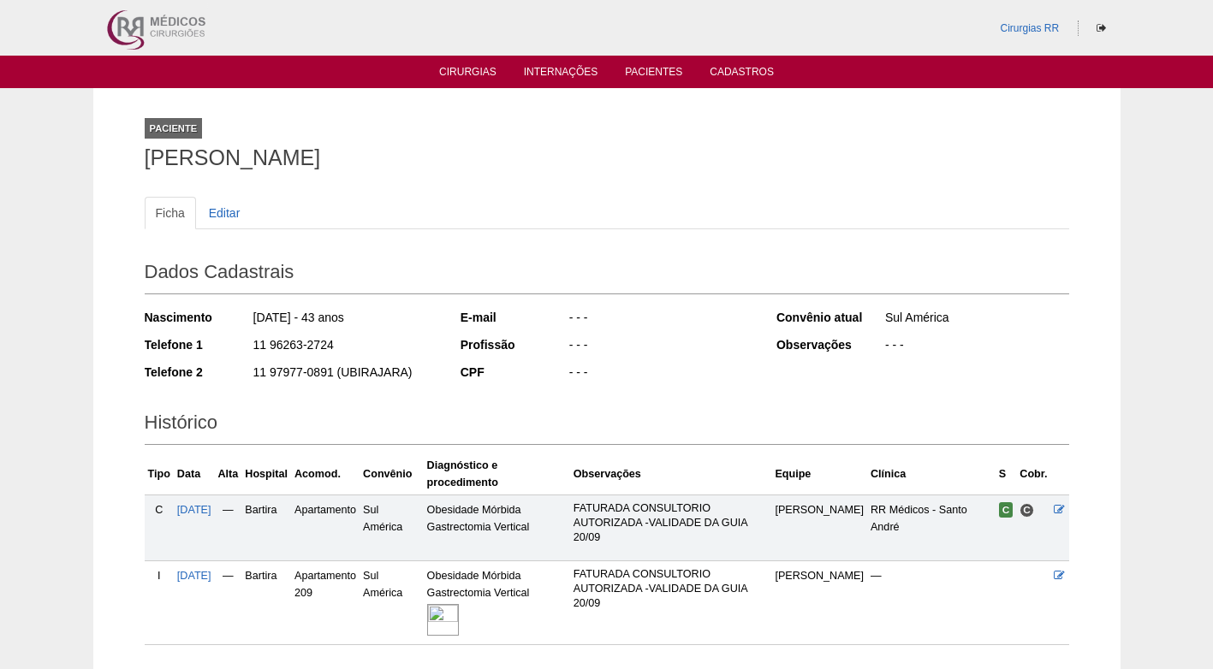
click at [459, 604] on img at bounding box center [443, 620] width 32 height 32
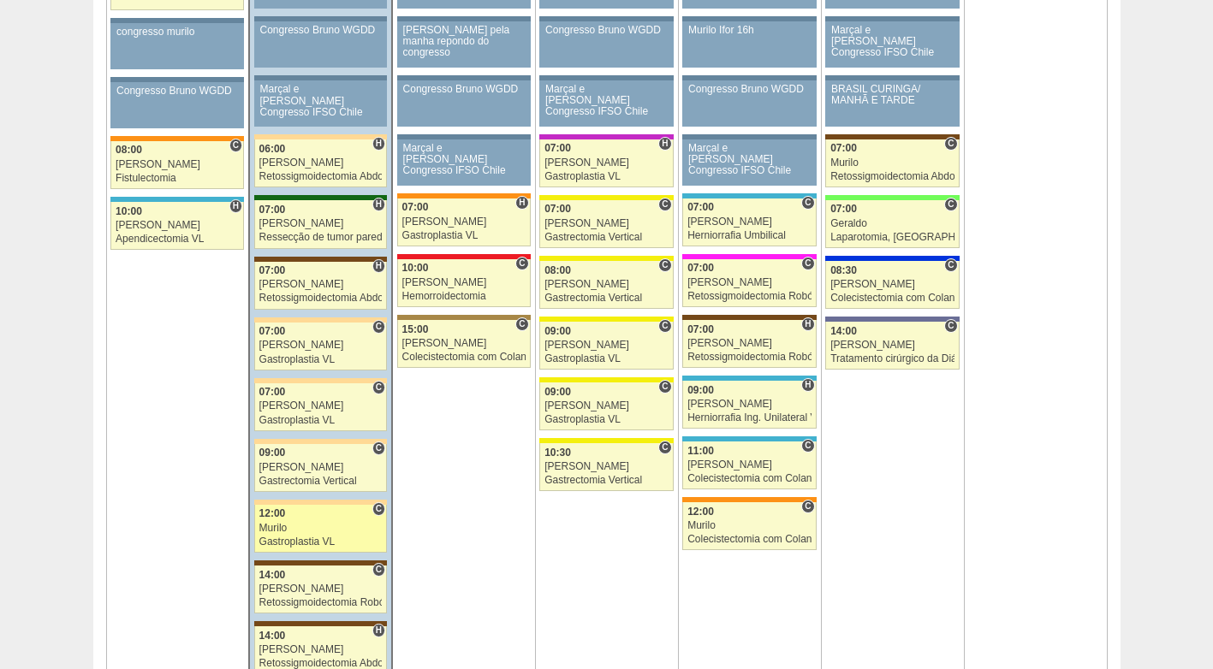
scroll to position [1027, 0]
click at [319, 525] on div "Murilo" at bounding box center [320, 528] width 123 height 11
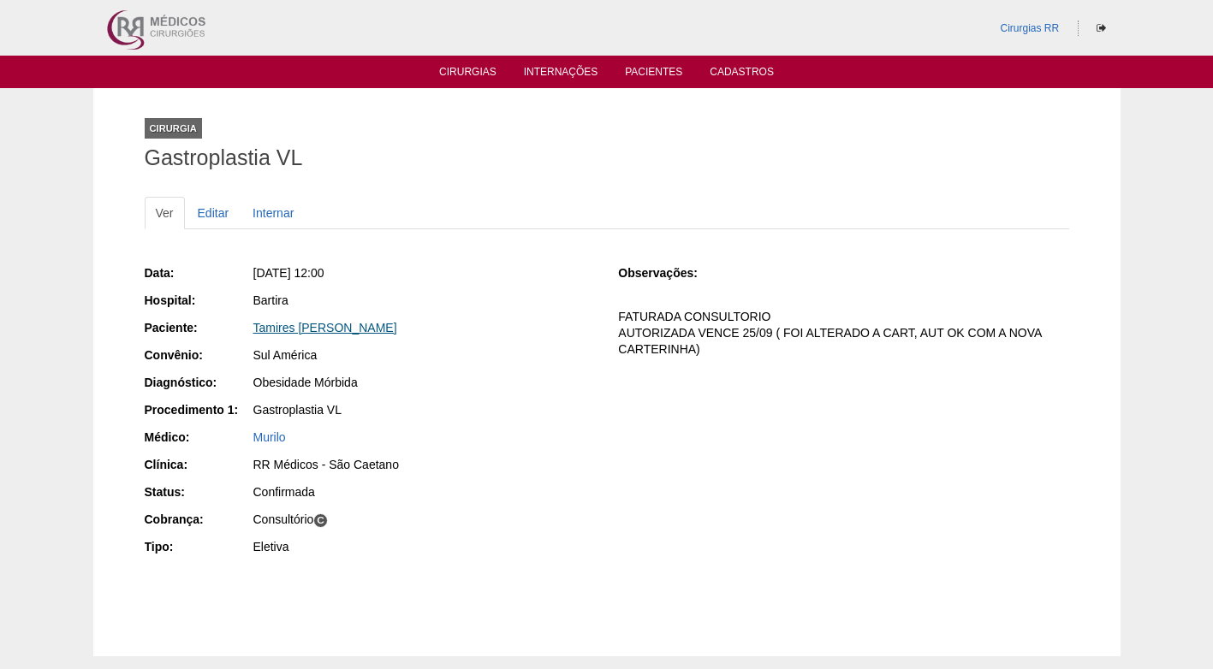
click at [352, 322] on link "Tamires Alline Alves Amorim" at bounding box center [325, 328] width 144 height 14
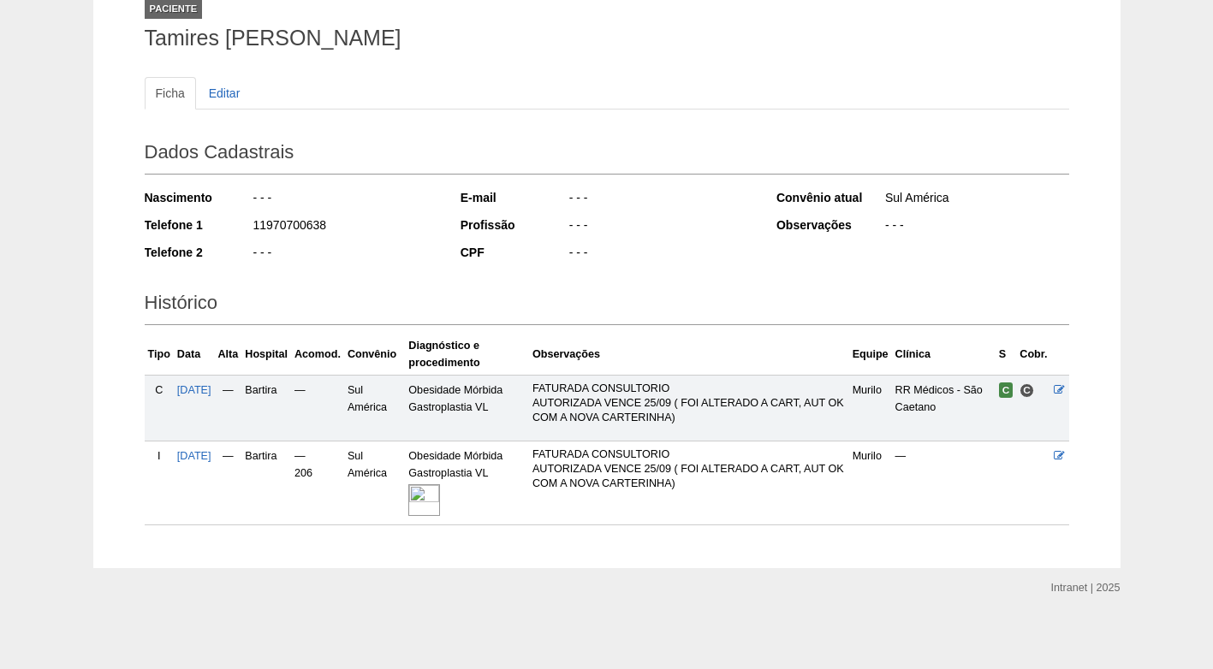
scroll to position [122, 0]
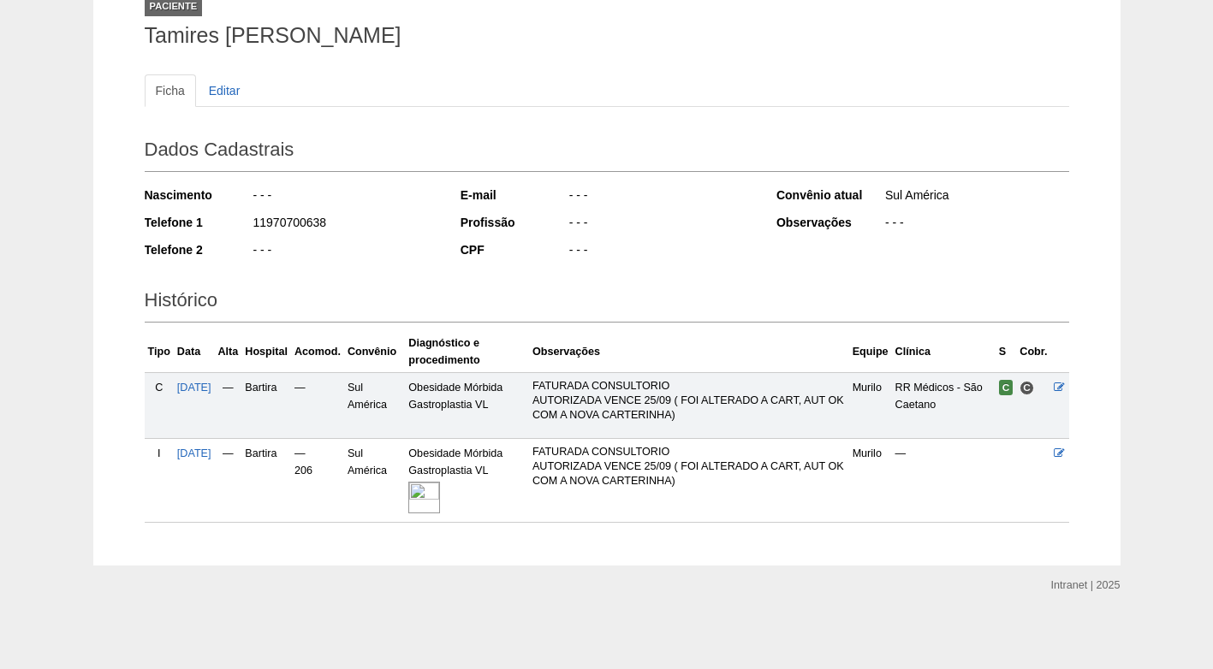
click at [440, 502] on img at bounding box center [424, 498] width 32 height 32
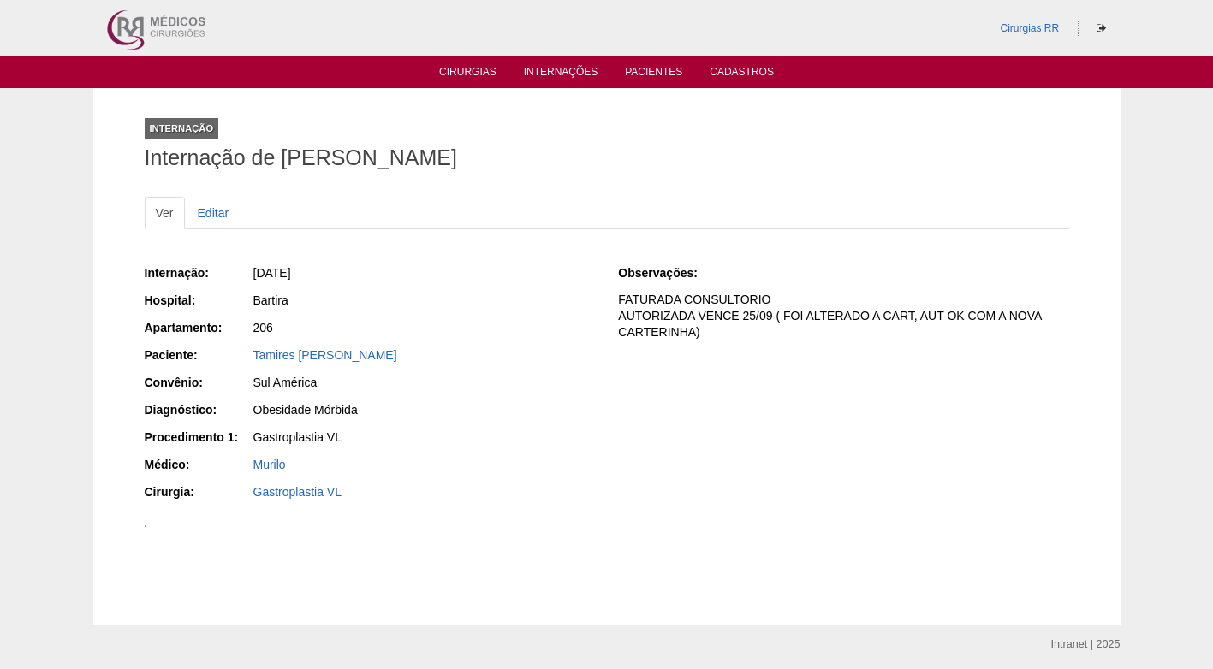
click at [503, 395] on div "Sul América" at bounding box center [423, 384] width 343 height 21
drag, startPoint x: 562, startPoint y: 356, endPoint x: 397, endPoint y: 244, distance: 199.7
click at [559, 352] on div "Tamires [PERSON_NAME]" at bounding box center [424, 355] width 342 height 17
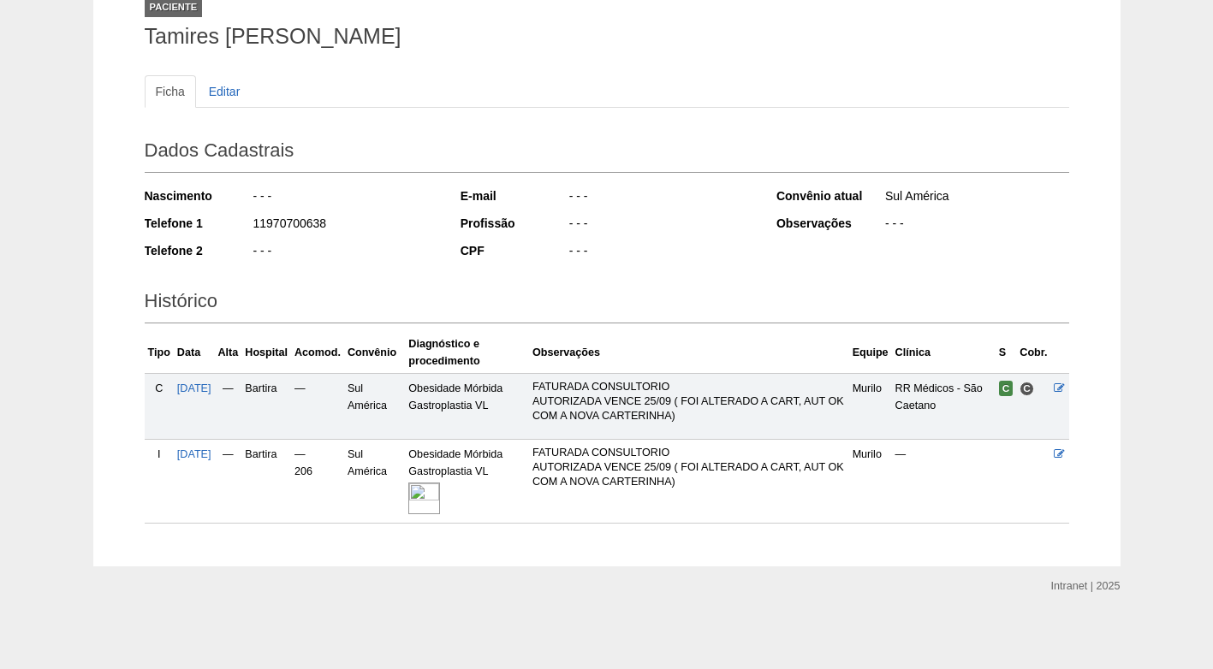
scroll to position [122, 0]
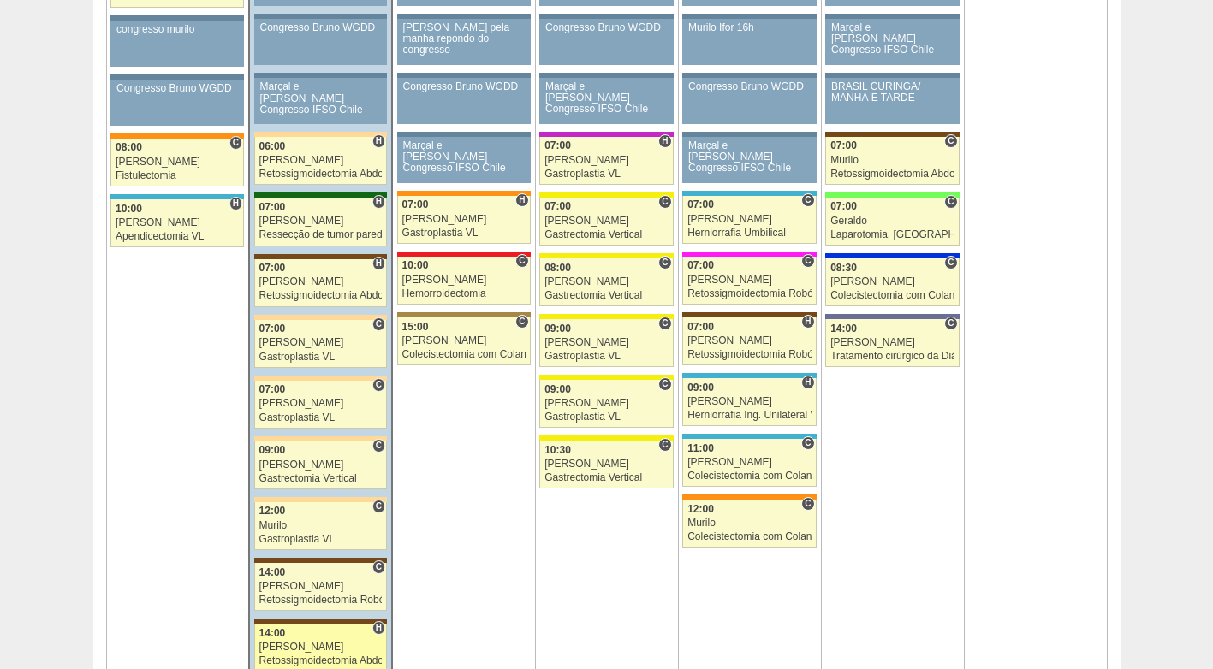
scroll to position [1027, 0]
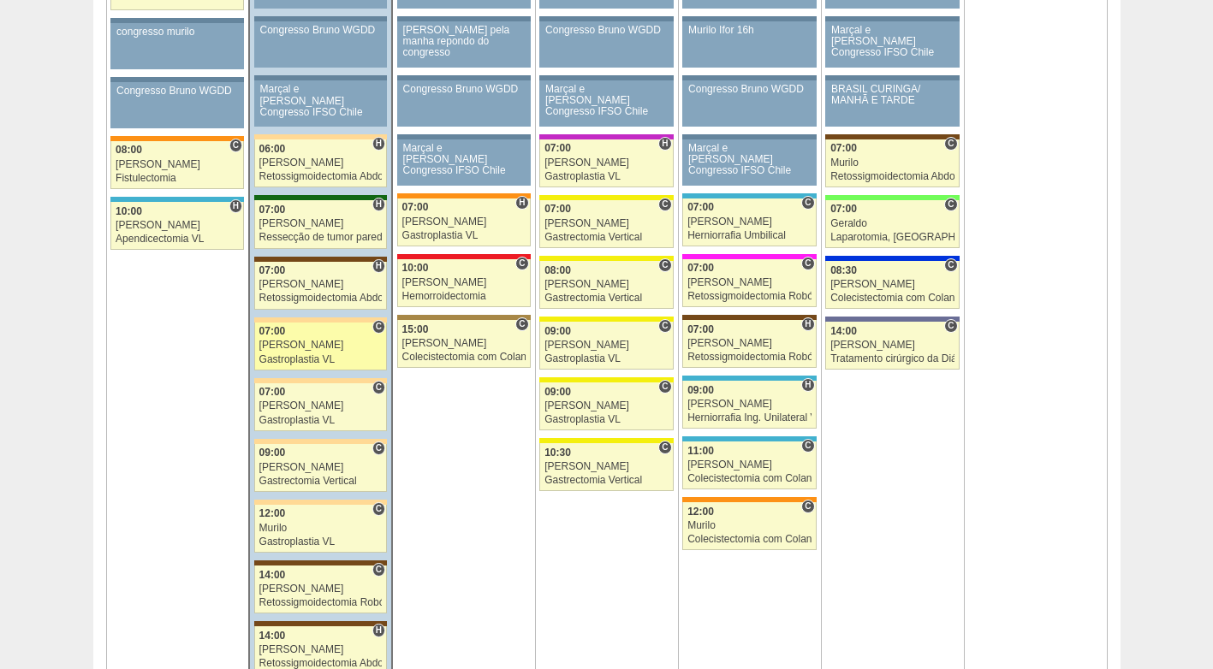
click at [306, 348] on div "[PERSON_NAME]" at bounding box center [320, 345] width 123 height 11
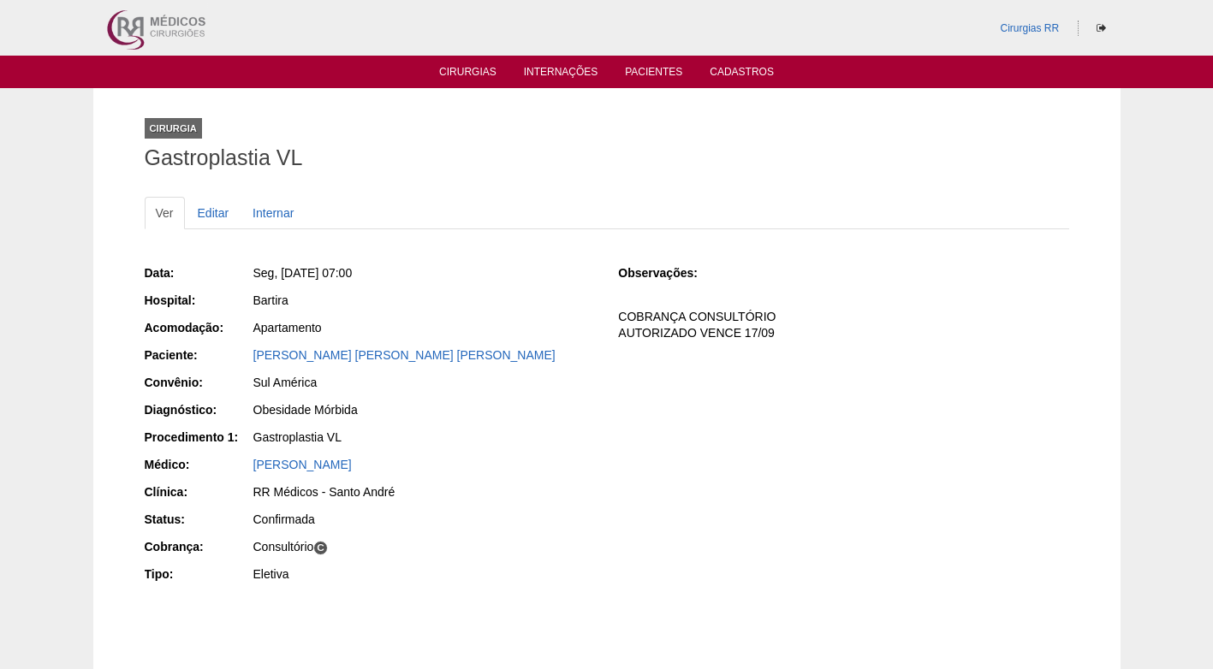
click at [485, 402] on div "Obesidade Mórbida" at bounding box center [424, 410] width 342 height 17
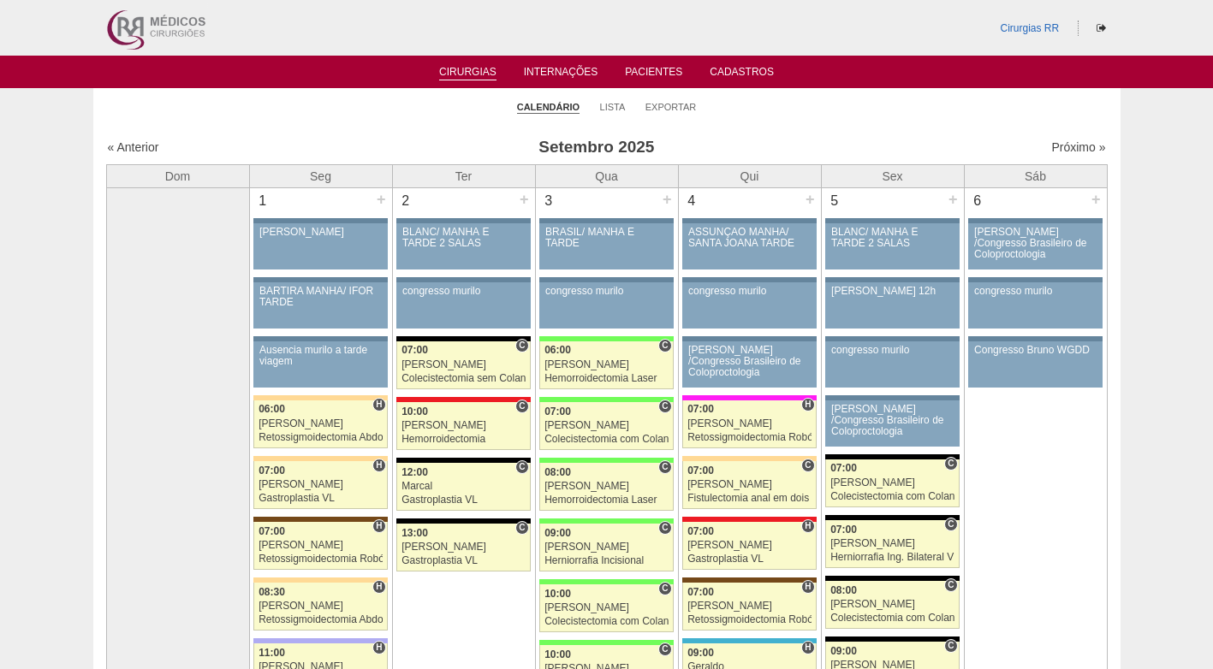
scroll to position [1027, 0]
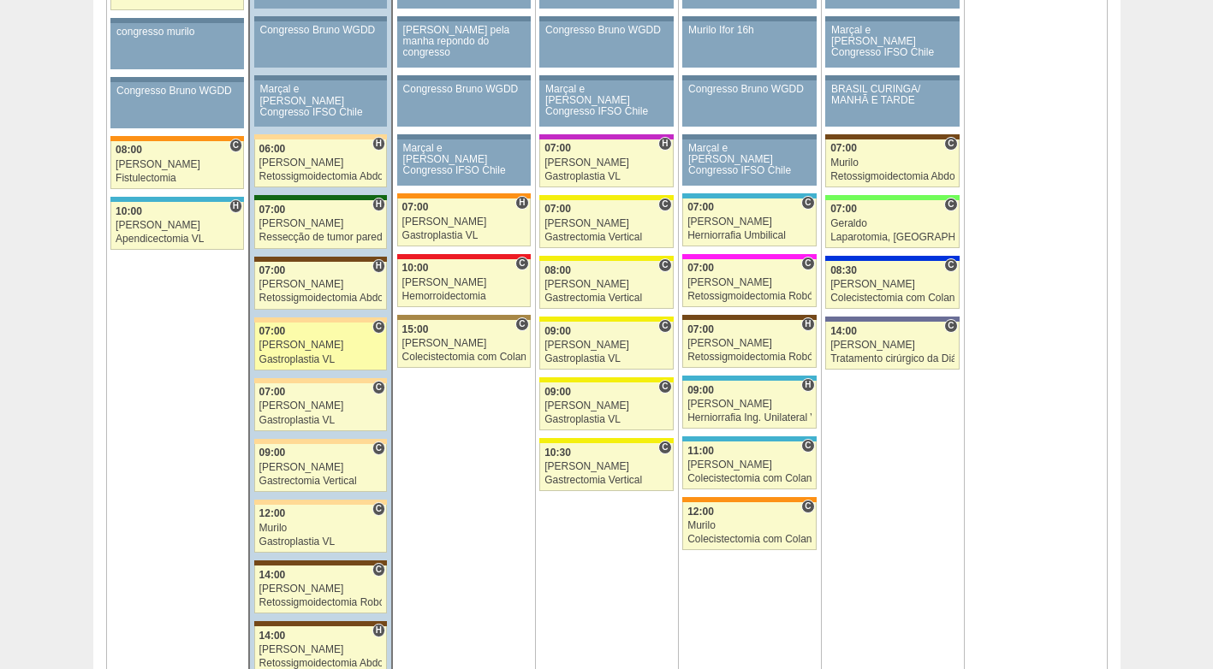
click at [321, 349] on div "[PERSON_NAME]" at bounding box center [320, 345] width 123 height 11
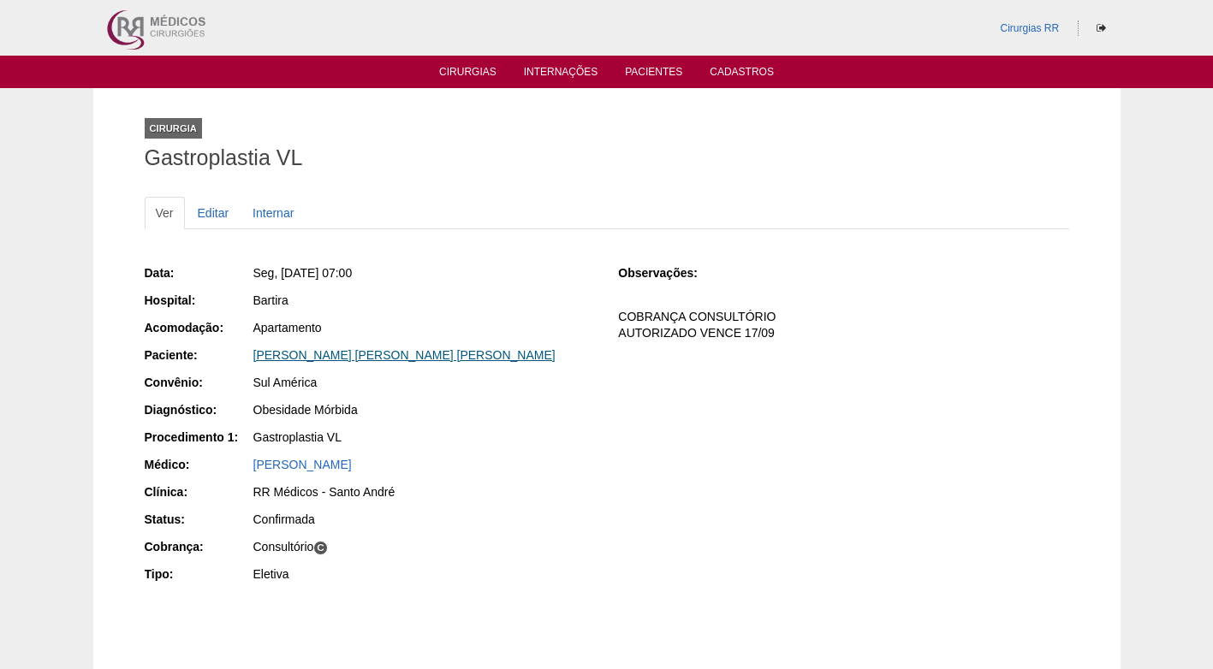
click at [320, 349] on link "[PERSON_NAME] [PERSON_NAME] [PERSON_NAME]" at bounding box center [404, 355] width 302 height 14
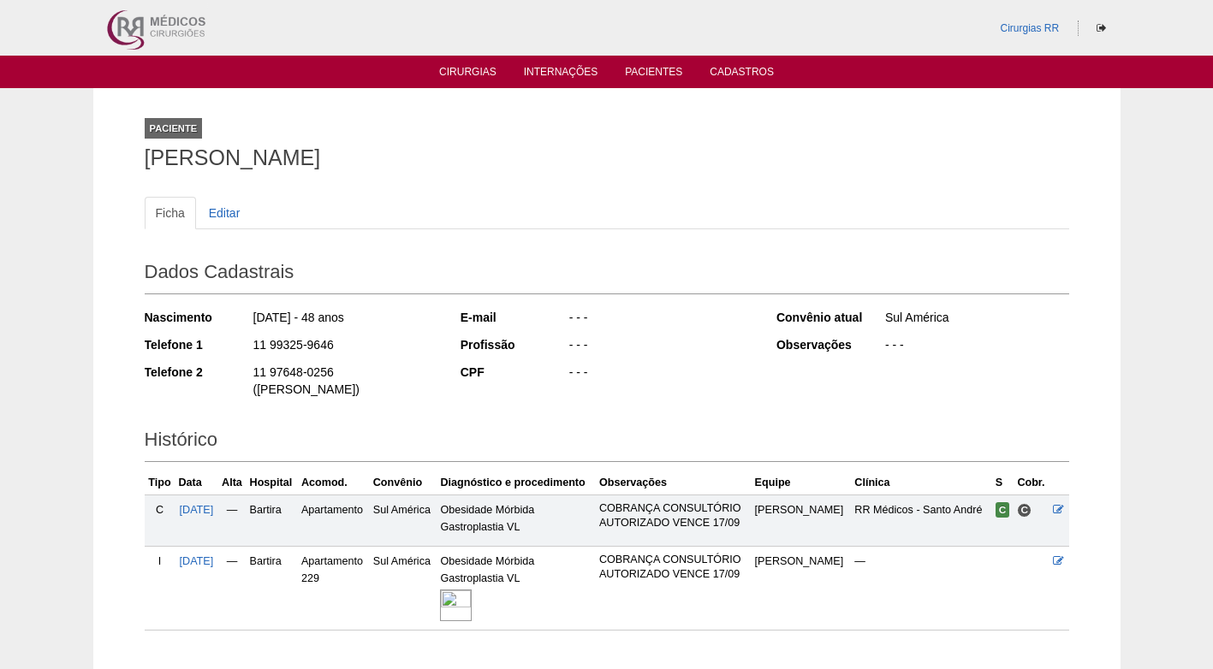
drag, startPoint x: 341, startPoint y: 343, endPoint x: 240, endPoint y: 342, distance: 101.0
click at [240, 342] on div "Telefone 1 11 99325-9646" at bounding box center [291, 346] width 293 height 21
copy div "11 99325-9646"
click at [362, 336] on div "11 99325-9646" at bounding box center [345, 346] width 186 height 21
click at [366, 184] on div "Ficha Editar Dados Cadastrais Nascimento [DATE] - 48 anos Telefone 1 11 99325-9…" at bounding box center [607, 405] width 925 height 451
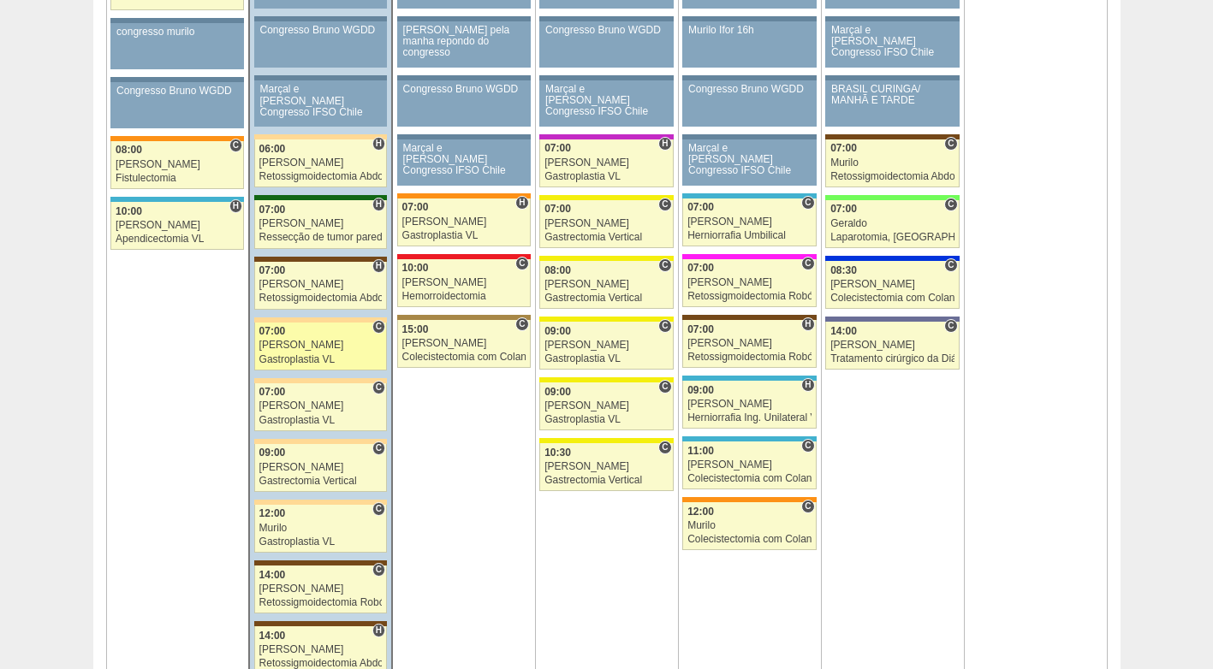
scroll to position [1027, 0]
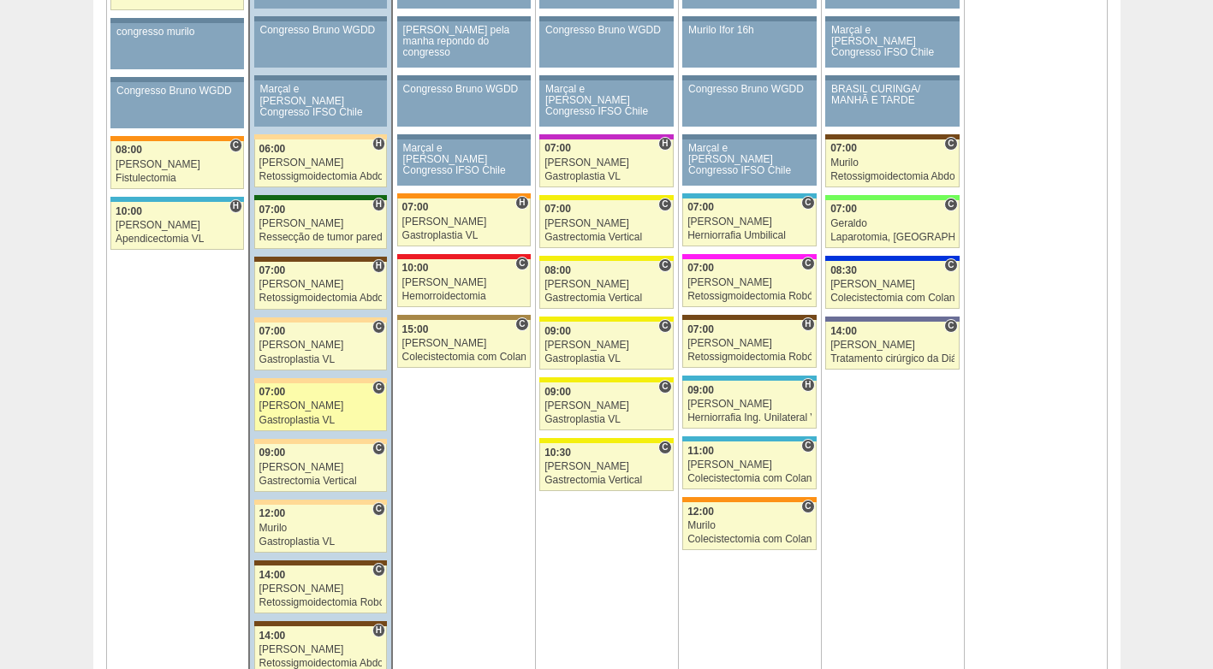
click at [333, 419] on div "Gastroplastia VL" at bounding box center [320, 420] width 123 height 11
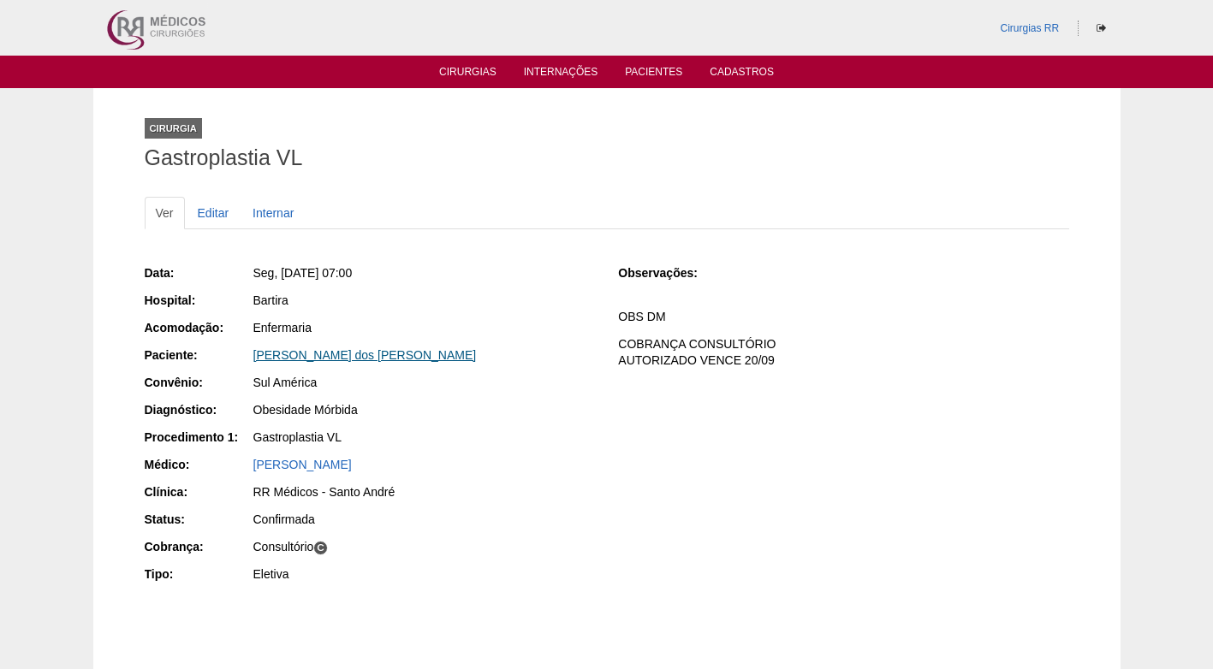
click at [321, 354] on link "[PERSON_NAME] dos [PERSON_NAME]" at bounding box center [364, 355] width 223 height 14
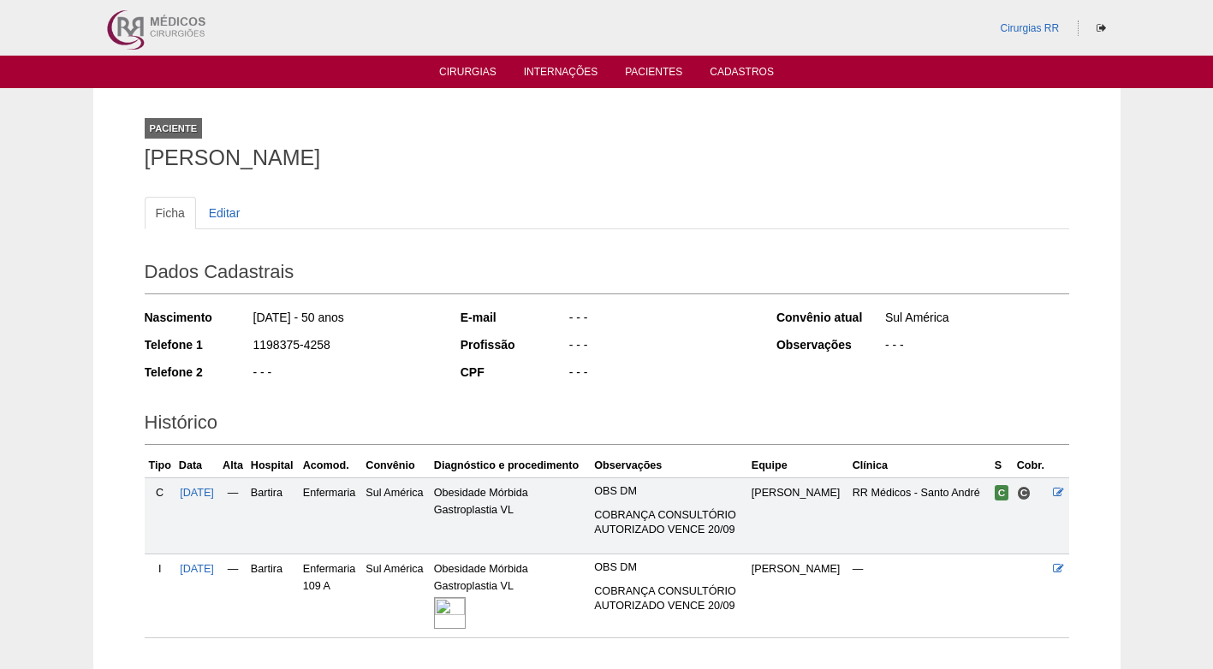
drag, startPoint x: 346, startPoint y: 340, endPoint x: 245, endPoint y: 345, distance: 101.2
click at [245, 345] on div "Telefone 1 1198375-4258" at bounding box center [291, 346] width 293 height 21
copy div "1198375-4258"
click at [370, 346] on div "1198375-4258" at bounding box center [345, 346] width 186 height 21
drag, startPoint x: 443, startPoint y: 182, endPoint x: 192, endPoint y: 129, distance: 256.4
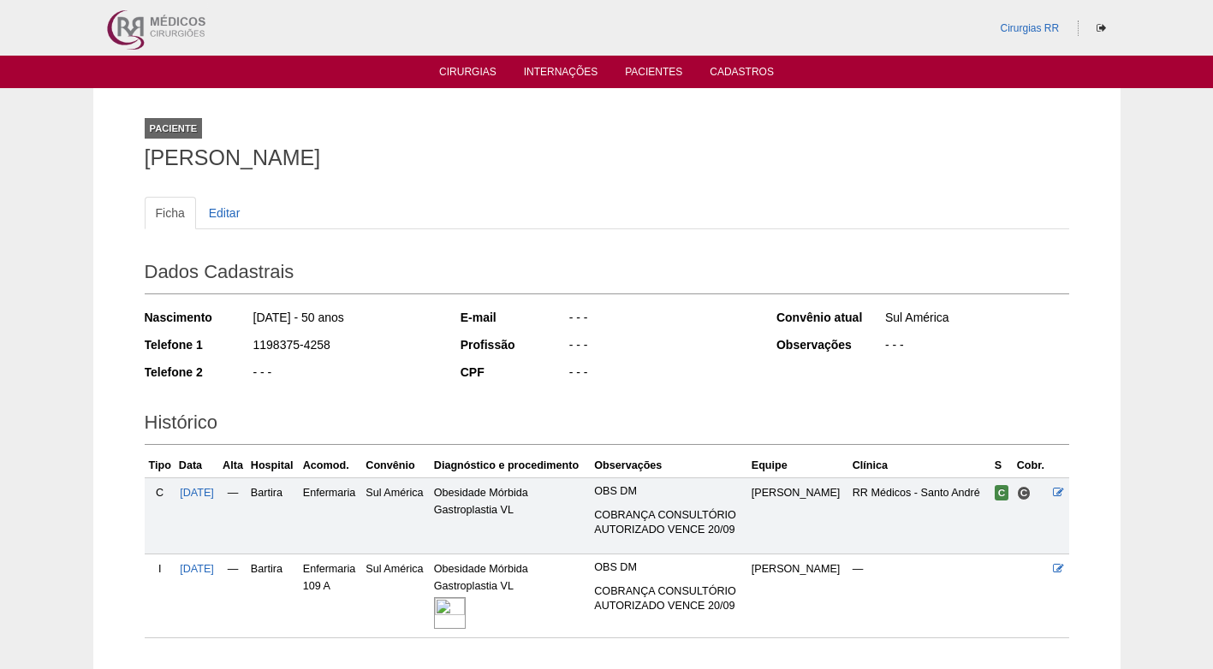
click at [443, 181] on div "Ficha Editar Dados Cadastrais Nascimento [DATE] - 50 anos Telefone 1 1198375-42…" at bounding box center [607, 409] width 925 height 459
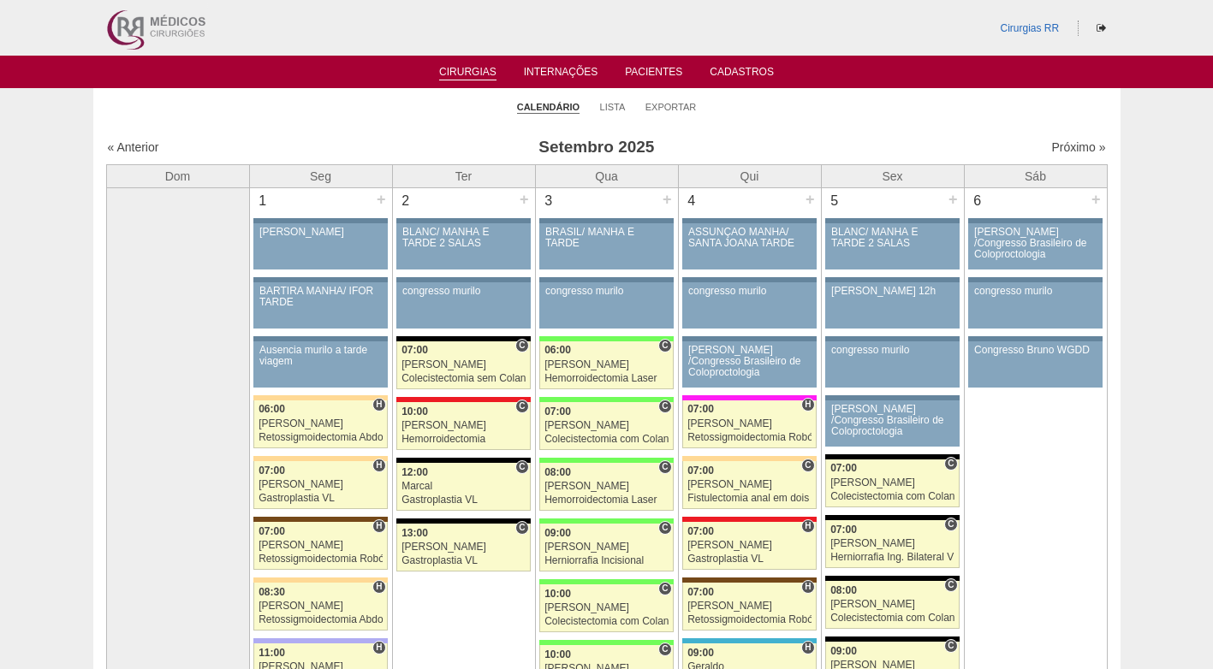
scroll to position [1027, 0]
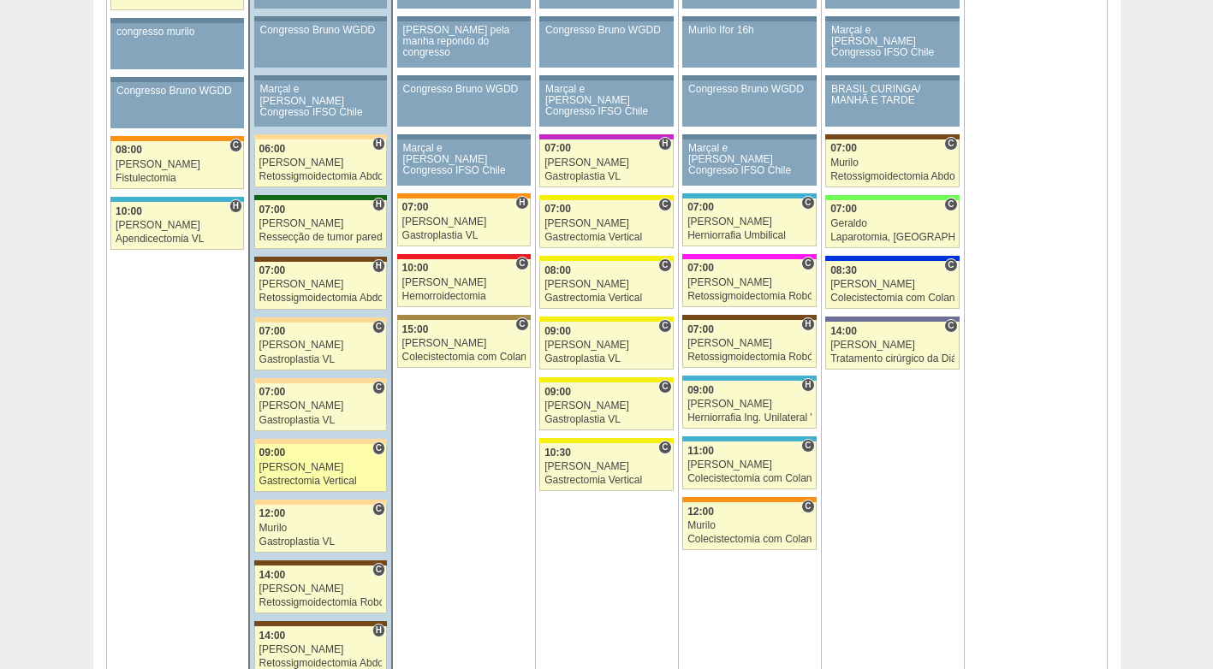
click at [301, 462] on div "Nathan" at bounding box center [320, 467] width 123 height 11
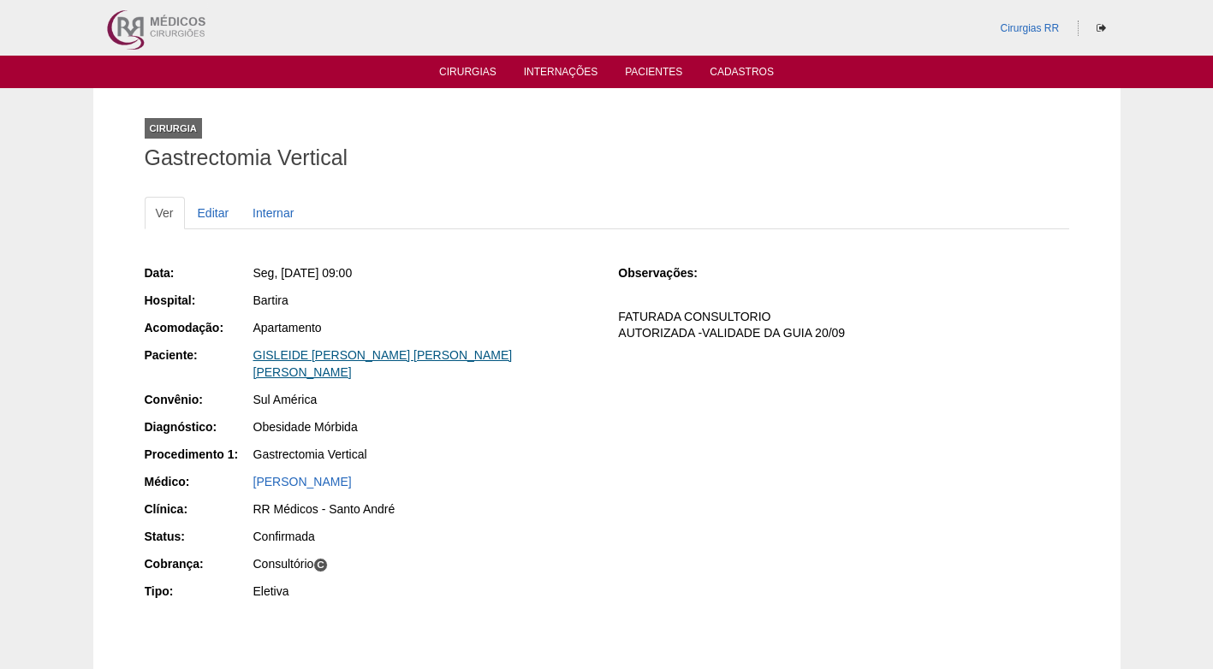
click at [289, 361] on link "GISLEIDE ALMEIDA DE MELO ALVES" at bounding box center [382, 363] width 259 height 31
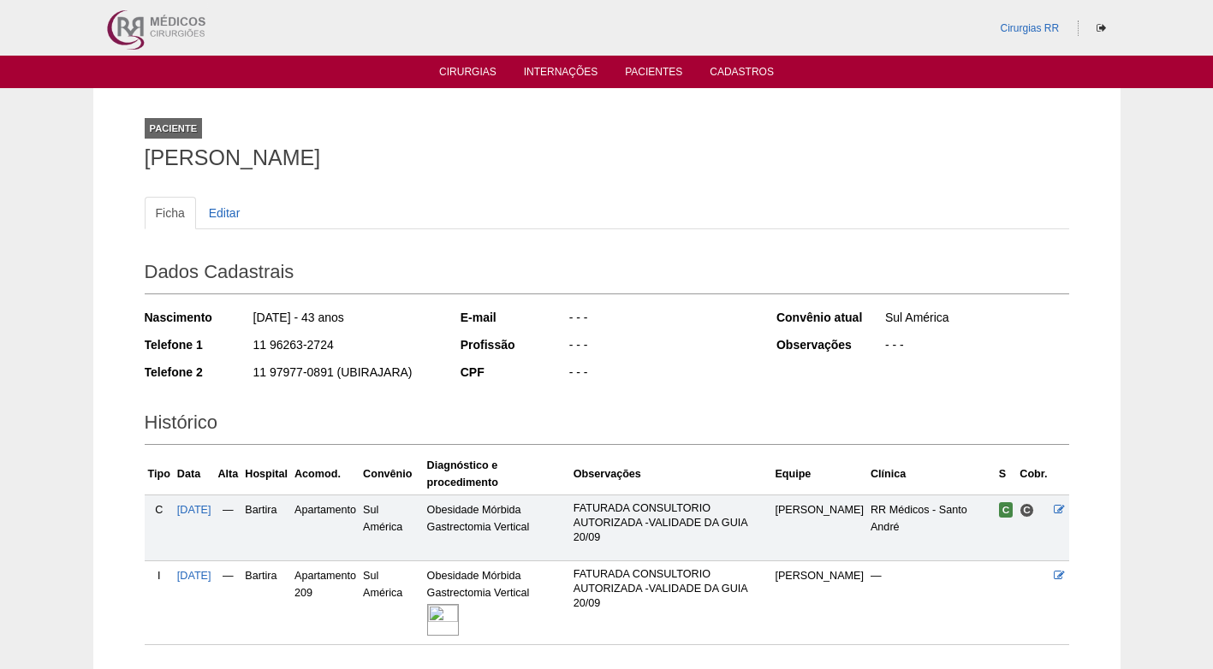
drag, startPoint x: 345, startPoint y: 343, endPoint x: 217, endPoint y: 343, distance: 128.4
click at [217, 343] on div "Telefone 1 11 96263-2724" at bounding box center [291, 346] width 293 height 21
copy div "11 96263-2724"
click at [357, 339] on div "11 96263-2724" at bounding box center [345, 346] width 186 height 21
click at [600, 330] on div "- - -" at bounding box center [661, 319] width 186 height 21
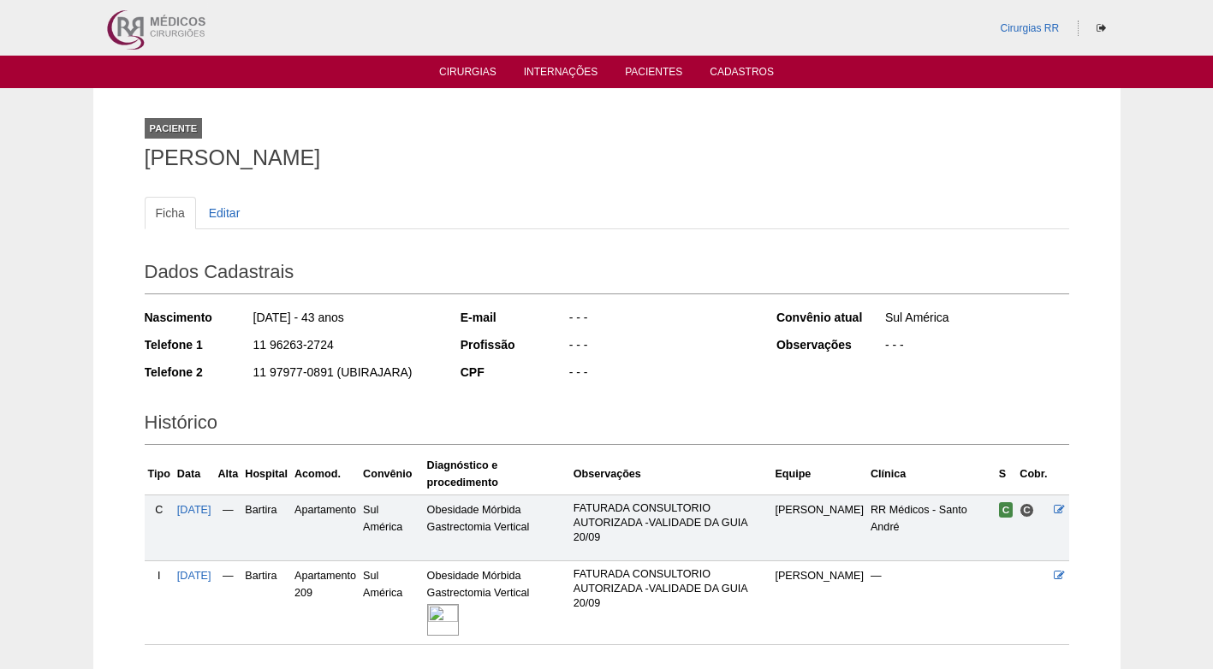
click at [645, 338] on div "- - -" at bounding box center [661, 346] width 186 height 21
click at [442, 222] on ul "Ficha Editar" at bounding box center [607, 213] width 925 height 33
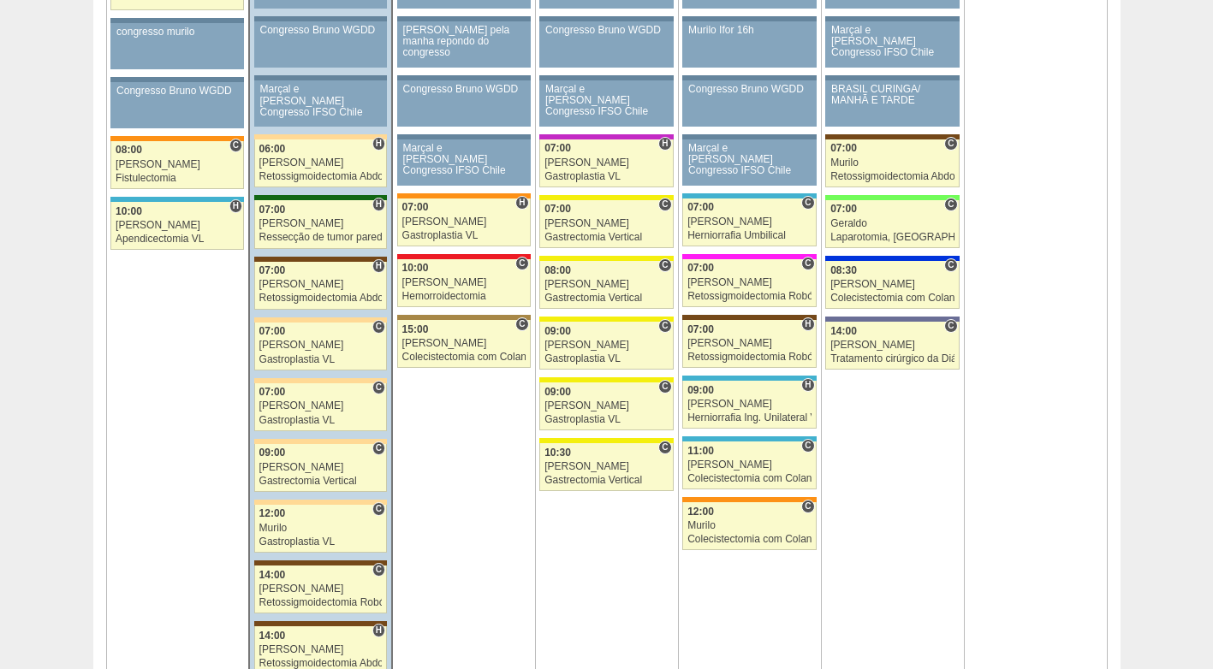
scroll to position [1027, 0]
click at [327, 455] on div "09:00" at bounding box center [320, 453] width 123 height 11
click at [294, 524] on div "Murilo" at bounding box center [320, 528] width 123 height 11
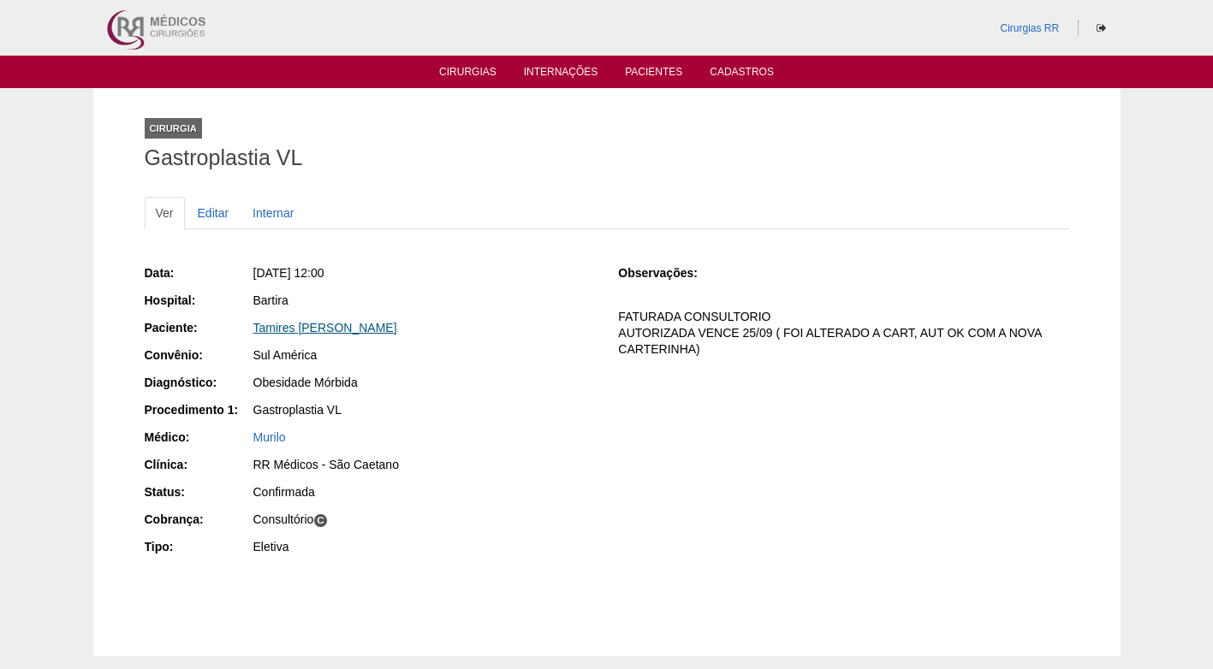
click at [326, 331] on link "Tamires [PERSON_NAME]" at bounding box center [325, 328] width 144 height 14
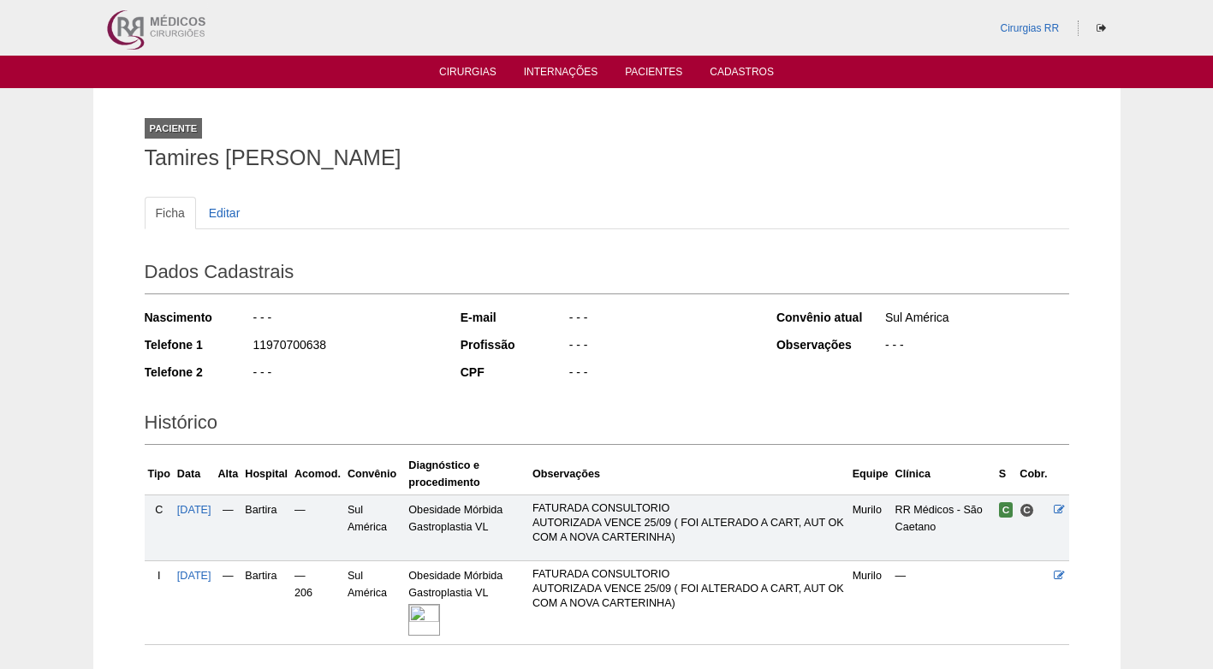
drag, startPoint x: 287, startPoint y: 348, endPoint x: 229, endPoint y: 351, distance: 58.3
click at [229, 351] on div "Telefone 1 11970700638" at bounding box center [291, 346] width 293 height 21
copy div "11970700638"
click at [377, 351] on div "11970700638" at bounding box center [345, 346] width 186 height 21
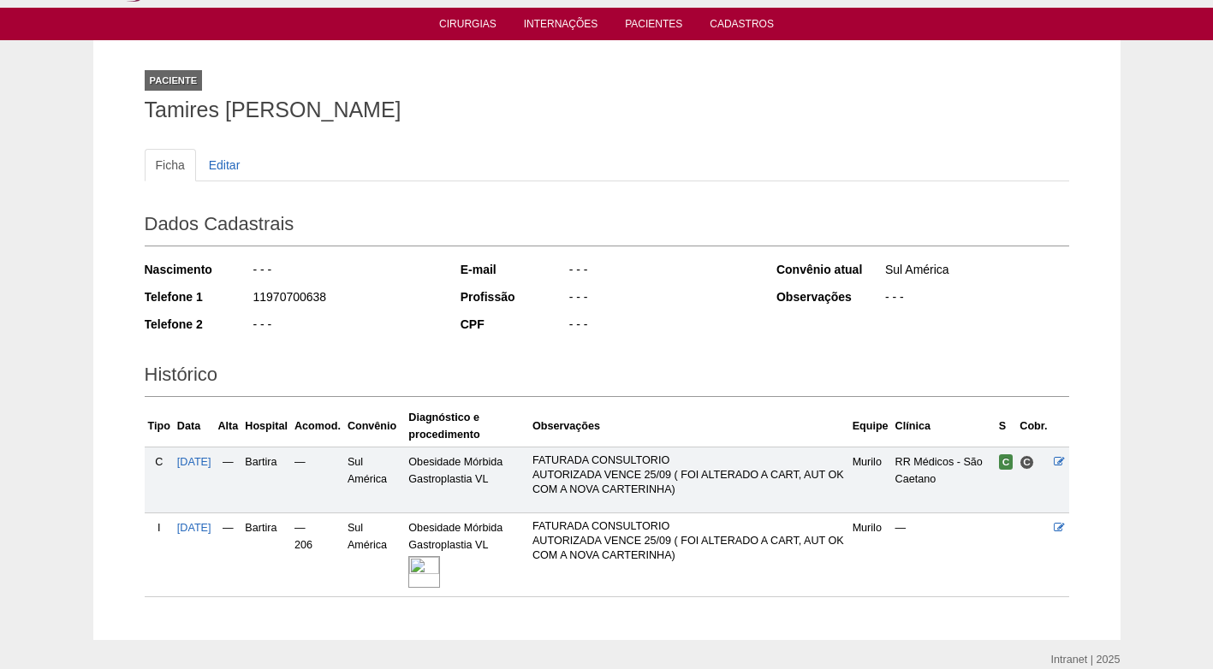
scroll to position [86, 0]
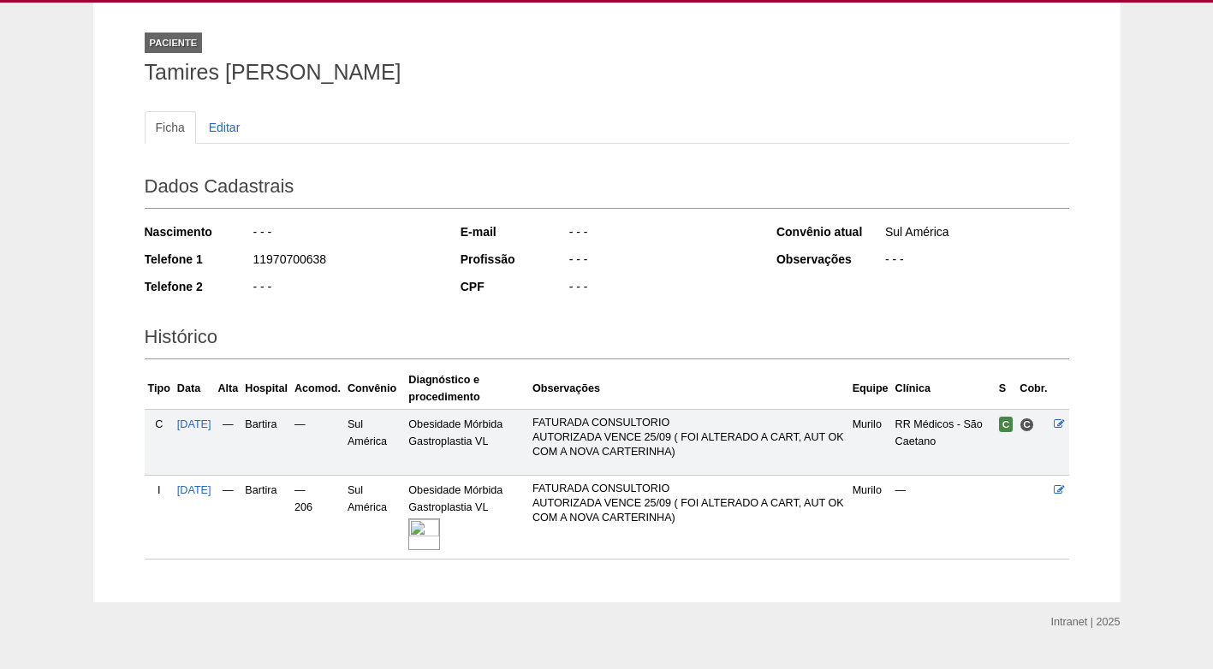
click at [361, 295] on div "- - -" at bounding box center [345, 288] width 186 height 21
click at [365, 304] on div "Nascimento - - - Telefone 1 11970700638 Telefone 2 - - -" at bounding box center [291, 264] width 293 height 94
click at [395, 338] on h2 "Histórico" at bounding box center [607, 339] width 925 height 39
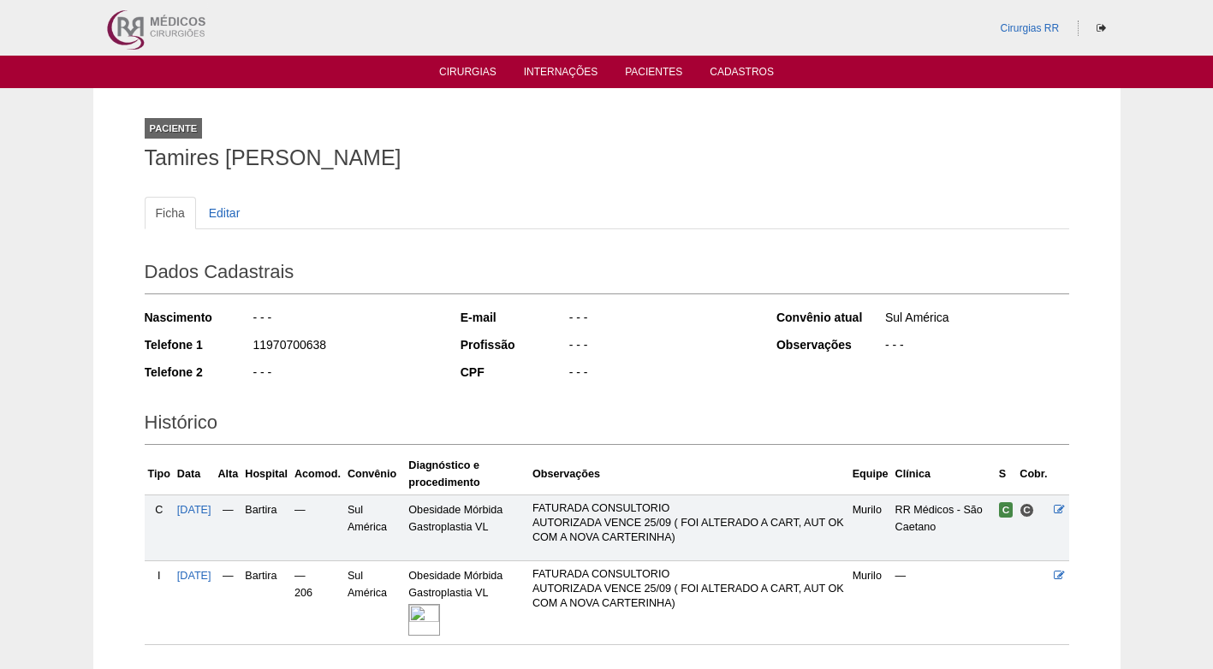
click at [519, 131] on div "Paciente Tamires [PERSON_NAME]" at bounding box center [607, 140] width 925 height 79
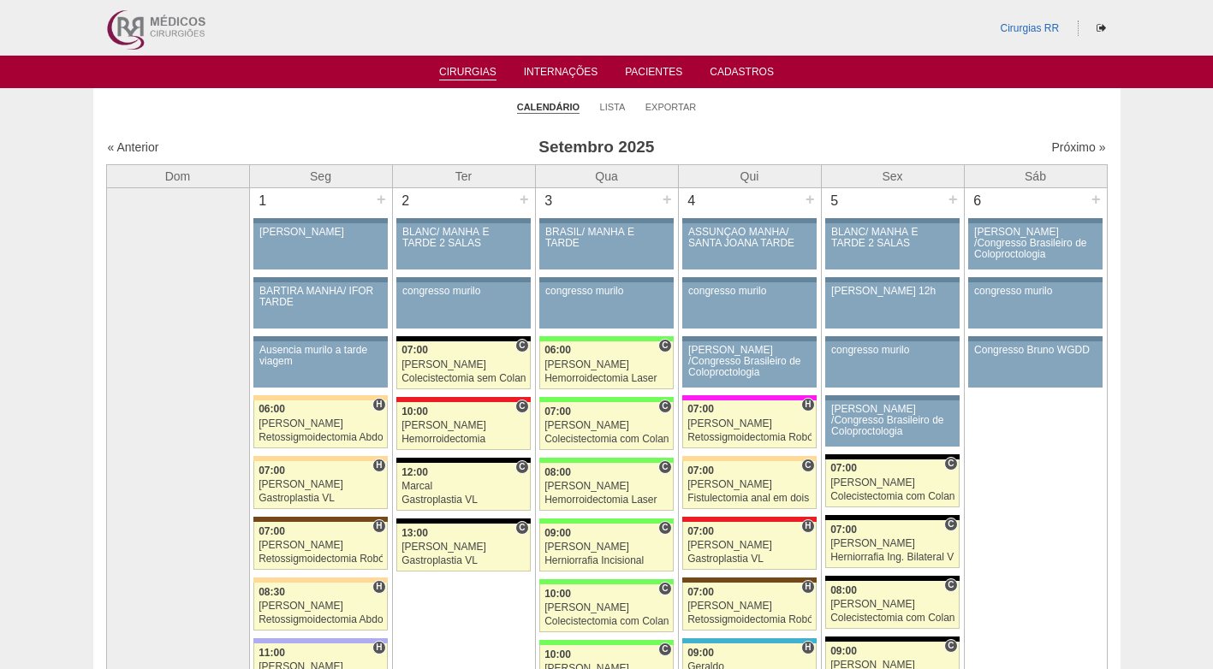
drag, startPoint x: 424, startPoint y: 114, endPoint x: 411, endPoint y: 106, distance: 15.0
click at [421, 111] on ul "Calendário Lista Exportar" at bounding box center [606, 106] width 1027 height 36
click at [377, 94] on ul "Calendário Lista Exportar" at bounding box center [606, 106] width 1027 height 36
click at [616, 107] on link "Lista" at bounding box center [613, 107] width 26 height 13
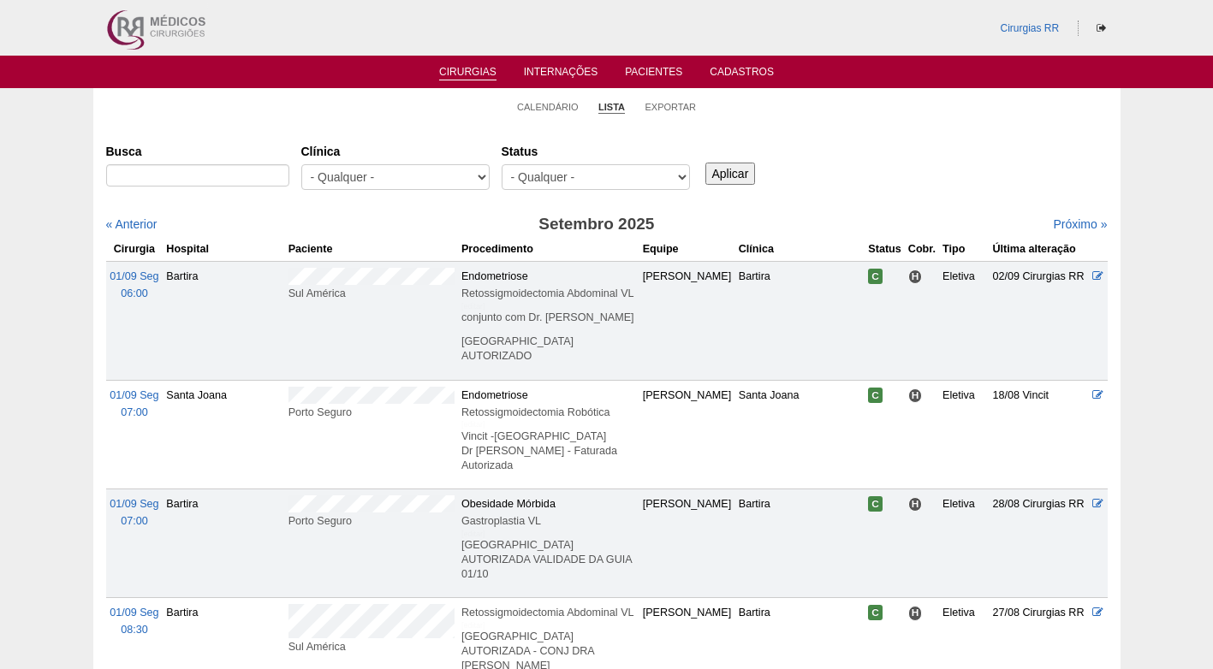
select select "resr"
click at [502, 164] on select "- Qualquer - Reservada Confirmada Suspensa Cancelada" at bounding box center [596, 177] width 188 height 26
click at [726, 180] on input "Aplicar" at bounding box center [730, 174] width 51 height 22
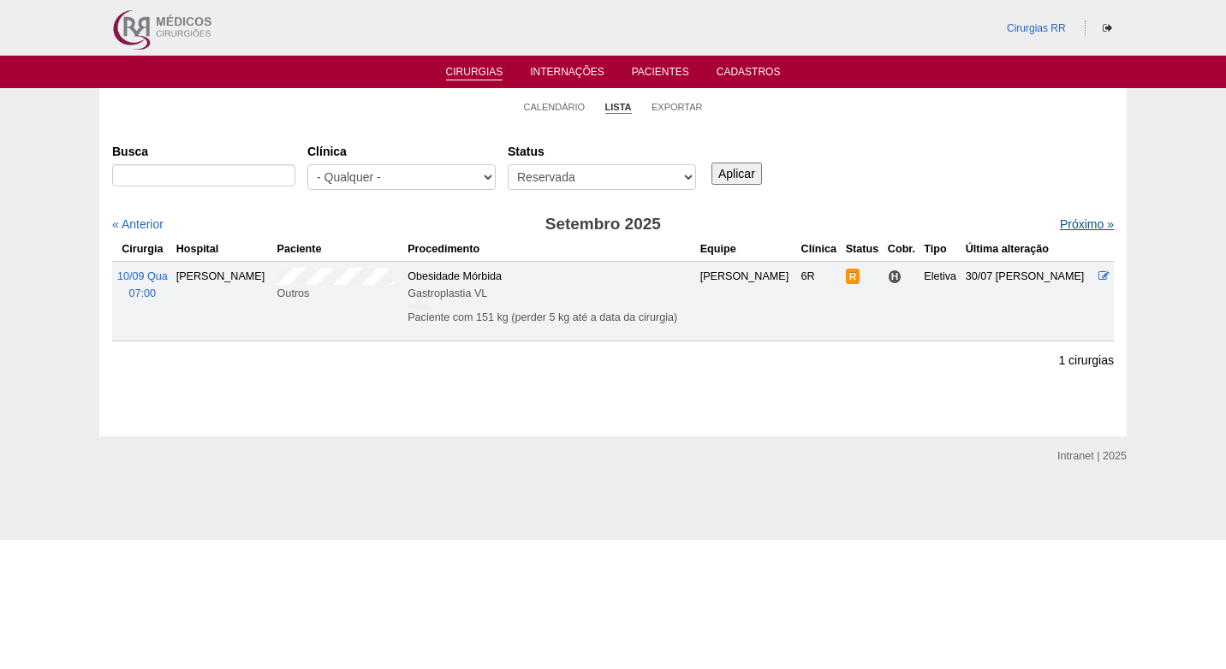
click at [1068, 224] on link "Próximo »" at bounding box center [1087, 224] width 54 height 14
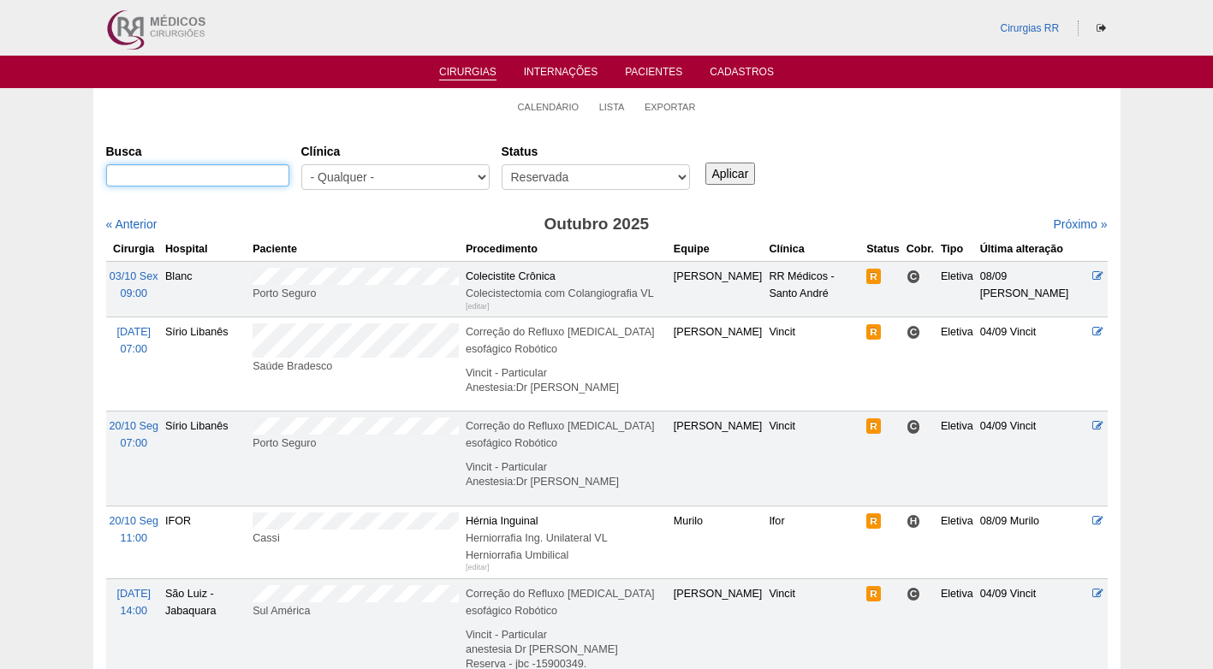
click at [253, 168] on input "Busca" at bounding box center [197, 175] width 183 height 22
paste input "[PERSON_NAME]"
type input "[PERSON_NAME]"
click at [723, 164] on input "Aplicar" at bounding box center [730, 174] width 51 height 22
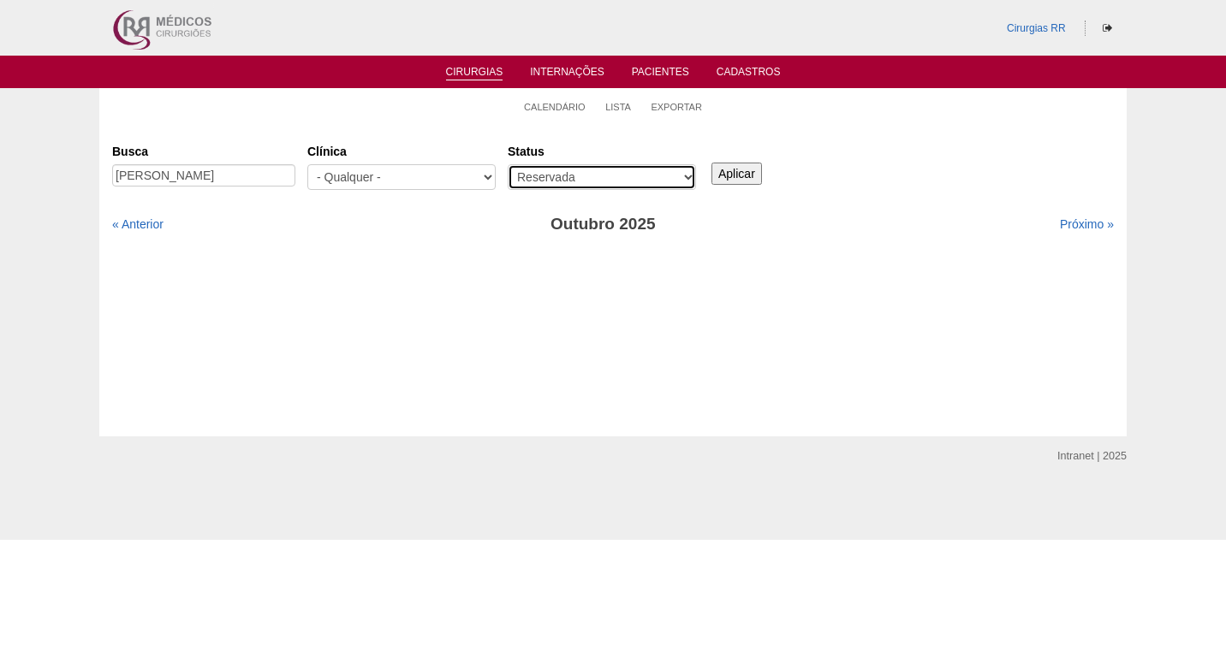
drag, startPoint x: 0, startPoint y: 0, endPoint x: 681, endPoint y: 170, distance: 702.4
click at [681, 170] on select "- Qualquer - Reservada Confirmada Suspensa Cancelada" at bounding box center [602, 177] width 188 height 26
select select "All"
click at [508, 164] on select "- Qualquer - Reservada Confirmada Suspensa Cancelada" at bounding box center [602, 177] width 188 height 26
click at [751, 163] on input "Aplicar" at bounding box center [736, 174] width 51 height 22
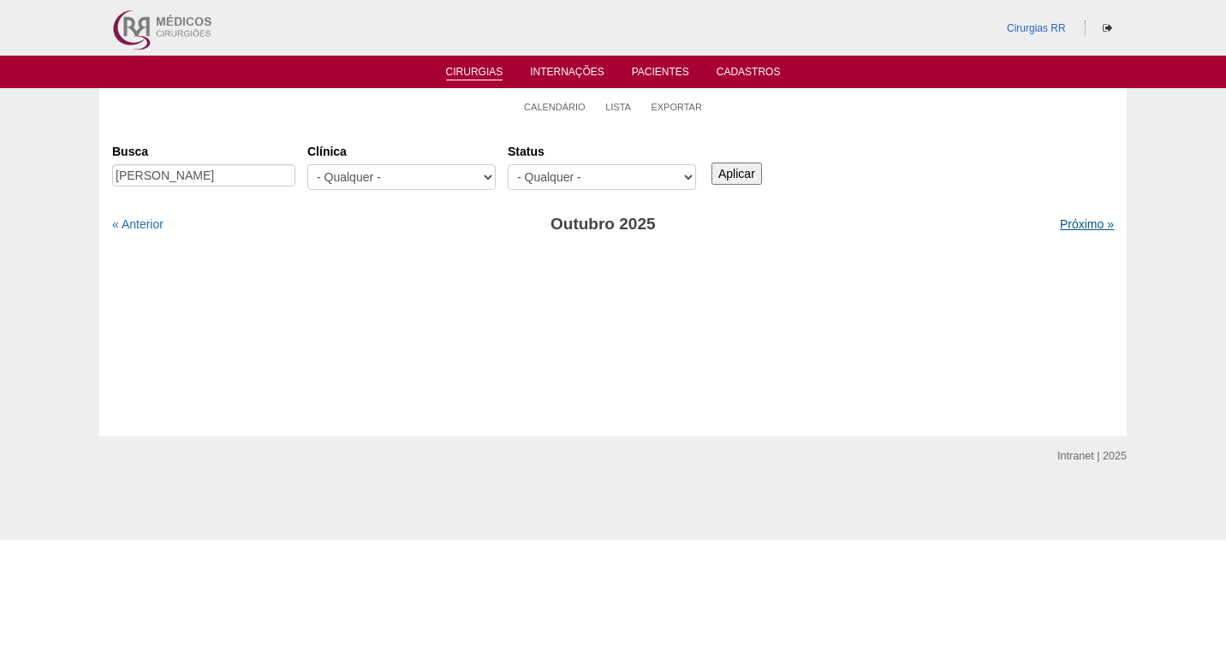
click at [1060, 223] on link "Próximo »" at bounding box center [1087, 224] width 54 height 14
click at [162, 219] on link "« Anterior" at bounding box center [137, 224] width 51 height 14
click at [158, 220] on link "« Anterior" at bounding box center [137, 224] width 51 height 14
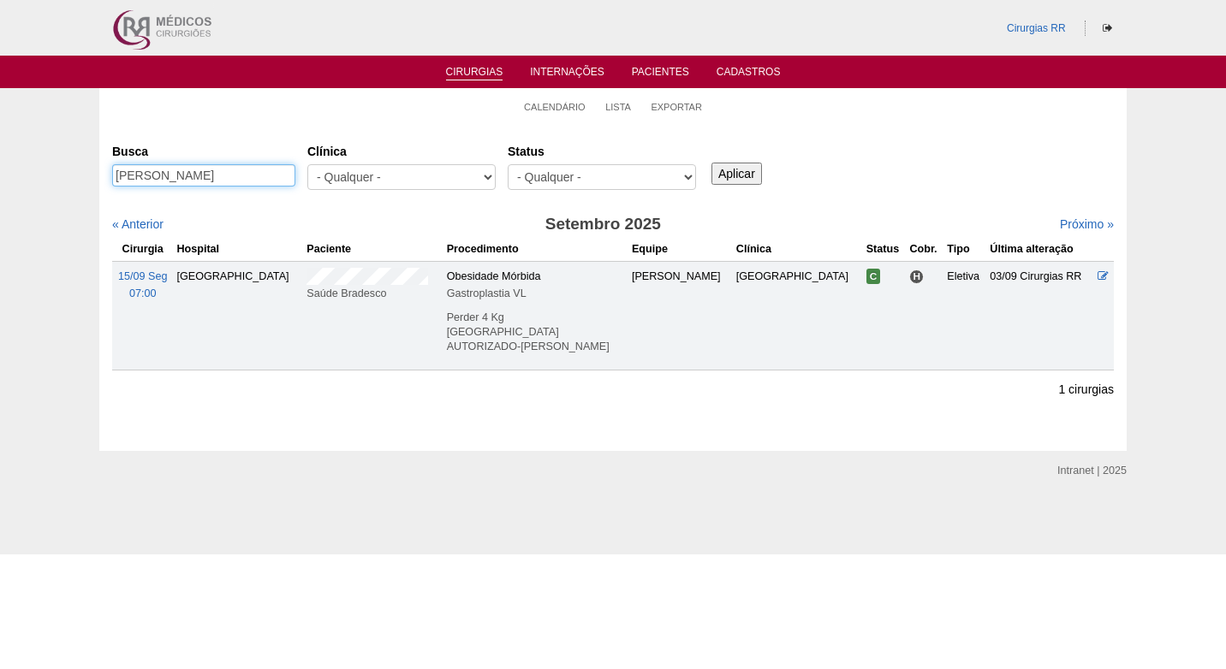
drag, startPoint x: 253, startPoint y: 176, endPoint x: 92, endPoint y: 170, distance: 160.2
click at [92, 170] on div "Calendário Lista Exportar Cirurgias [GEOGRAPHIC_DATA] [PERSON_NAME] [GEOGRAPHIC…" at bounding box center [613, 269] width 1226 height 363
paste input "[PERSON_NAME] DE MATOS"
type input "[PERSON_NAME]"
click at [753, 165] on input "Aplicar" at bounding box center [736, 174] width 51 height 22
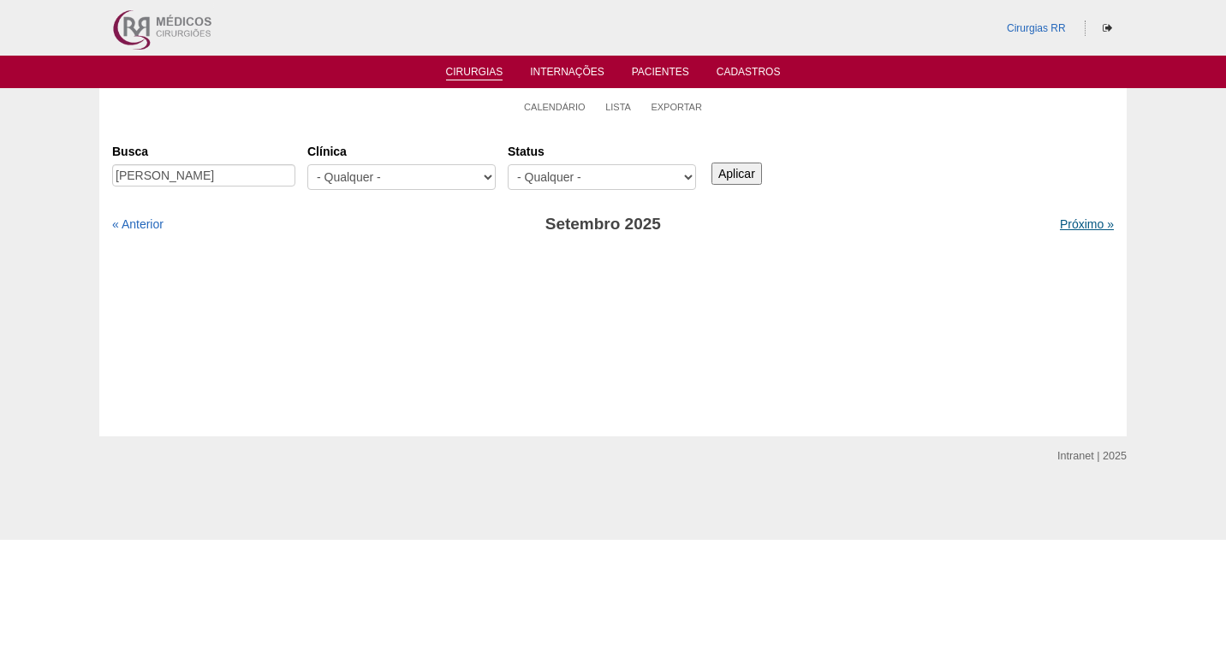
click at [1062, 220] on link "Próximo »" at bounding box center [1087, 224] width 54 height 14
click at [127, 229] on link "« Anterior" at bounding box center [137, 224] width 51 height 14
click at [1063, 223] on link "Próximo »" at bounding box center [1087, 224] width 54 height 14
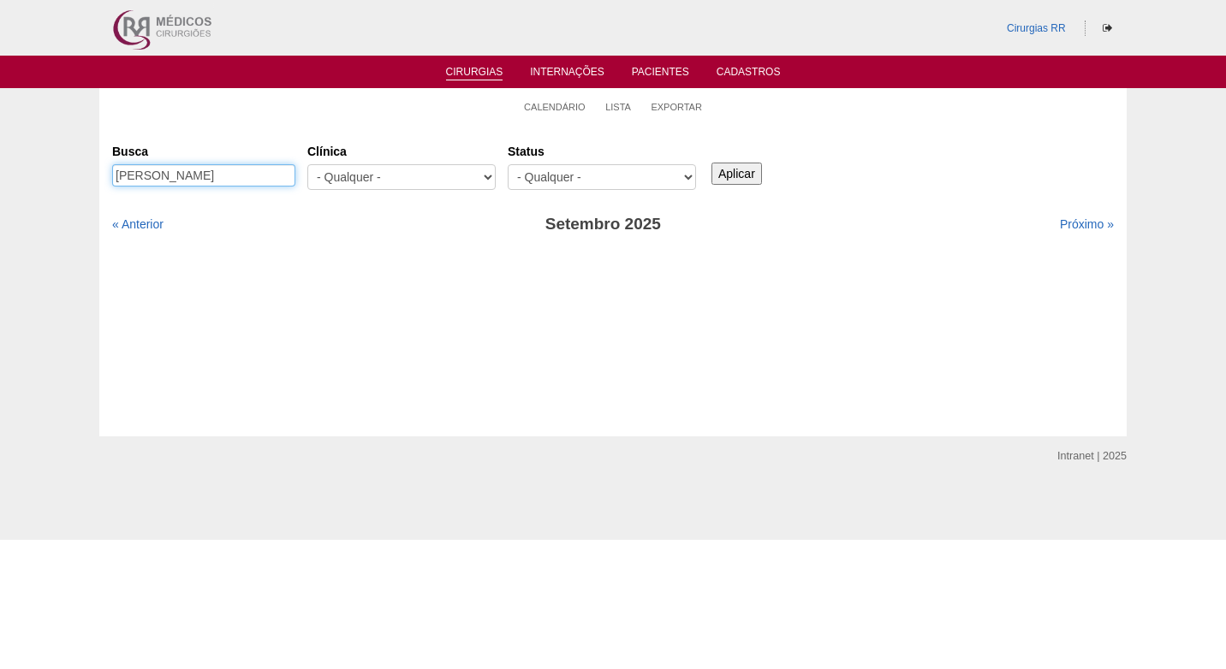
drag, startPoint x: 277, startPoint y: 175, endPoint x: 25, endPoint y: 185, distance: 252.8
click at [25, 185] on div "Calendário Lista Exportar Cirurgias [GEOGRAPHIC_DATA] [PERSON_NAME] [GEOGRAPHIC…" at bounding box center [613, 262] width 1226 height 348
type input "marcia aparecida"
click at [711, 163] on input "Aplicar" at bounding box center [736, 174] width 51 height 22
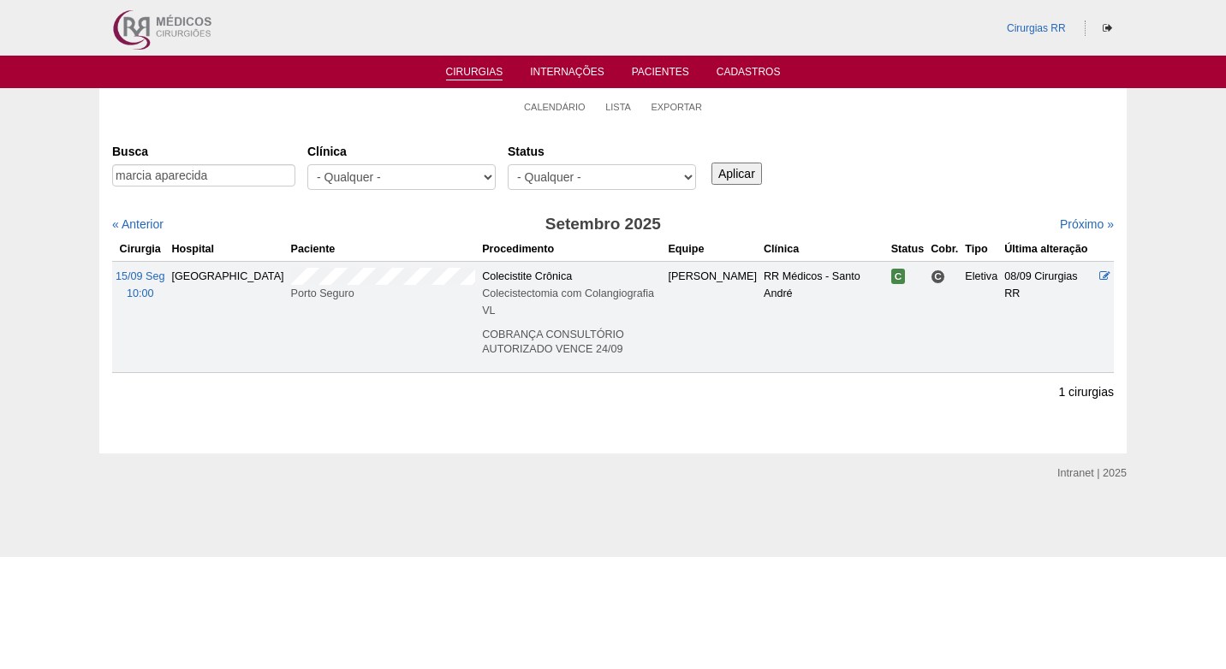
click at [909, 171] on div "Busca marcia aparecida [GEOGRAPHIC_DATA] - Qualquer - 6R Alphaville Assunção Ba…" at bounding box center [613, 168] width 1002 height 62
drag, startPoint x: 236, startPoint y: 178, endPoint x: 76, endPoint y: 179, distance: 160.1
click at [76, 179] on div "Calendário Lista Exportar Cirurgias Busca marcia aparecida Clínica - Qualquer -…" at bounding box center [613, 271] width 1226 height 366
paste input "KETLYN BIASSI"
type input "KETLYN BIASSI"
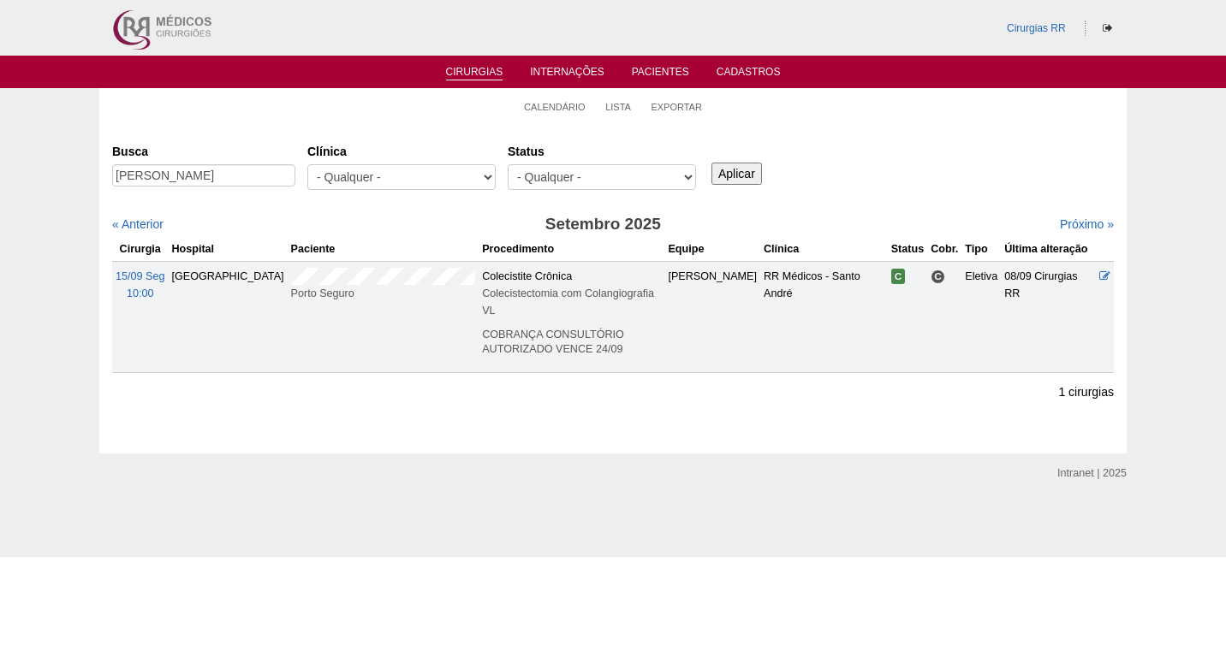
click at [721, 175] on input "Aplicar" at bounding box center [736, 174] width 51 height 22
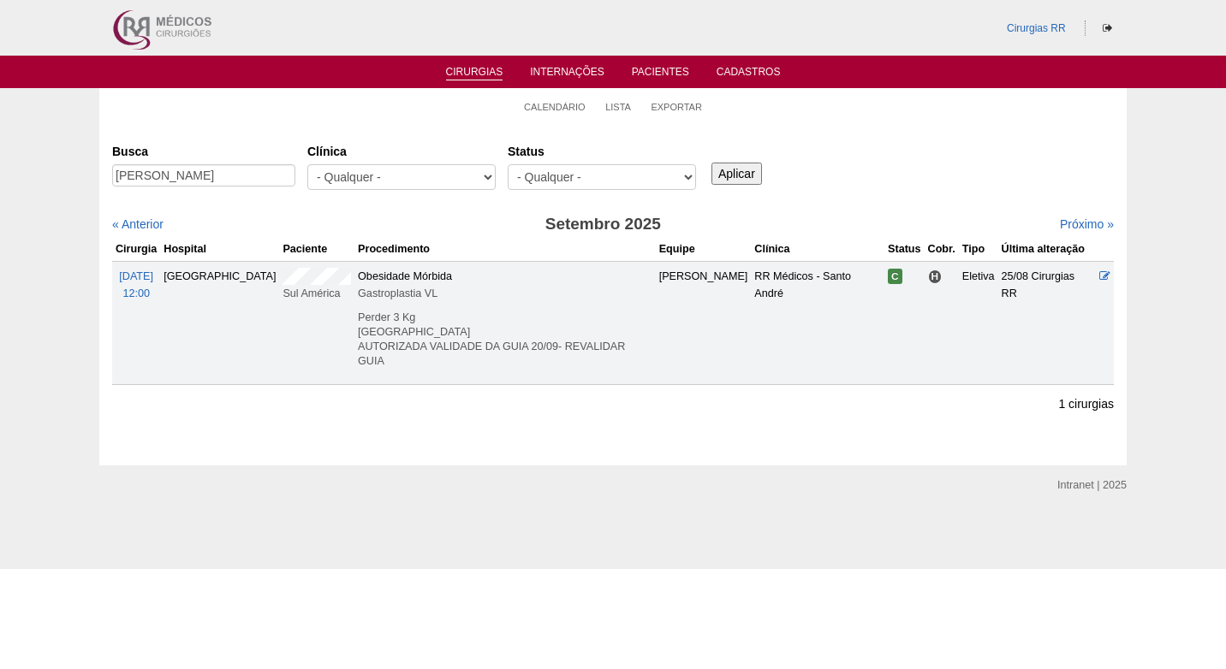
click at [422, 235] on h3 "Setembro 2025" at bounding box center [603, 224] width 501 height 25
drag, startPoint x: 215, startPoint y: 176, endPoint x: 65, endPoint y: 176, distance: 149.8
click at [65, 176] on div "Calendário Lista Exportar Cirurgias Busca KETLYN BIASSI Clínica - Qualquer - 6R…" at bounding box center [613, 277] width 1226 height 378
paste input "DEIVIS COSTA DE MELLO"
type input "DEIVIS COSTA DE MELLO"
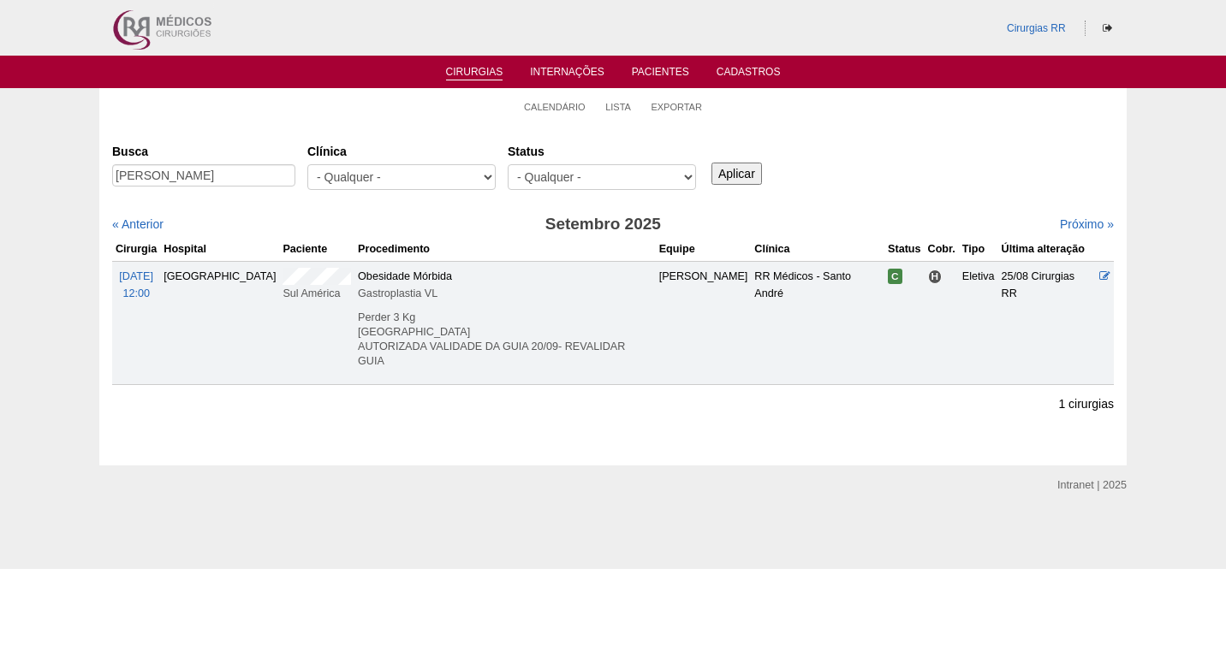
click at [731, 177] on input "Aplicar" at bounding box center [736, 174] width 51 height 22
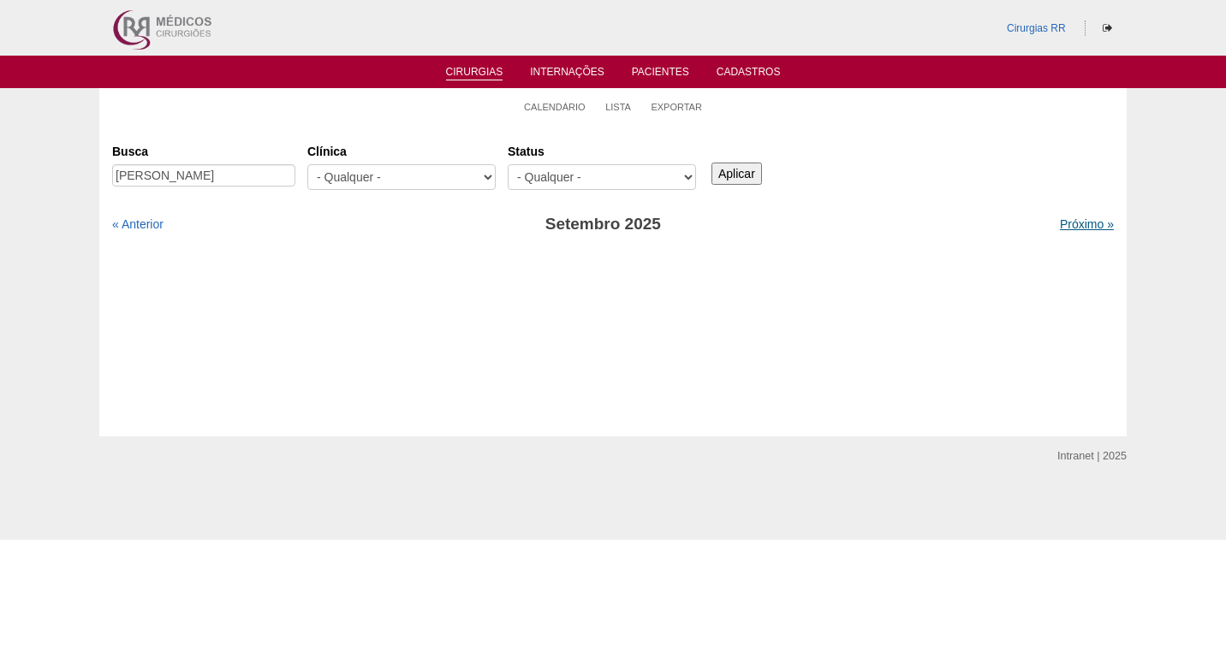
click at [1090, 226] on link "Próximo »" at bounding box center [1087, 224] width 54 height 14
drag, startPoint x: 261, startPoint y: 174, endPoint x: 200, endPoint y: 175, distance: 60.8
click at [200, 175] on input "[PERSON_NAME]" at bounding box center [203, 175] width 183 height 22
type input "DEIVIS COSTA"
click at [751, 171] on input "Aplicar" at bounding box center [736, 174] width 51 height 22
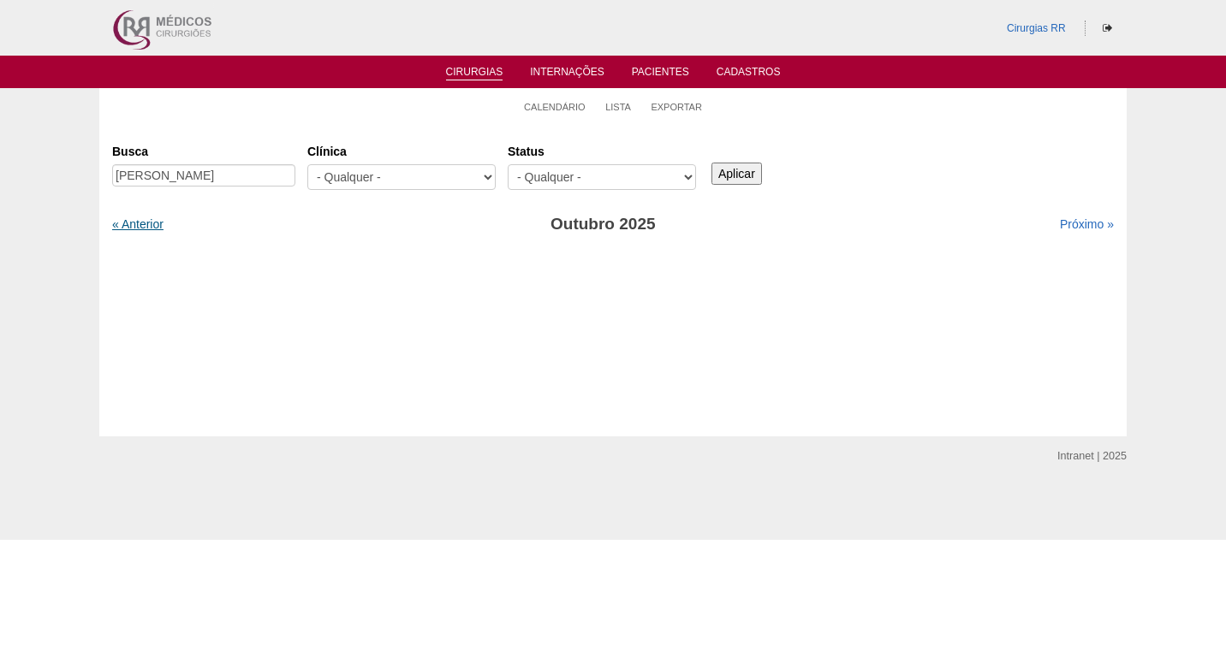
click at [149, 226] on link "« Anterior" at bounding box center [137, 224] width 51 height 14
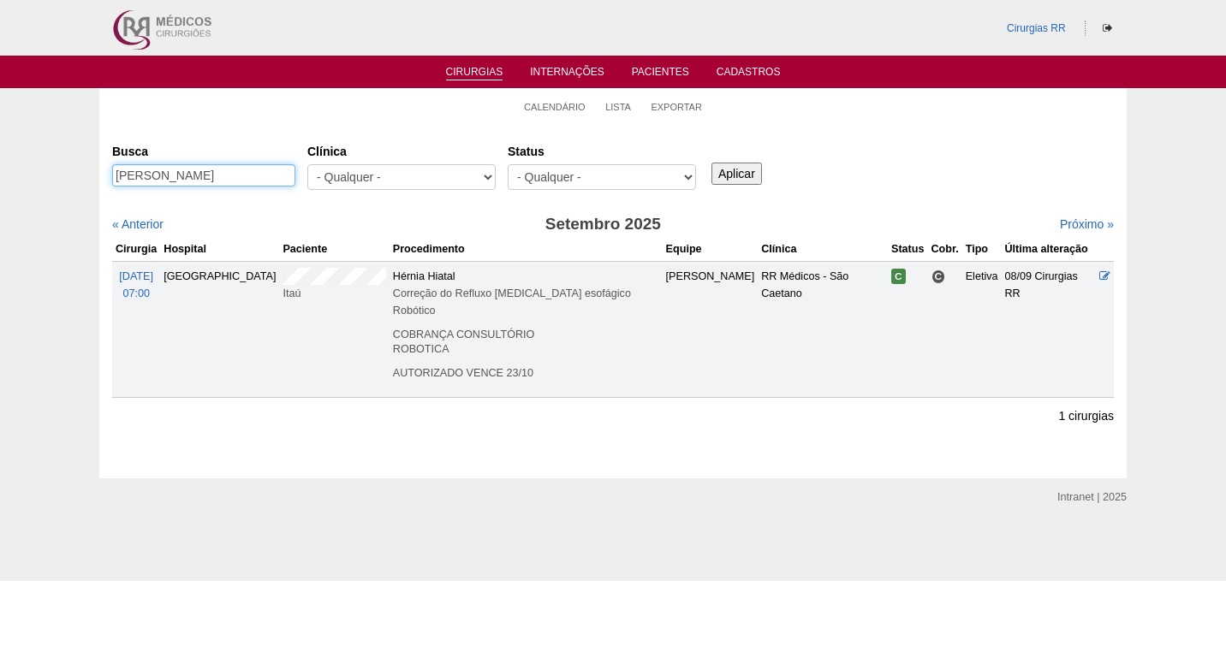
drag, startPoint x: 210, startPoint y: 181, endPoint x: 58, endPoint y: 181, distance: 151.5
click at [58, 181] on div "Calendário Lista Exportar Cirurgias [GEOGRAPHIC_DATA] DEIVIS COSTA [GEOGRAPHIC_…" at bounding box center [613, 283] width 1226 height 390
paste input "[PERSON_NAME]"
type input "[PERSON_NAME]"
click at [746, 181] on input "Aplicar" at bounding box center [736, 174] width 51 height 22
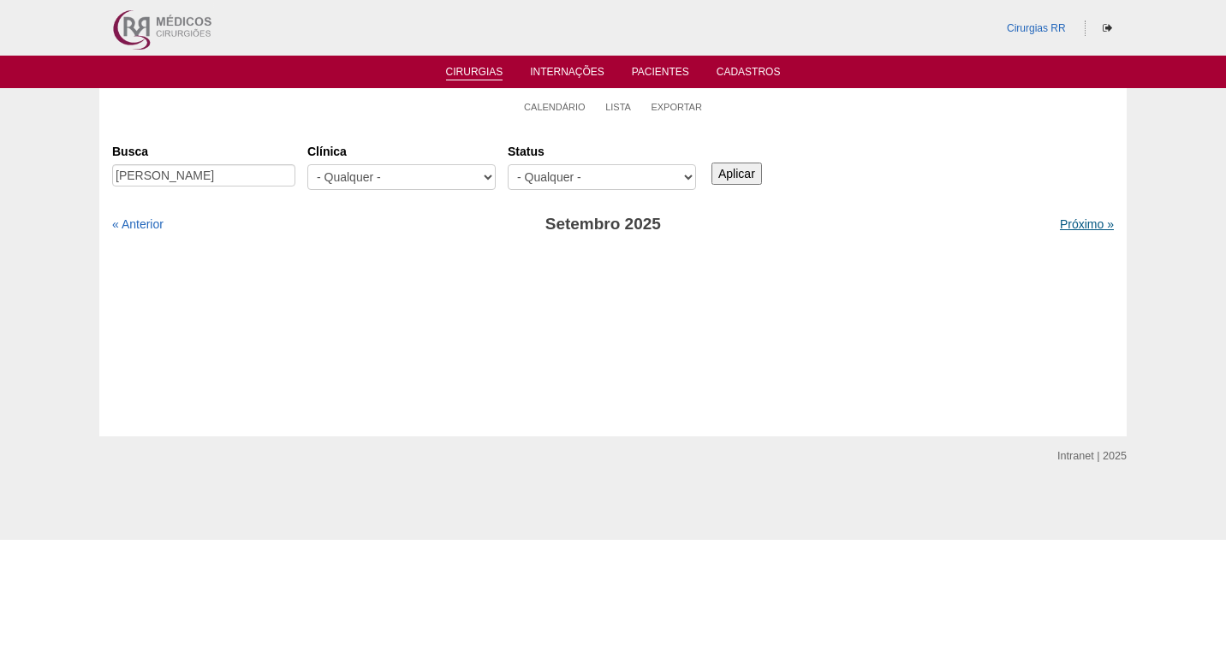
click at [1094, 218] on link "Próximo »" at bounding box center [1087, 224] width 54 height 14
click at [150, 223] on link "« Anterior" at bounding box center [137, 224] width 51 height 14
click at [675, 174] on select "- Qualquer - Reservada Confirmada Suspensa Cancelada" at bounding box center [602, 177] width 188 height 26
select select "resr"
click at [508, 164] on select "- Qualquer - Reservada Confirmada Suspensa Cancelada" at bounding box center [602, 177] width 188 height 26
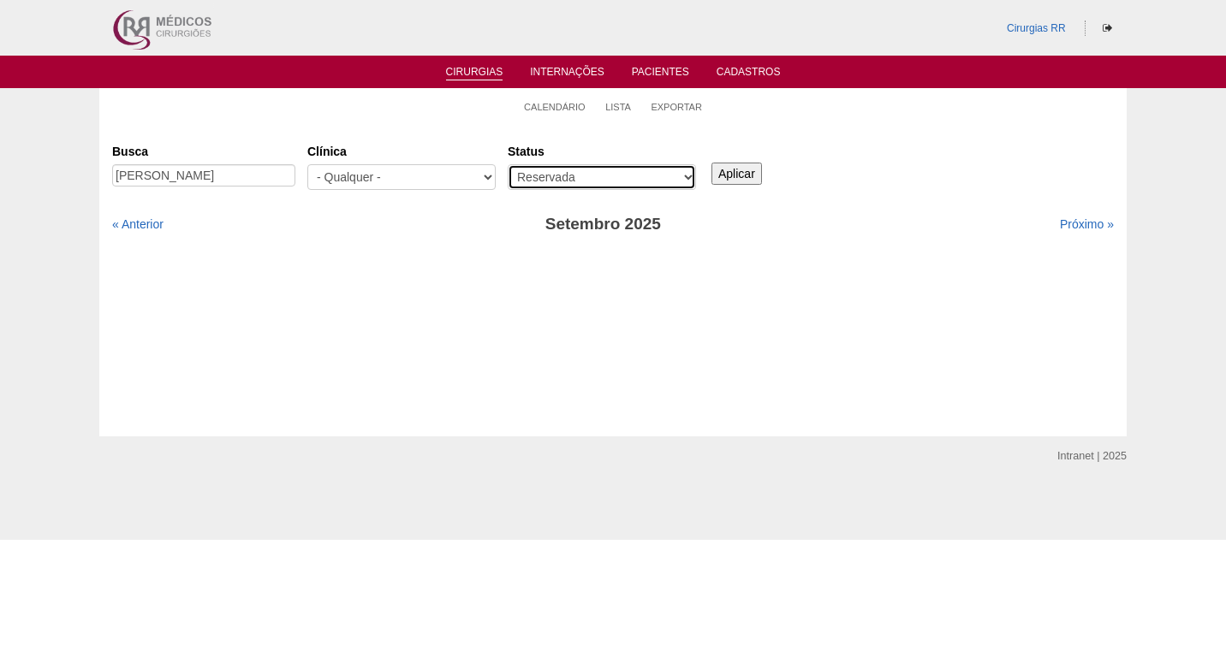
click at [624, 177] on select "- Qualquer - Reservada Confirmada Suspensa Cancelada" at bounding box center [602, 177] width 188 height 26
click at [508, 164] on select "- Qualquer - Reservada Confirmada Suspensa Cancelada" at bounding box center [602, 177] width 188 height 26
click at [605, 128] on div "Cirurgias Busca ELAINE RIBEIRO DE MATOS Clínica - Qualquer - 6R Alphaville Assu…" at bounding box center [612, 280] width 1027 height 312
click at [574, 104] on link "Calendário" at bounding box center [555, 107] width 62 height 13
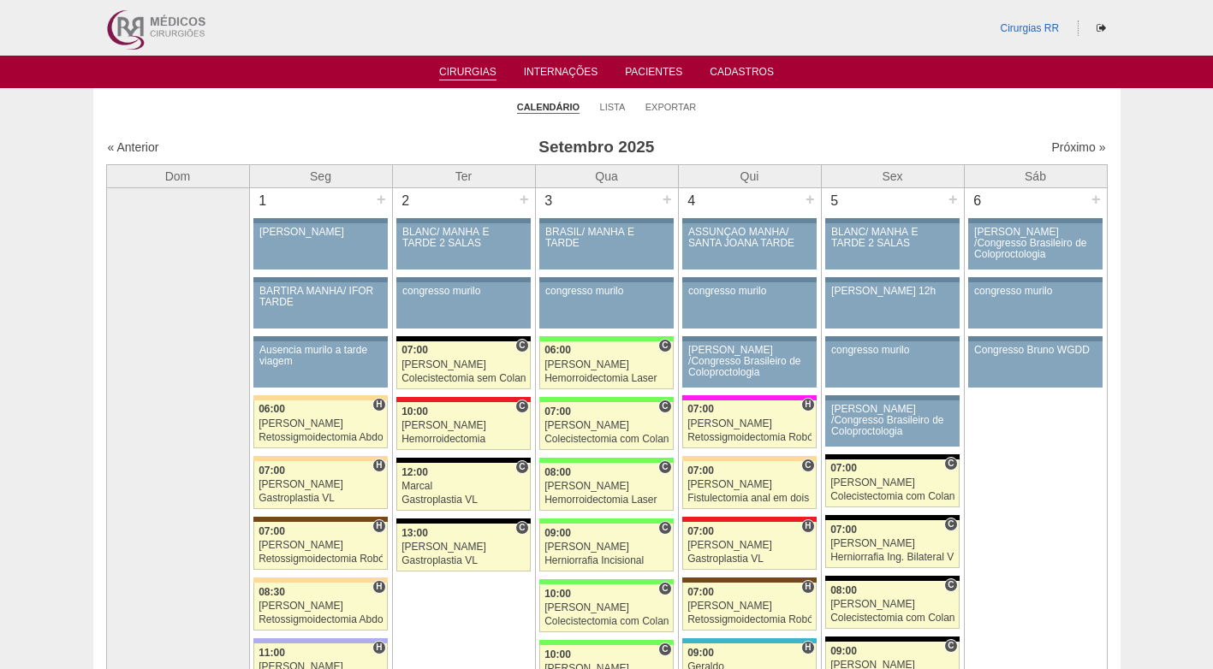
drag, startPoint x: 883, startPoint y: 123, endPoint x: 685, endPoint y: 130, distance: 197.9
click at [612, 110] on link "Lista" at bounding box center [613, 107] width 26 height 13
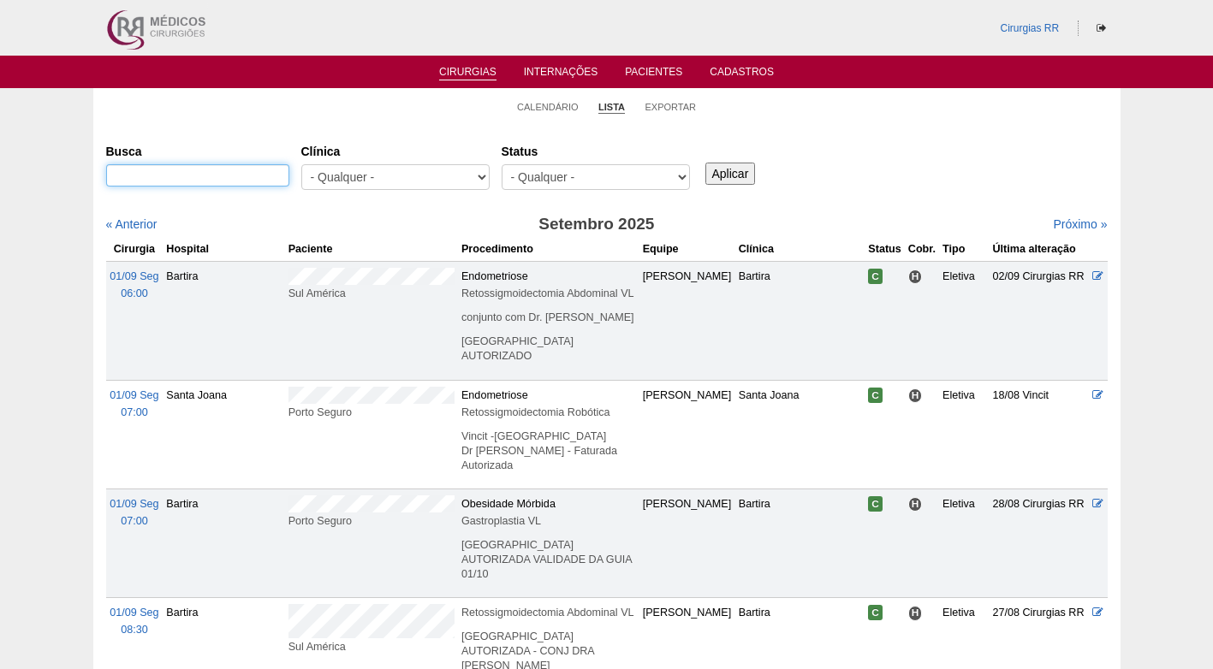
click at [206, 180] on input "Busca" at bounding box center [197, 175] width 183 height 22
type input "deives"
click at [705, 163] on input "Aplicar" at bounding box center [730, 174] width 51 height 22
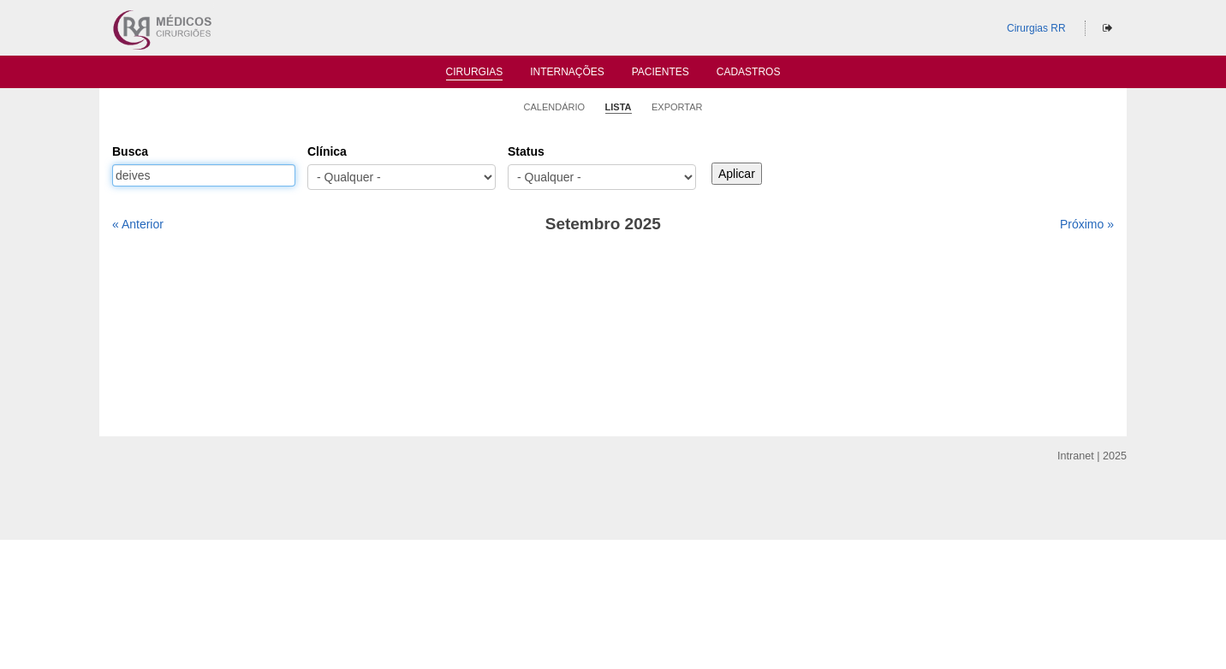
click at [157, 182] on input "deives" at bounding box center [203, 175] width 183 height 22
type input "deiv"
click at [711, 163] on input "Aplicar" at bounding box center [736, 174] width 51 height 22
click at [1082, 228] on link "Próximo »" at bounding box center [1087, 224] width 54 height 14
click at [128, 226] on link "« Anterior" at bounding box center [137, 224] width 51 height 14
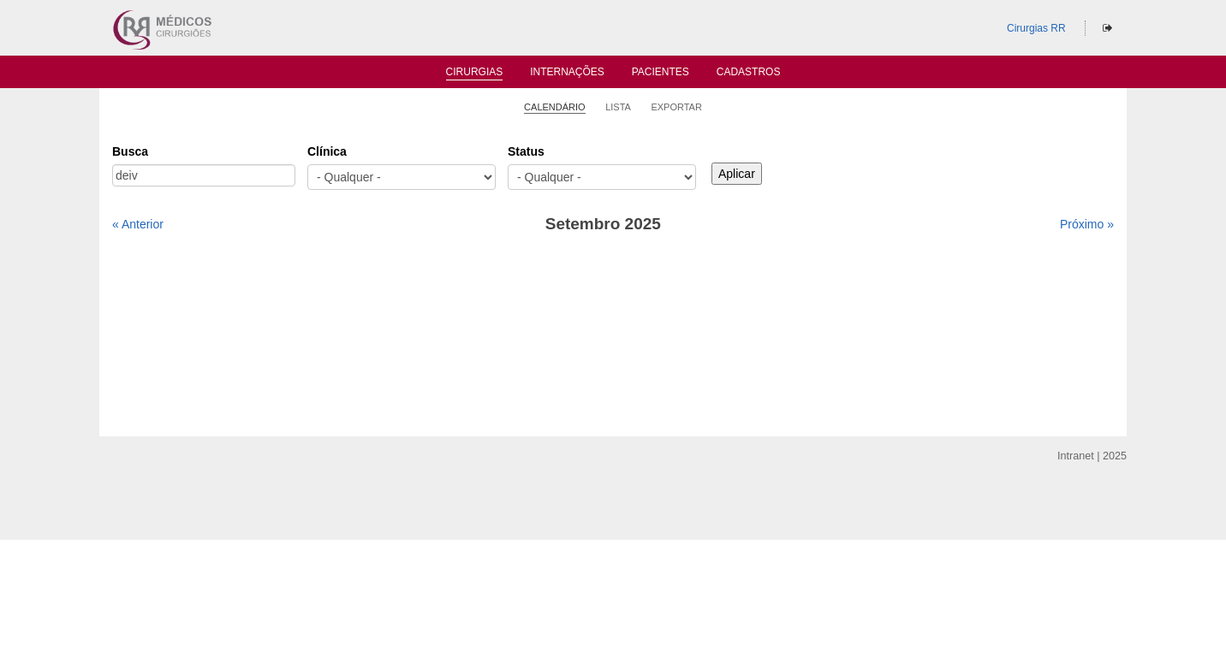
click at [566, 112] on link "Calendário" at bounding box center [555, 107] width 62 height 13
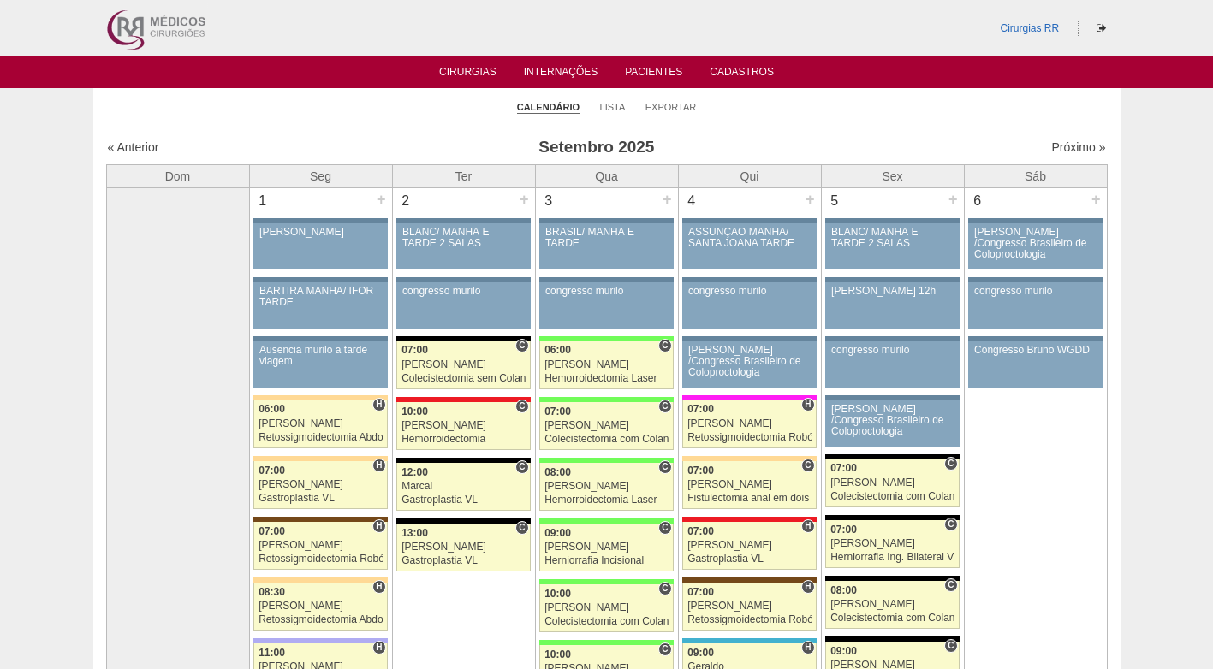
click at [415, 123] on ul "Calendário Lista Exportar" at bounding box center [606, 106] width 1027 height 36
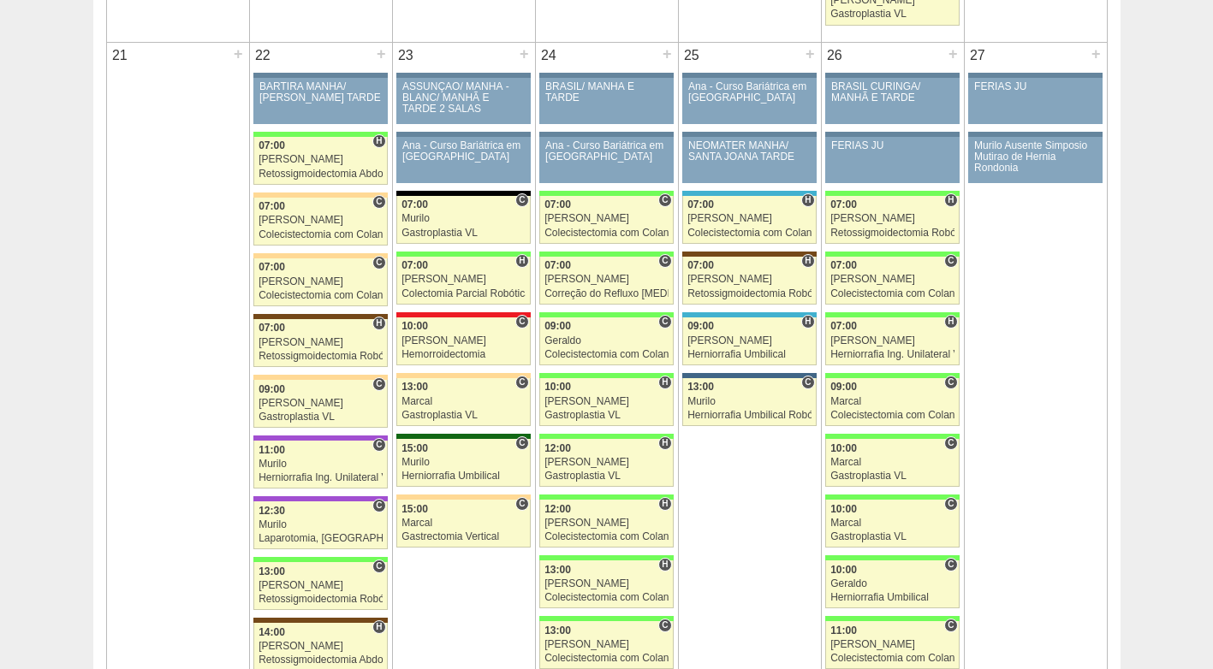
scroll to position [2483, 0]
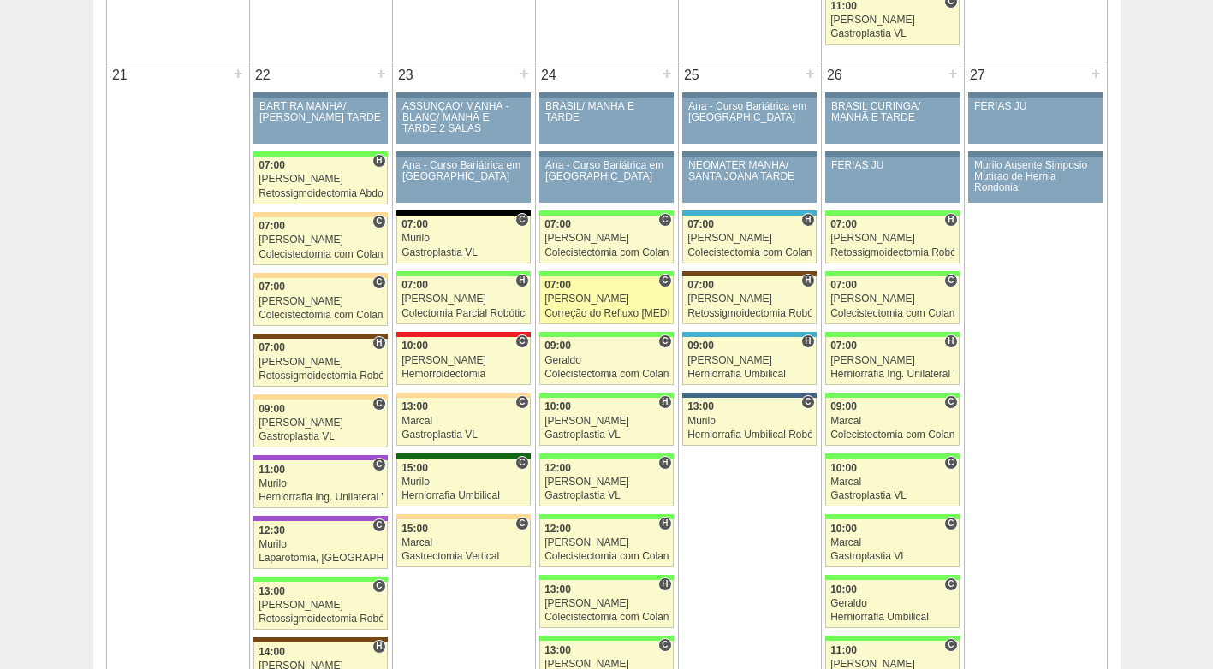
click at [586, 285] on div "07:00" at bounding box center [606, 285] width 124 height 11
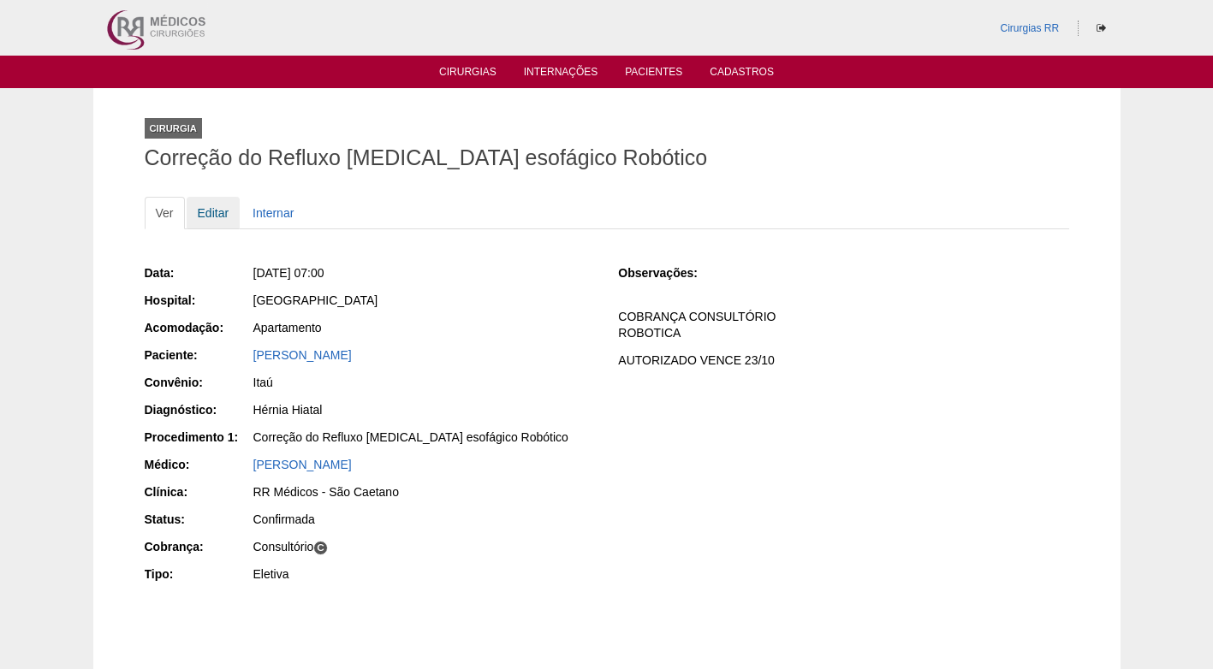
click at [217, 214] on link "Editar" at bounding box center [214, 213] width 54 height 33
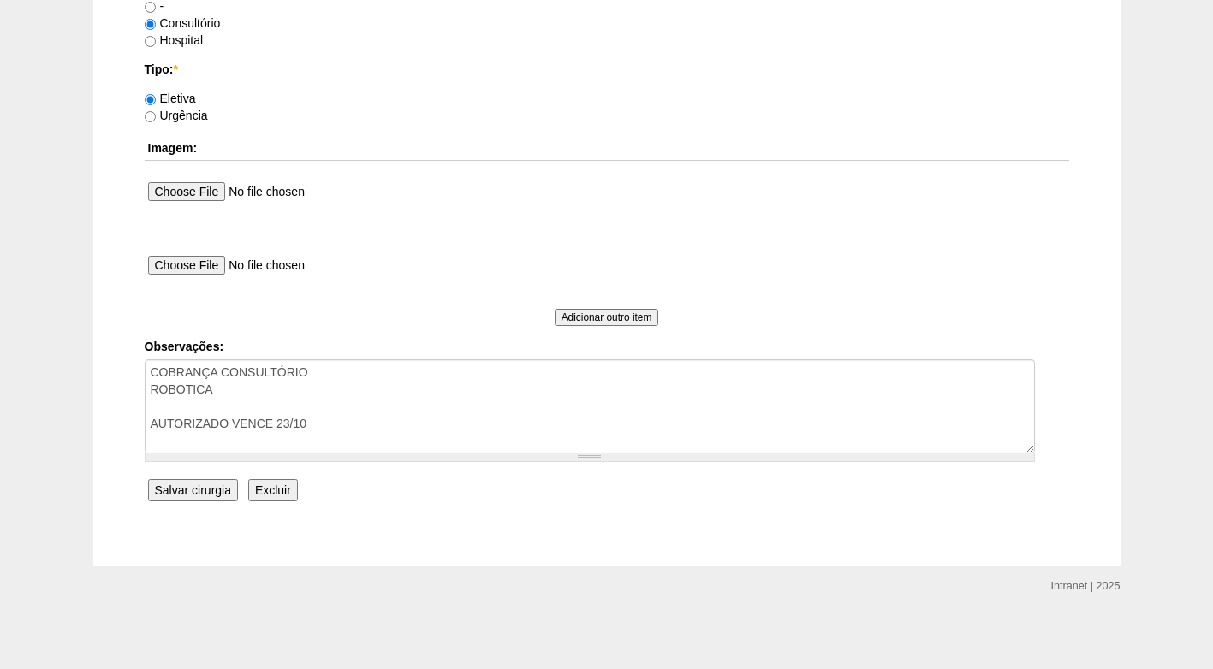
scroll to position [1537, 0]
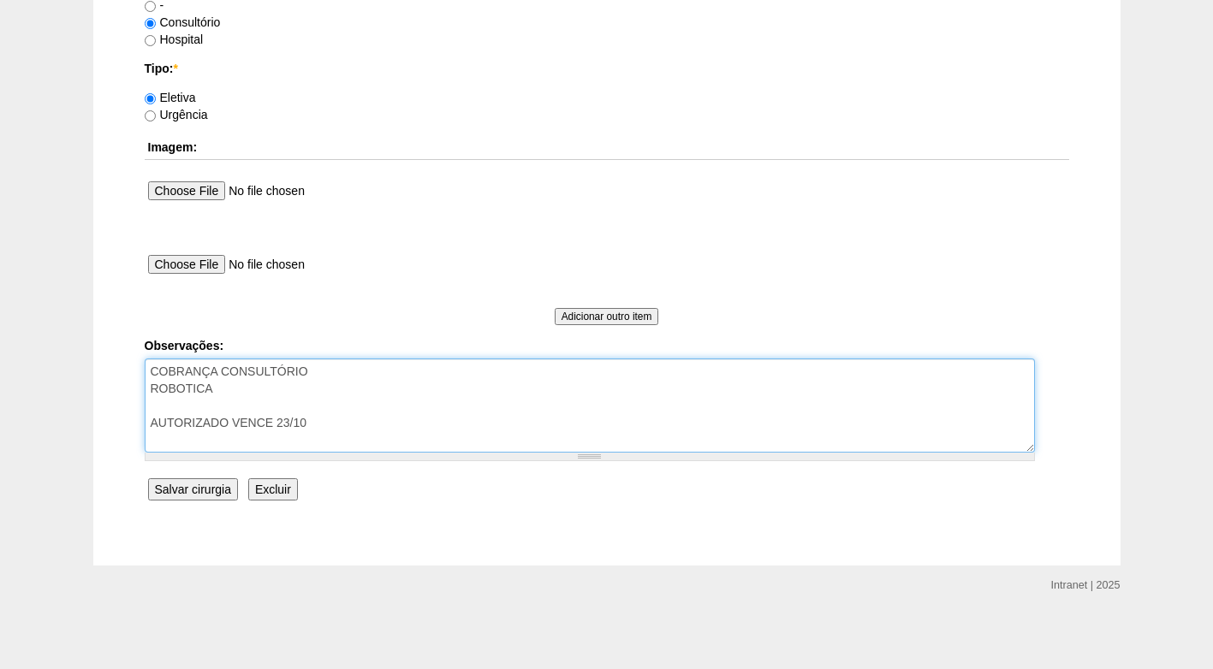
click at [406, 421] on textarea "COBRANÇA CONSULTÓRIO ROBOTICA AUTORIZADO VENCE 23/10" at bounding box center [590, 406] width 890 height 94
click at [219, 441] on textarea "COBRANÇA CONSULTÓRIO ROBOTICA AUTORIZADO VENCE 23/10" at bounding box center [590, 406] width 890 height 94
click at [500, 440] on textarea "COBRANÇA CONSULTÓRIO ROBOTICA AUTORIZADO VENCE 23/10" at bounding box center [590, 406] width 890 height 94
click at [519, 443] on textarea "COBRANÇA CONSULTÓRIO ROBOTICA AUTORIZADO VENCE 23/10" at bounding box center [590, 406] width 890 height 94
click at [521, 443] on textarea "COBRANÇA CONSULTÓRIO ROBOTICA AUTORIZADO VENCE 23/10" at bounding box center [590, 406] width 890 height 94
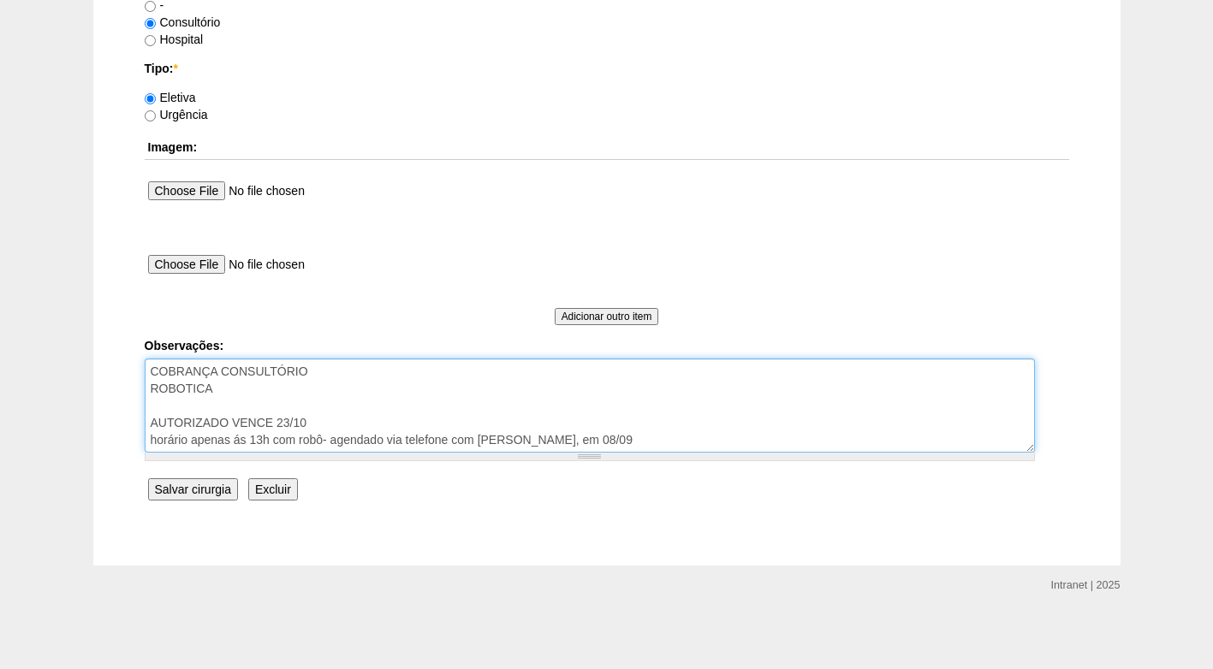
type textarea "COBRANÇA CONSULTÓRIO ROBOTICA AUTORIZADO VENCE 23/10 horário apenas ás 13h com …"
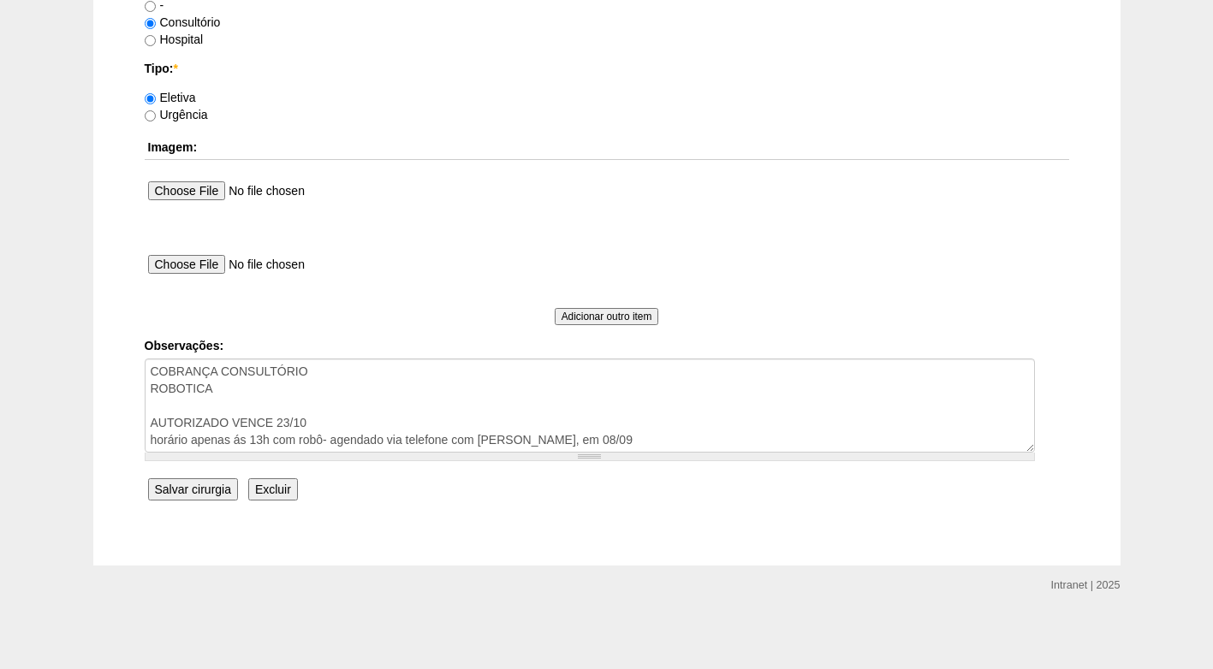
click at [205, 497] on input "Salvar cirurgia" at bounding box center [193, 490] width 90 height 22
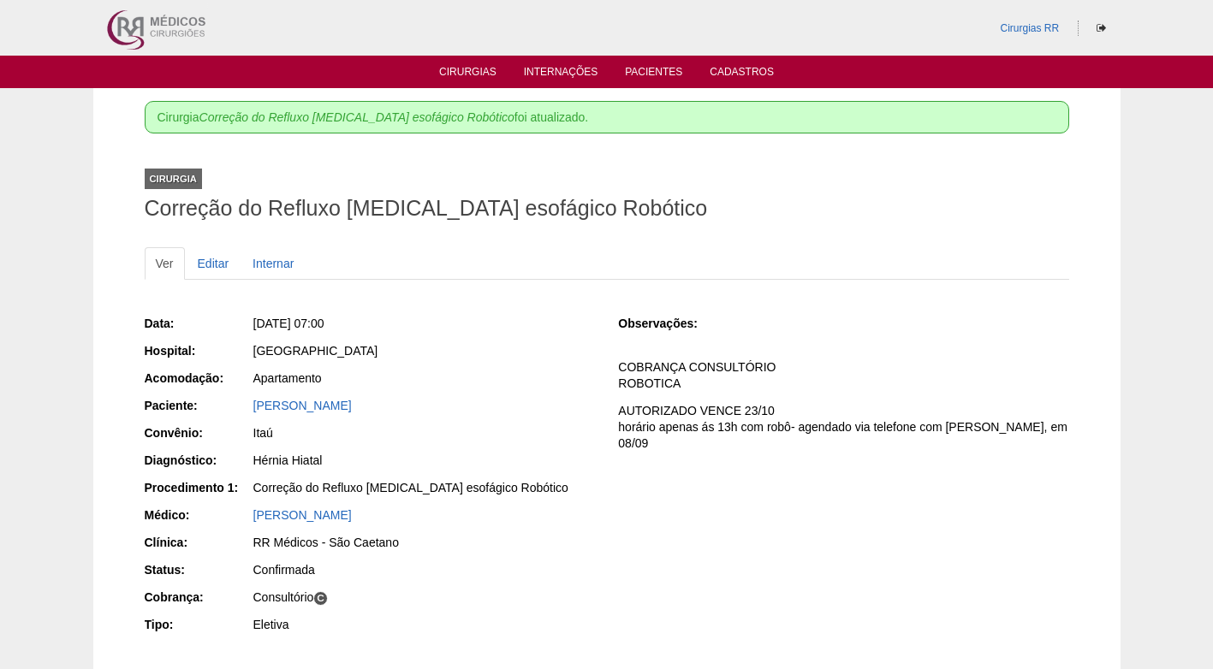
click at [542, 291] on div "Ver Editar Internar" at bounding box center [607, 272] width 925 height 50
click at [469, 68] on link "Cirurgias" at bounding box center [467, 73] width 57 height 15
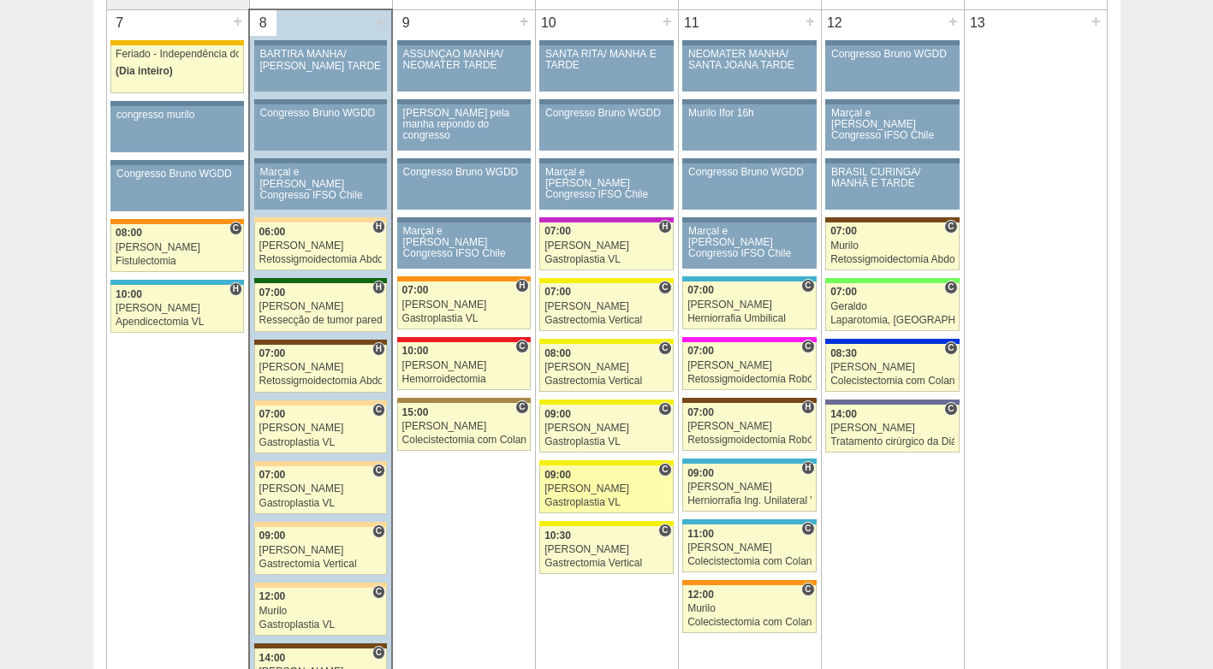
scroll to position [942, 0]
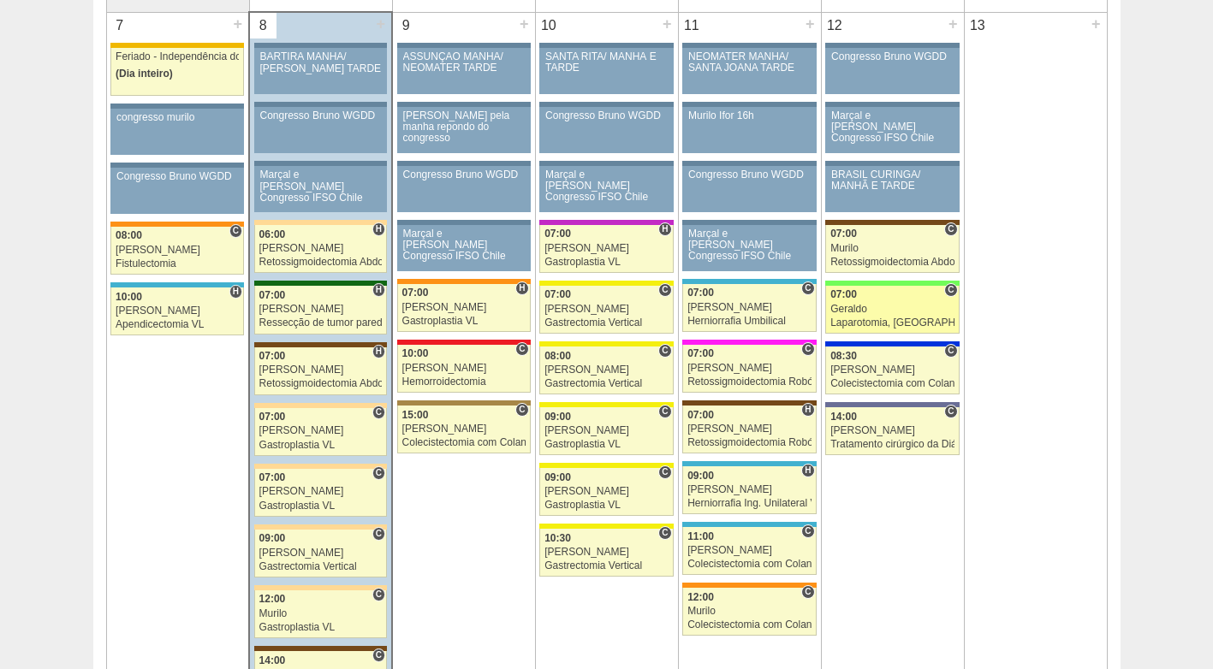
click at [896, 295] on div "07:00" at bounding box center [892, 294] width 124 height 11
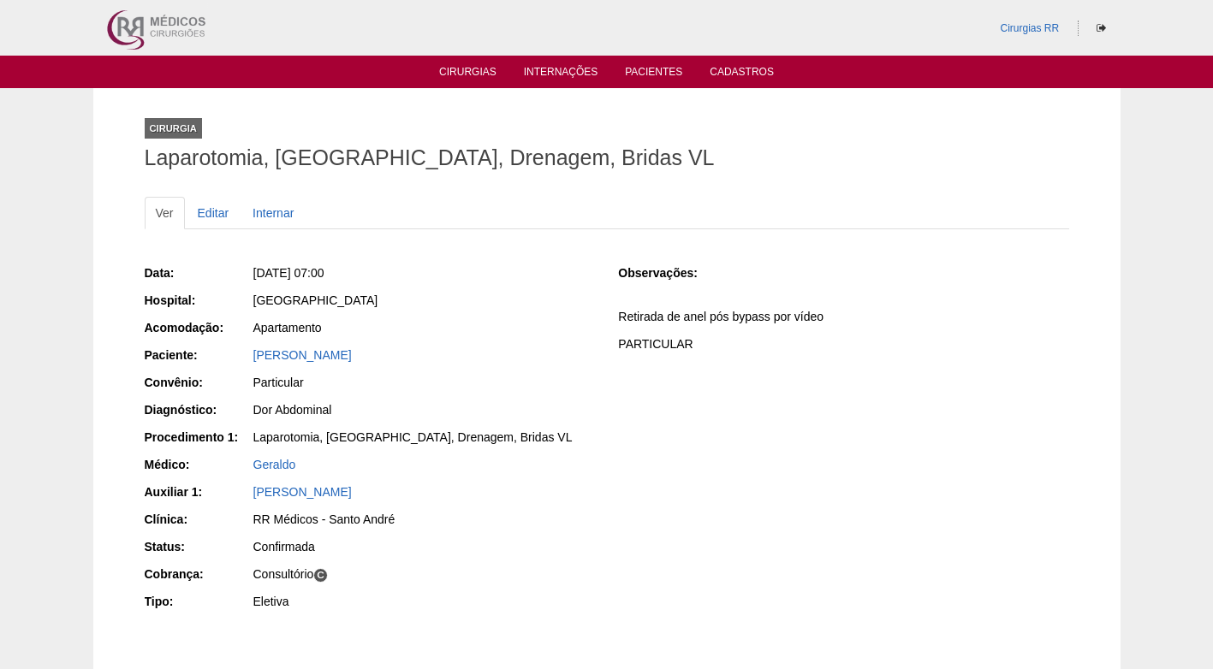
drag, startPoint x: 776, startPoint y: 383, endPoint x: 539, endPoint y: 378, distance: 237.2
click at [773, 385] on div "Data: Sex, 12/09/2025 - 07:00 Hospital: Brasil Acomodação: Apartamento Paciente…" at bounding box center [607, 440] width 925 height 362
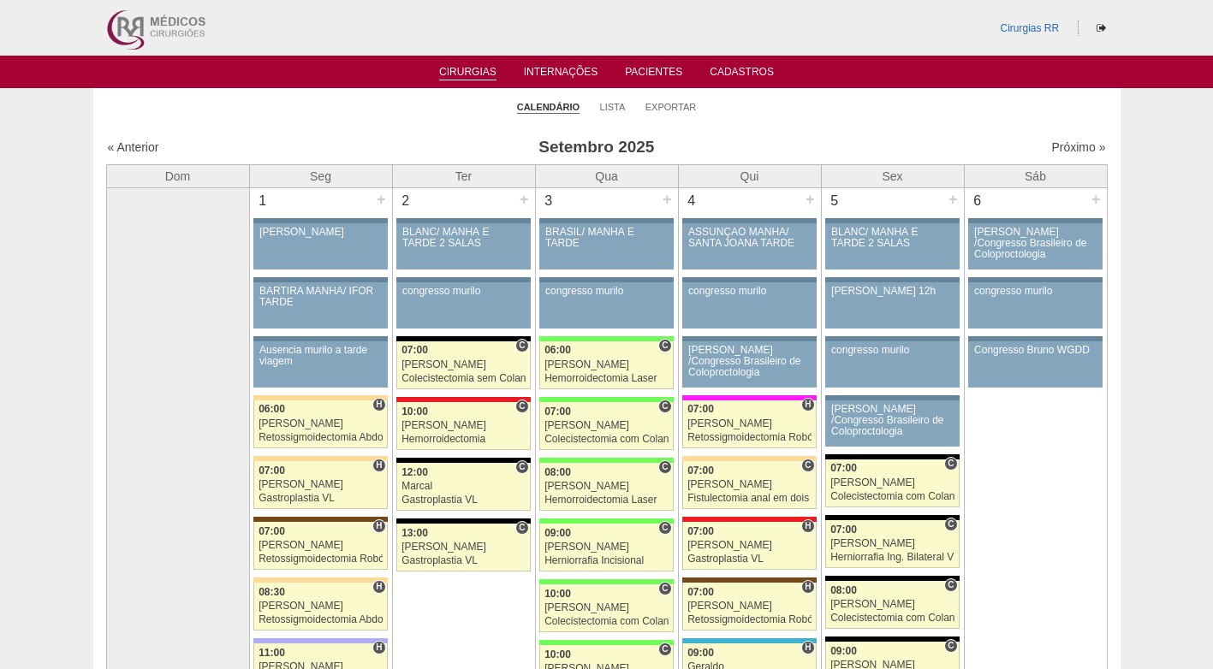
scroll to position [942, 0]
